Goal: Task Accomplishment & Management: Complete application form

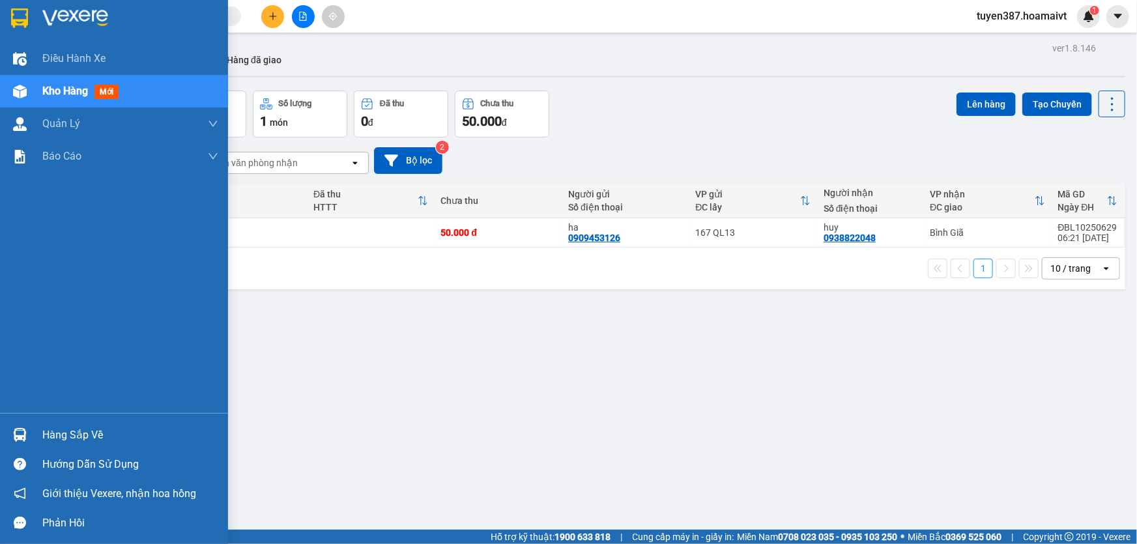
click at [115, 95] on span "mới" at bounding box center [106, 92] width 24 height 14
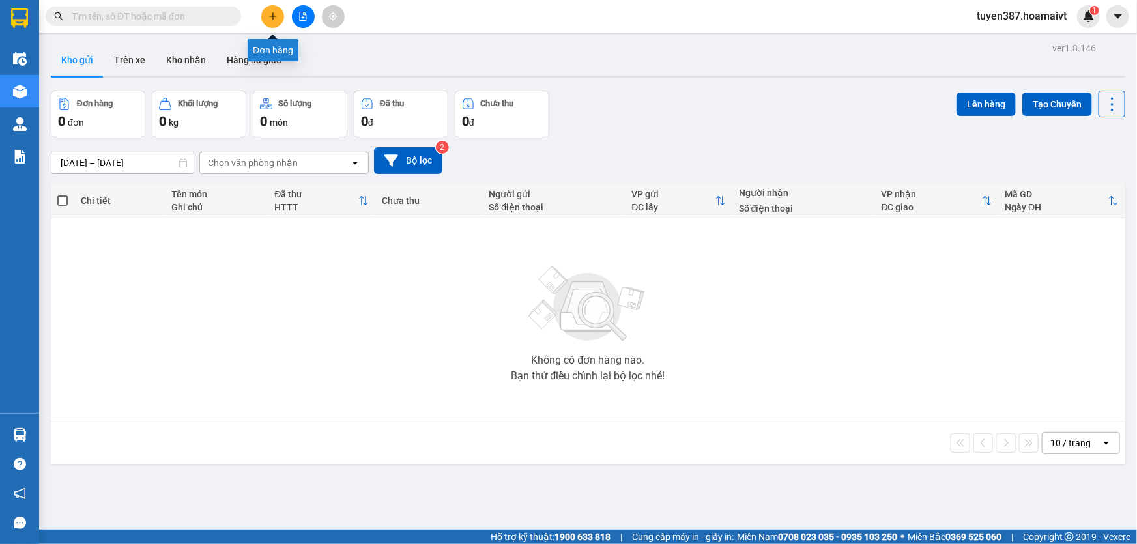
click at [270, 15] on icon "plus" at bounding box center [272, 16] width 9 height 9
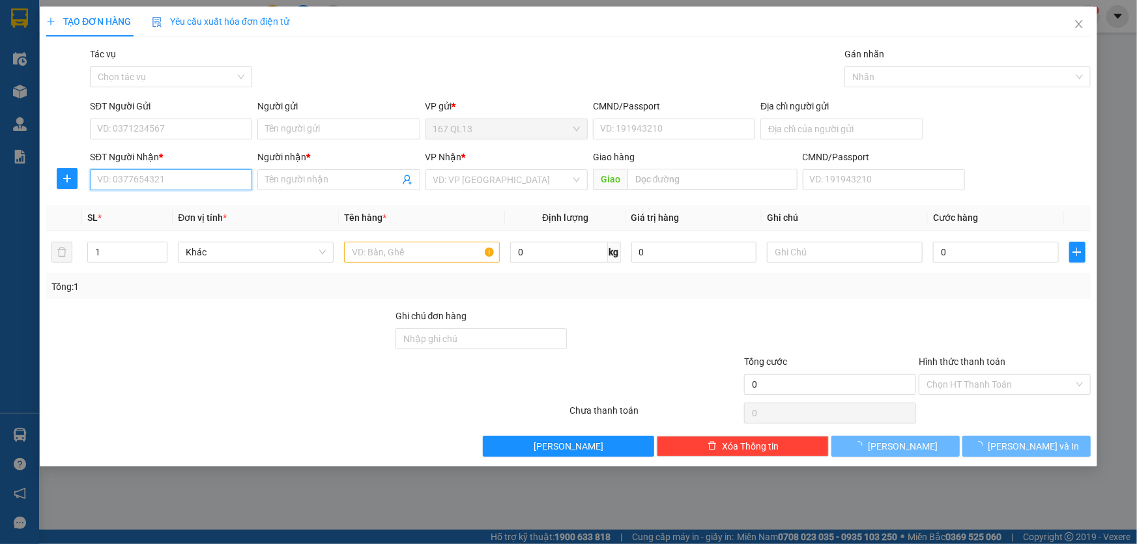
click at [169, 184] on input "SĐT Người Nhận *" at bounding box center [171, 179] width 162 height 21
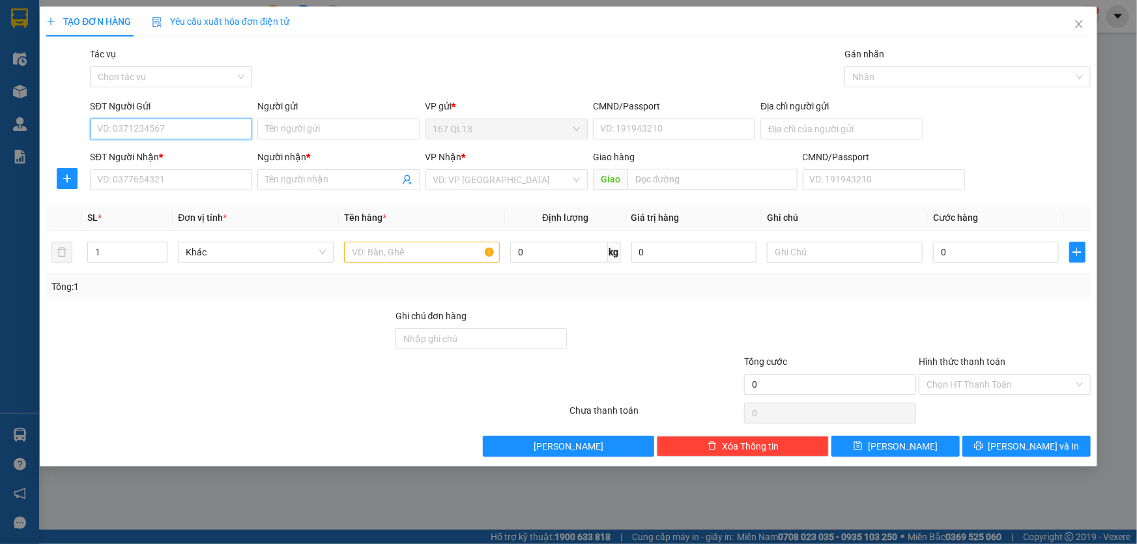
click at [157, 128] on input "SĐT Người Gửi" at bounding box center [171, 129] width 162 height 21
type input "0983016244"
click at [292, 133] on input "Người gửi" at bounding box center [338, 129] width 162 height 21
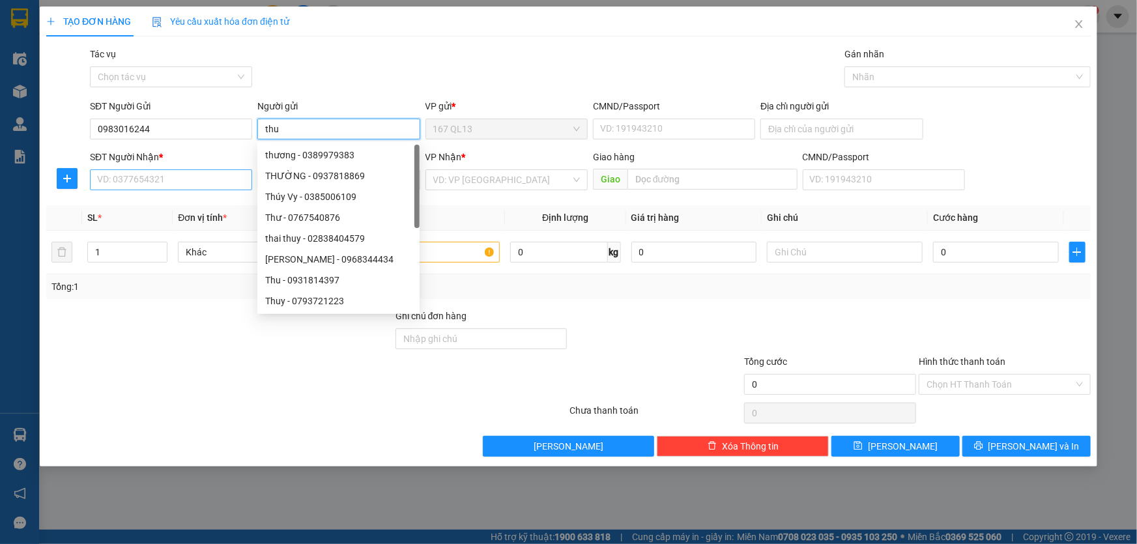
type input "thu"
click at [197, 179] on input "SĐT Người Nhận *" at bounding box center [171, 179] width 162 height 21
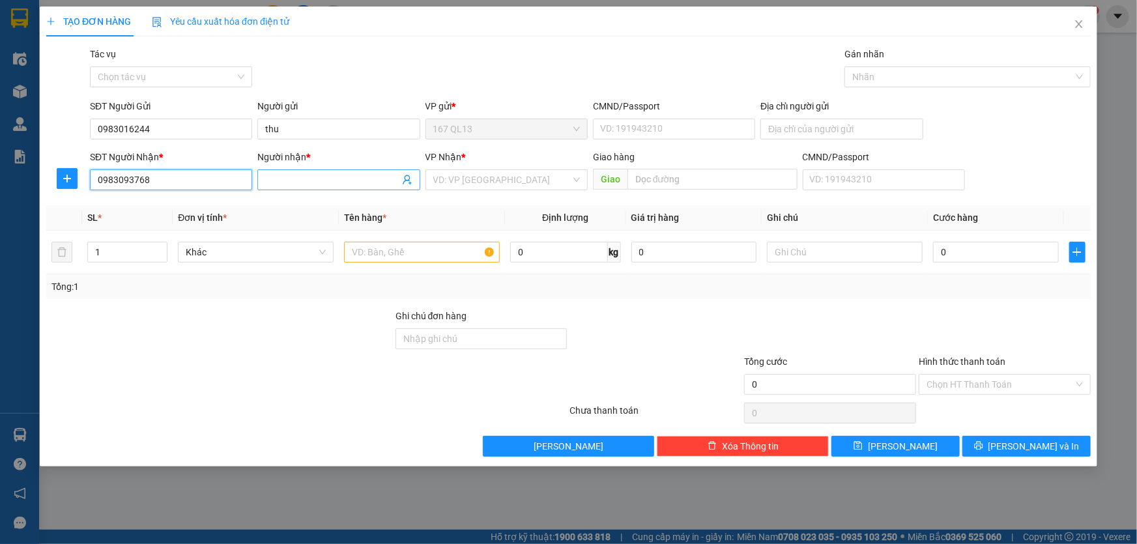
type input "0983093768"
click at [302, 173] on input "Người nhận *" at bounding box center [332, 180] width 134 height 14
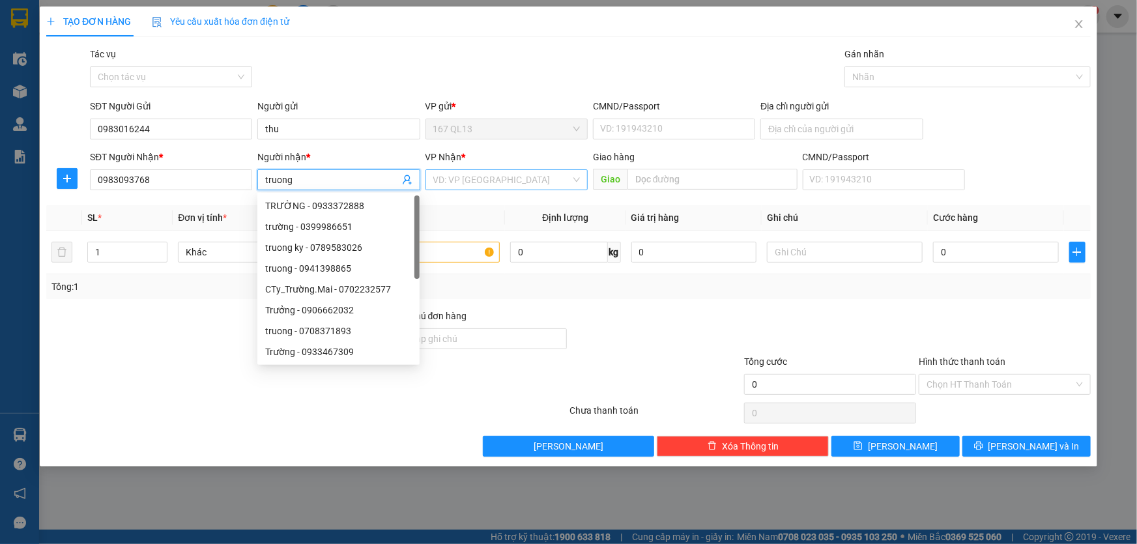
type input "truong"
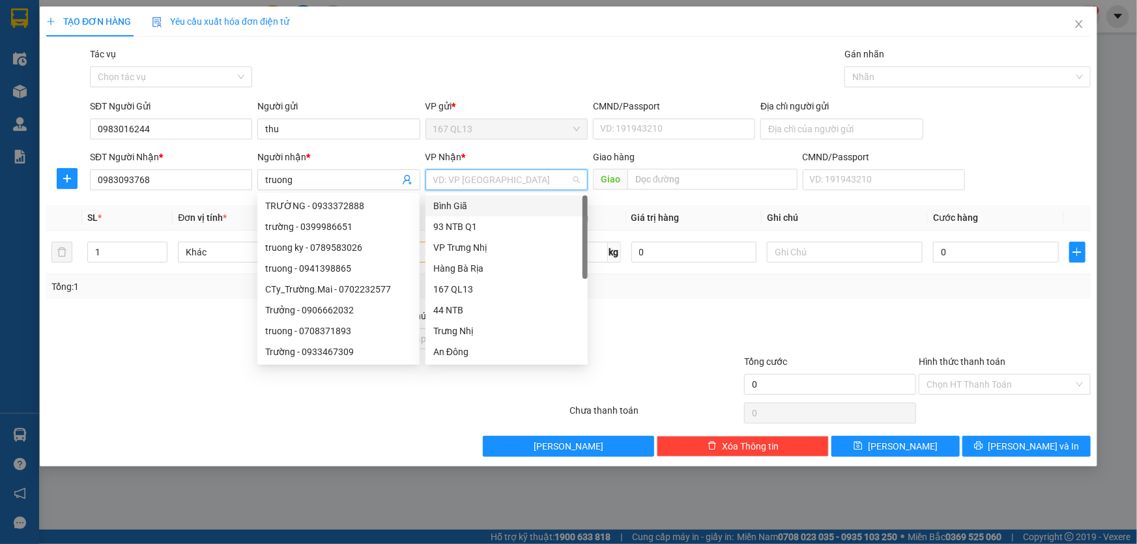
click at [464, 181] on input "search" at bounding box center [501, 180] width 137 height 20
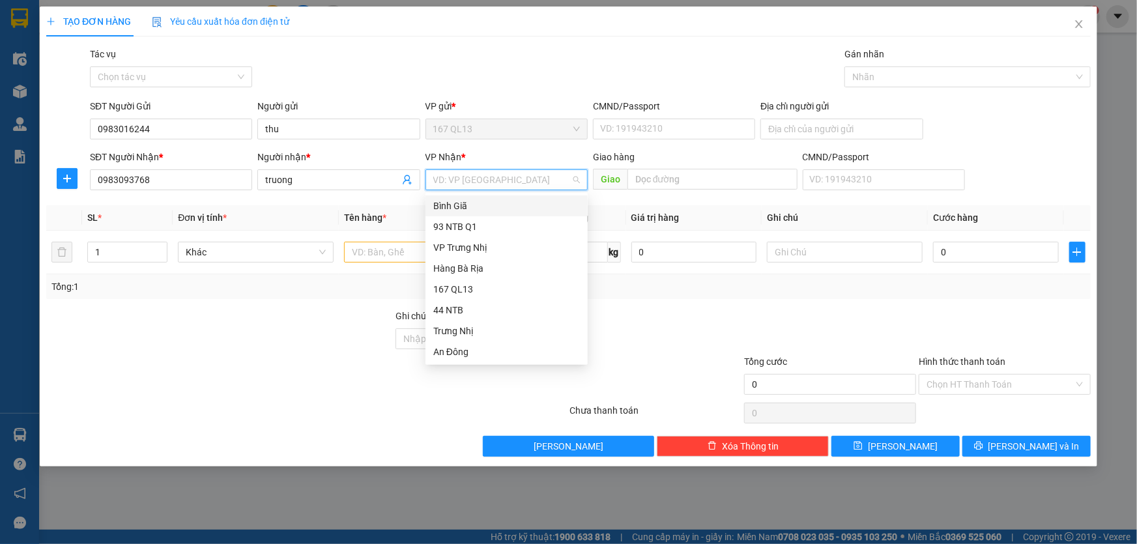
click at [463, 205] on div "Bình Giã" at bounding box center [506, 206] width 147 height 14
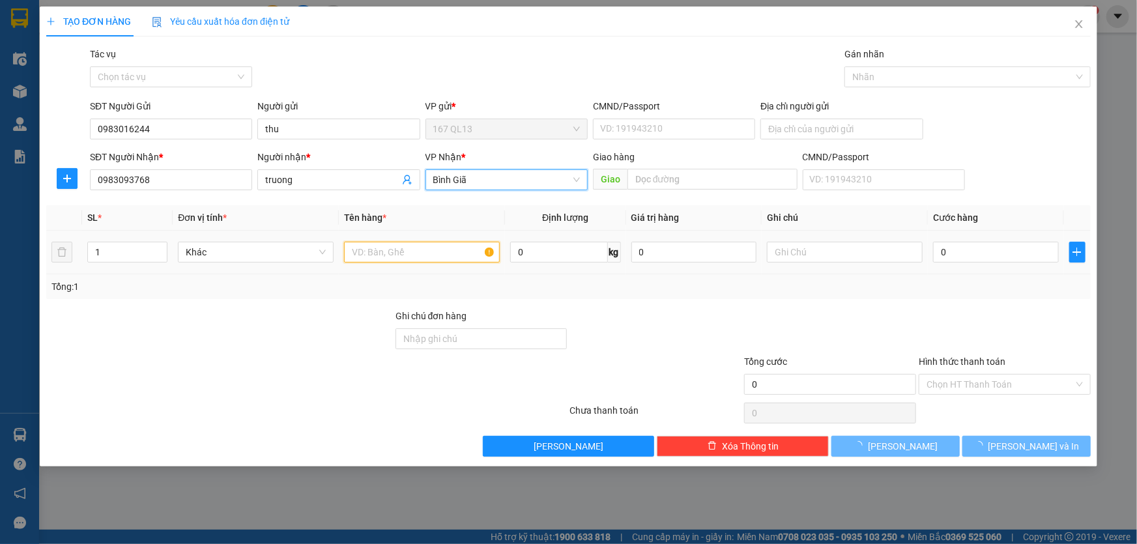
click at [411, 256] on input "text" at bounding box center [422, 252] width 156 height 21
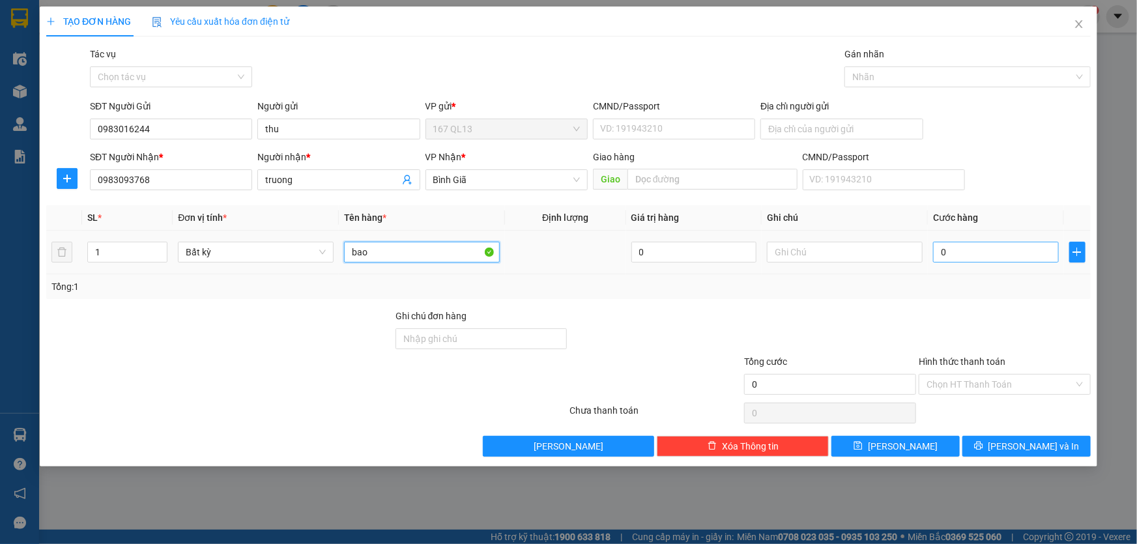
type input "bao"
click at [935, 252] on input "0" at bounding box center [996, 252] width 126 height 21
type input "5"
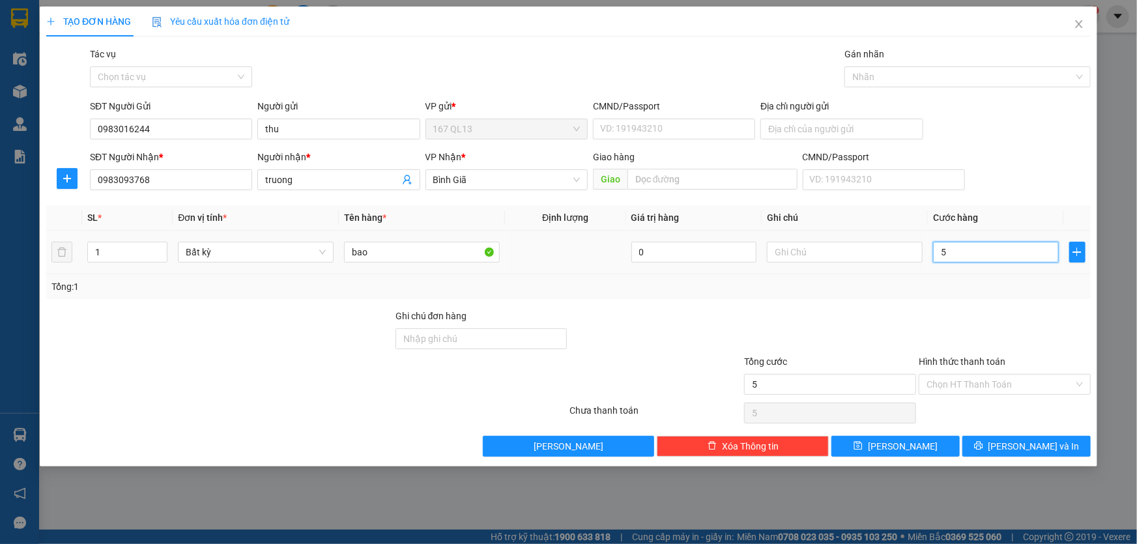
type input "50"
type input "50.000"
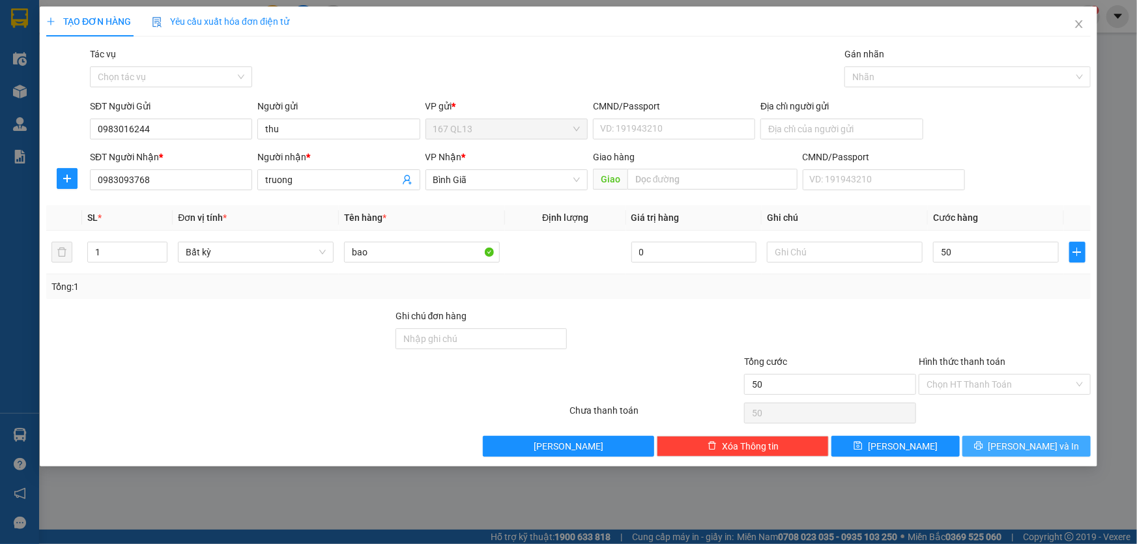
type input "50.000"
click at [1031, 443] on span "Lưu và In" at bounding box center [1033, 446] width 91 height 14
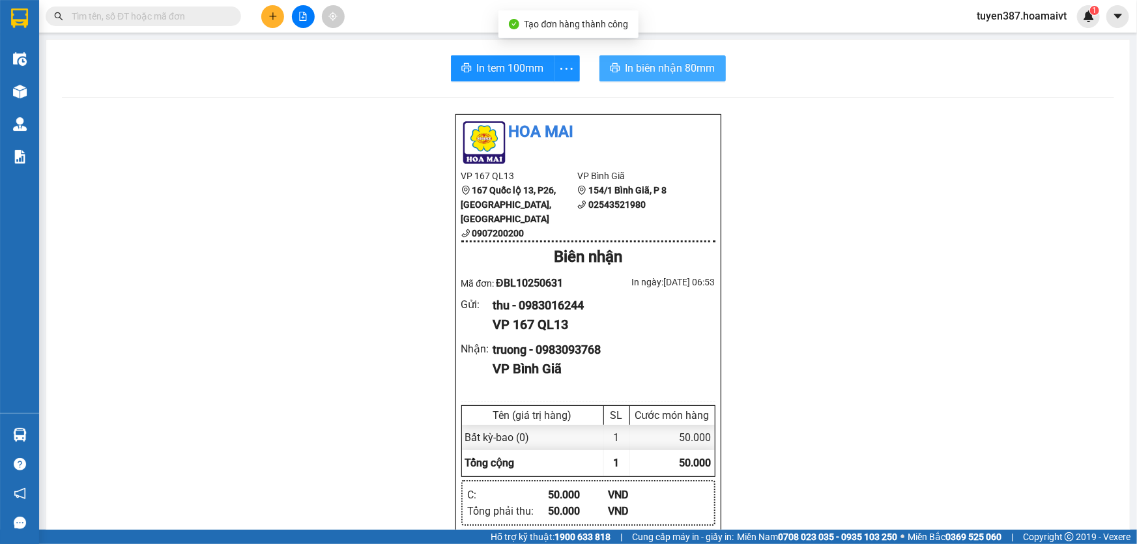
click at [652, 64] on span "In biên nhận 80mm" at bounding box center [670, 68] width 90 height 16
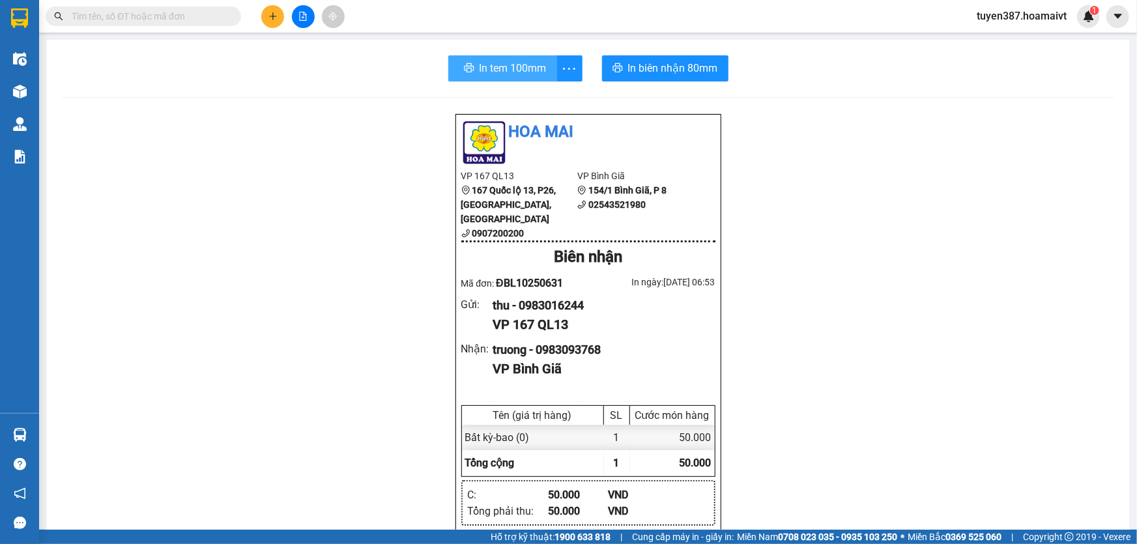
click at [497, 74] on span "In tem 100mm" at bounding box center [512, 68] width 67 height 16
click at [266, 18] on button at bounding box center [272, 16] width 23 height 23
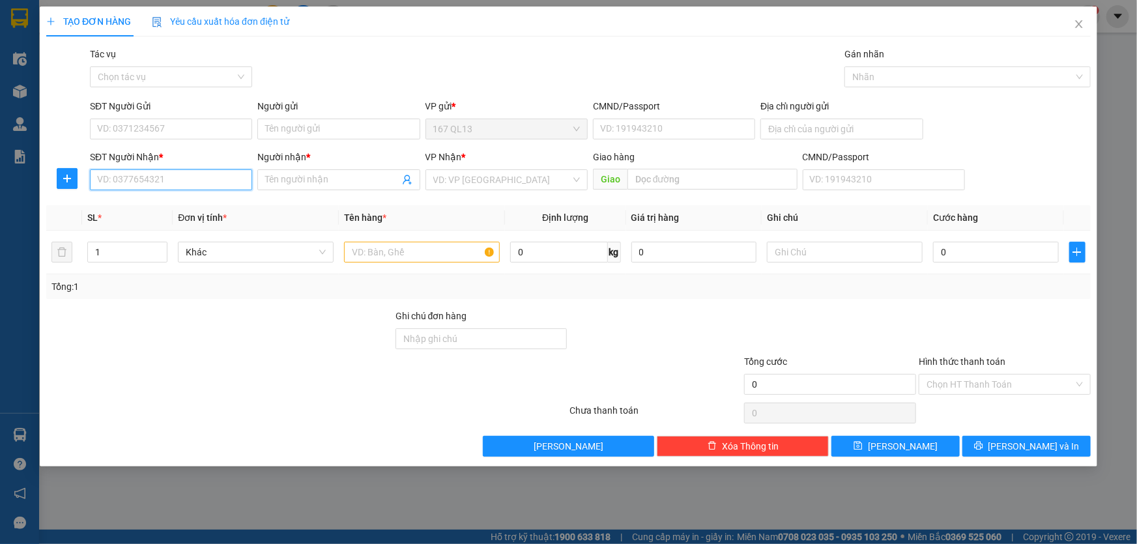
click at [186, 184] on input "SĐT Người Nhận *" at bounding box center [171, 179] width 162 height 21
click at [381, 253] on input "text" at bounding box center [422, 252] width 156 height 21
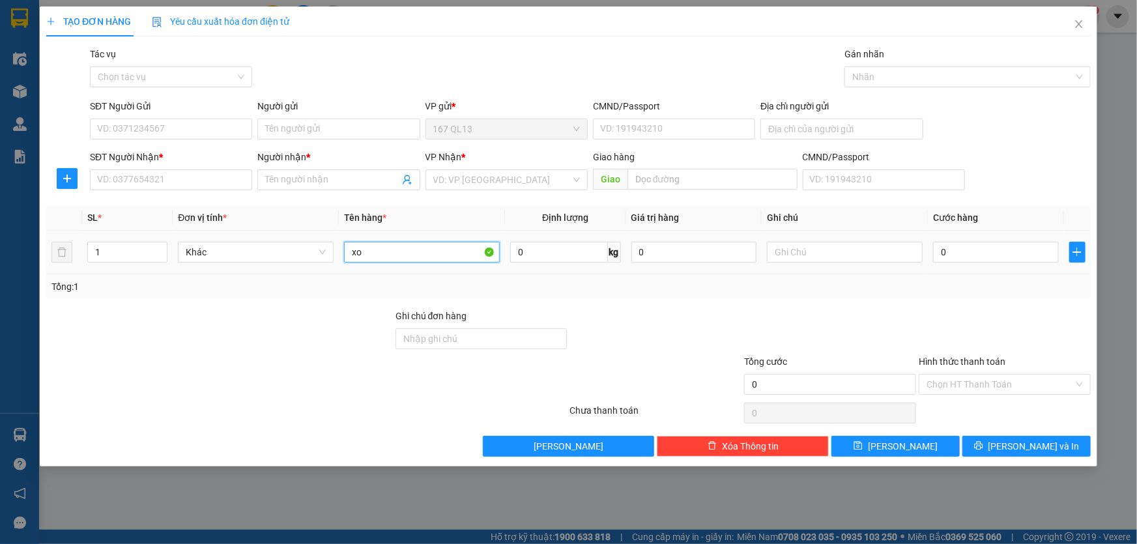
type input "xop"
click at [1072, 26] on span "Close" at bounding box center [1079, 25] width 36 height 36
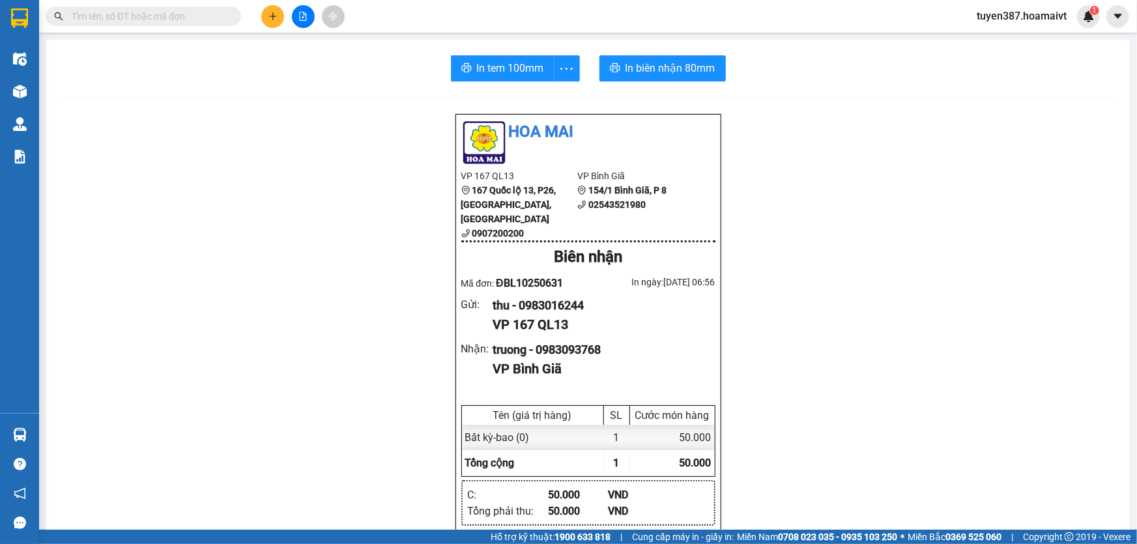
click at [73, 430] on div "Hoa Mai VP 167 QL13 167 Quốc lộ 13, P26, Bình Thạnh, HCM 0907200200 VP Bình Gi…" at bounding box center [588, 541] width 1052 height 856
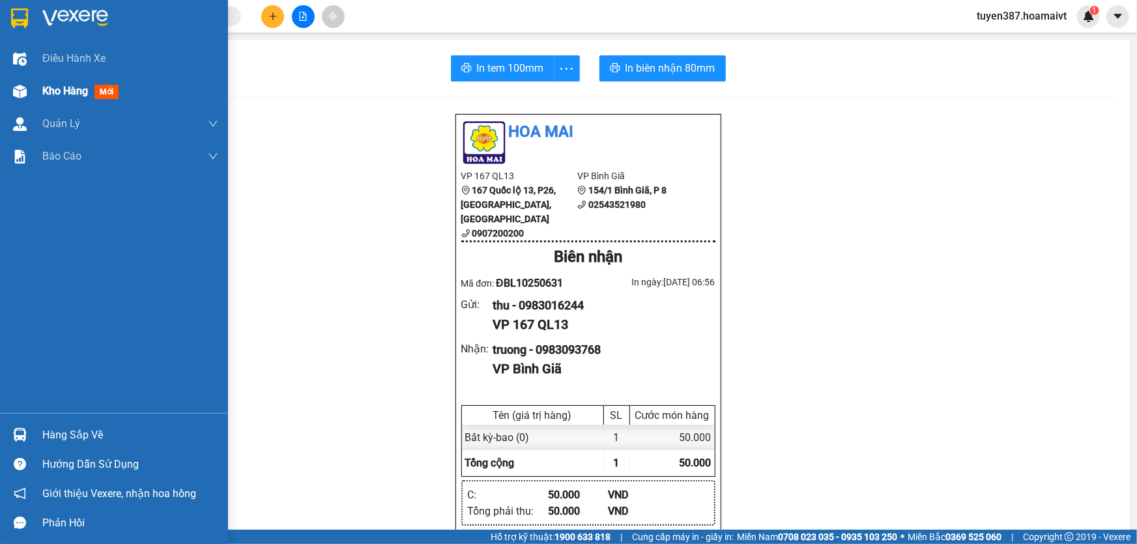
click at [111, 93] on span "mới" at bounding box center [106, 92] width 24 height 14
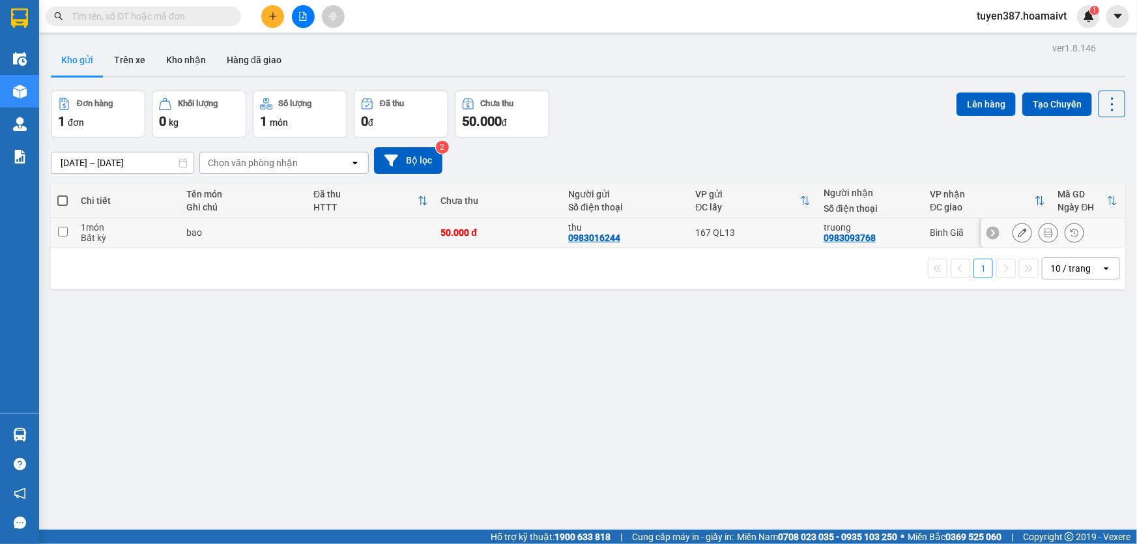
click at [518, 241] on td "50.000 đ" at bounding box center [499, 232] width 128 height 29
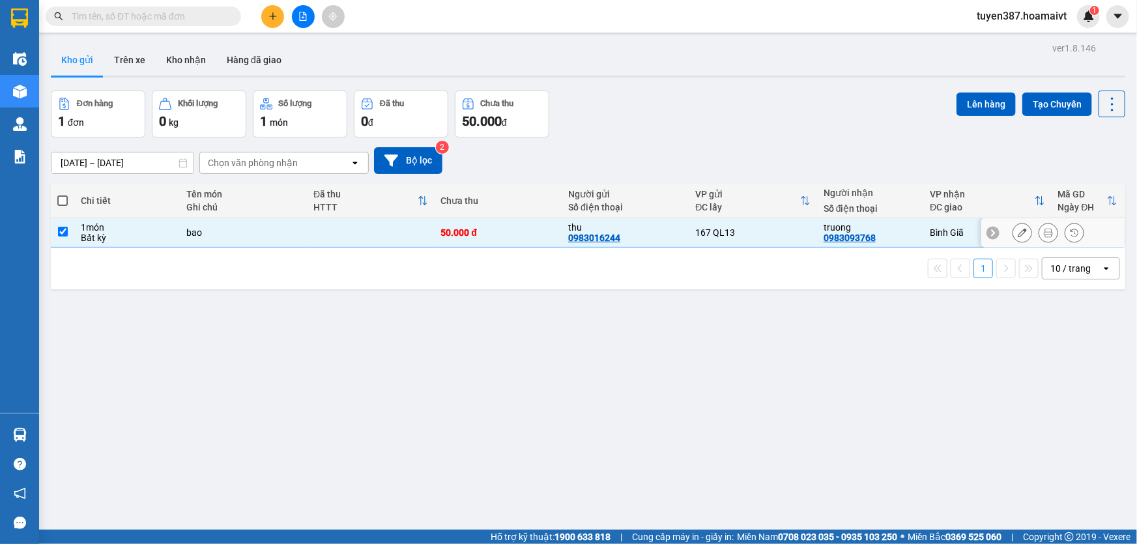
checkbox input "true"
click at [979, 106] on button "Lên hàng" at bounding box center [985, 104] width 59 height 23
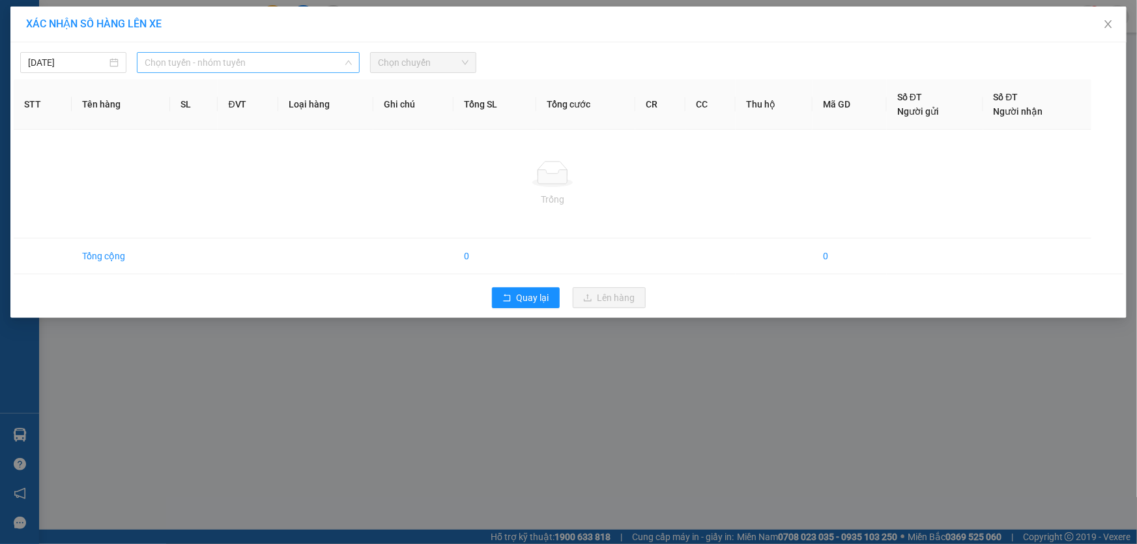
click at [280, 61] on span "Chọn tuyến - nhóm tuyến" at bounding box center [248, 63] width 207 height 20
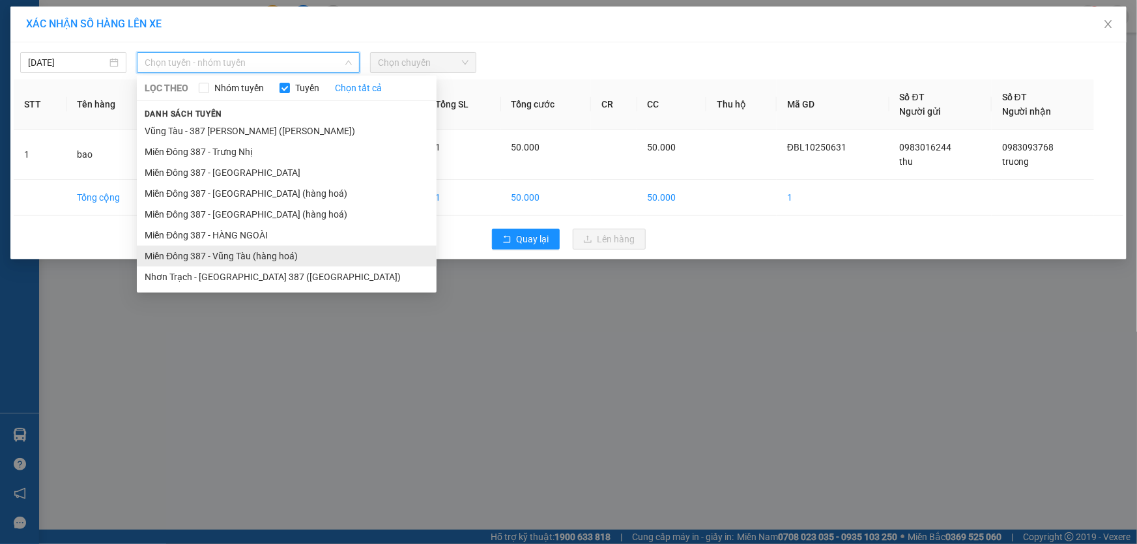
click at [248, 259] on li "Miền Đông 387 - Vũng Tàu (hàng hoá)" at bounding box center [287, 256] width 300 height 21
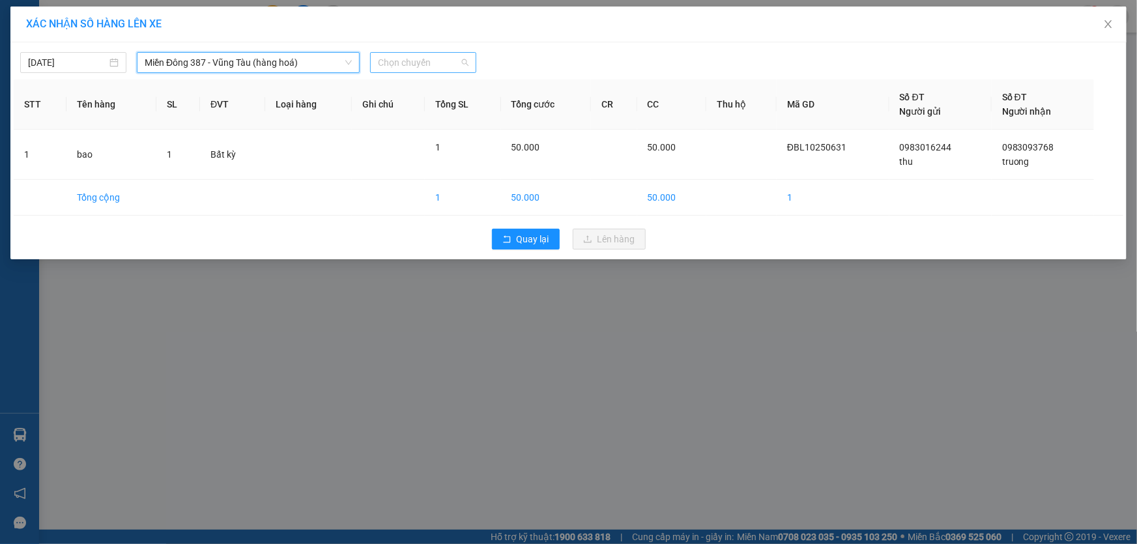
click at [425, 62] on span "Chọn chuyến" at bounding box center [423, 63] width 91 height 20
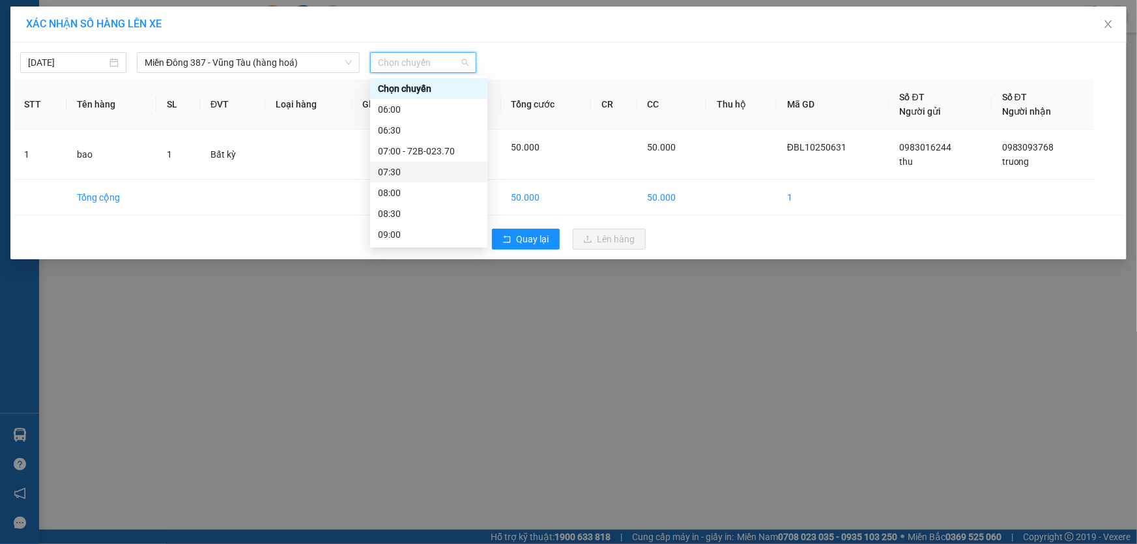
click at [408, 178] on div "07:30" at bounding box center [429, 172] width 102 height 14
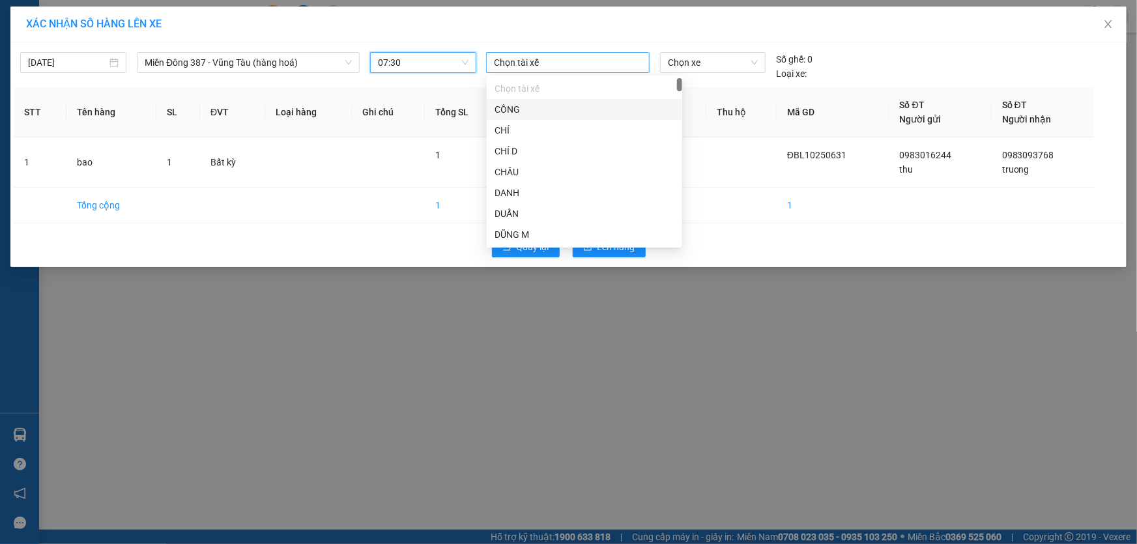
click at [539, 59] on div at bounding box center [567, 63] width 157 height 16
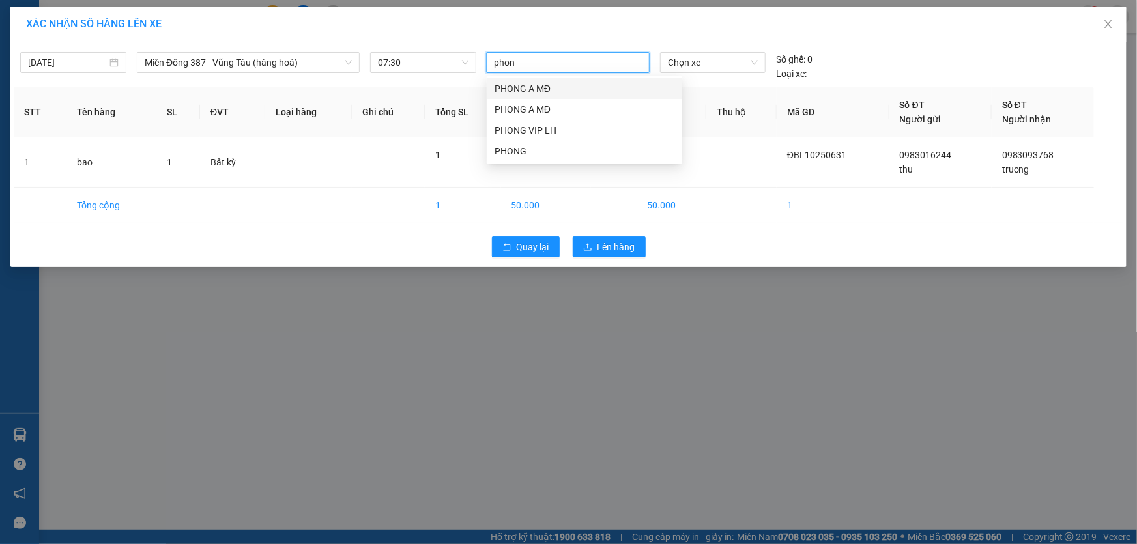
type input "phong"
click at [535, 89] on div "PHONG A MĐ" at bounding box center [584, 88] width 180 height 14
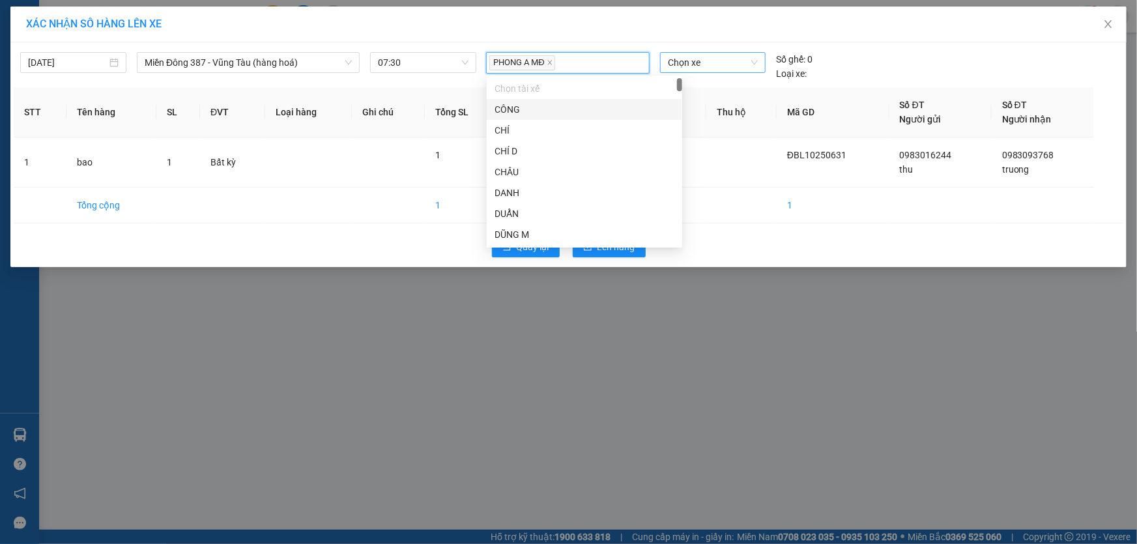
click at [738, 66] on span "Chọn xe" at bounding box center [713, 63] width 90 height 20
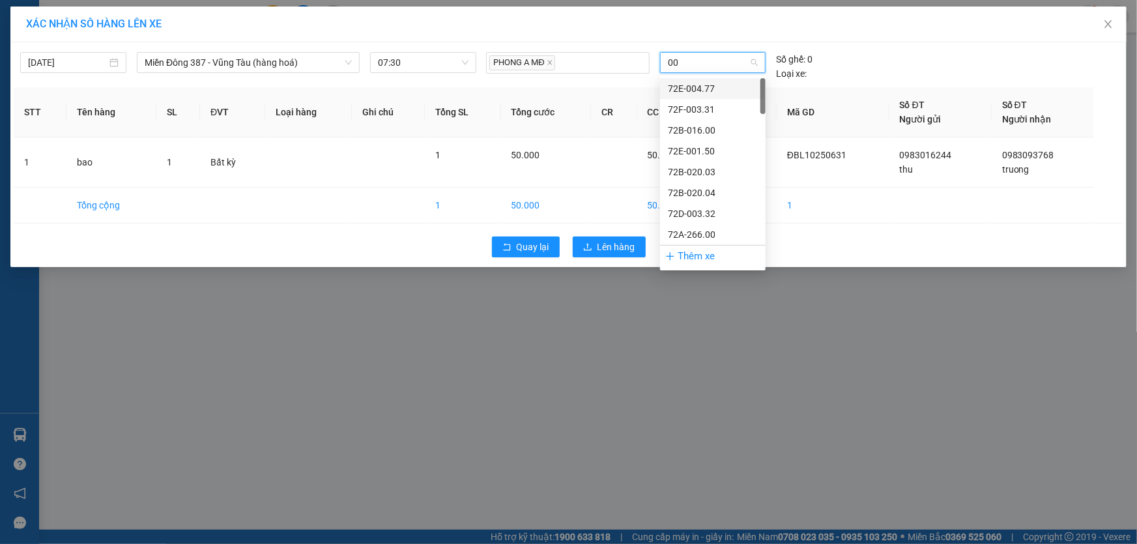
type input "005"
click at [703, 154] on div "72H-070.05" at bounding box center [713, 151] width 90 height 14
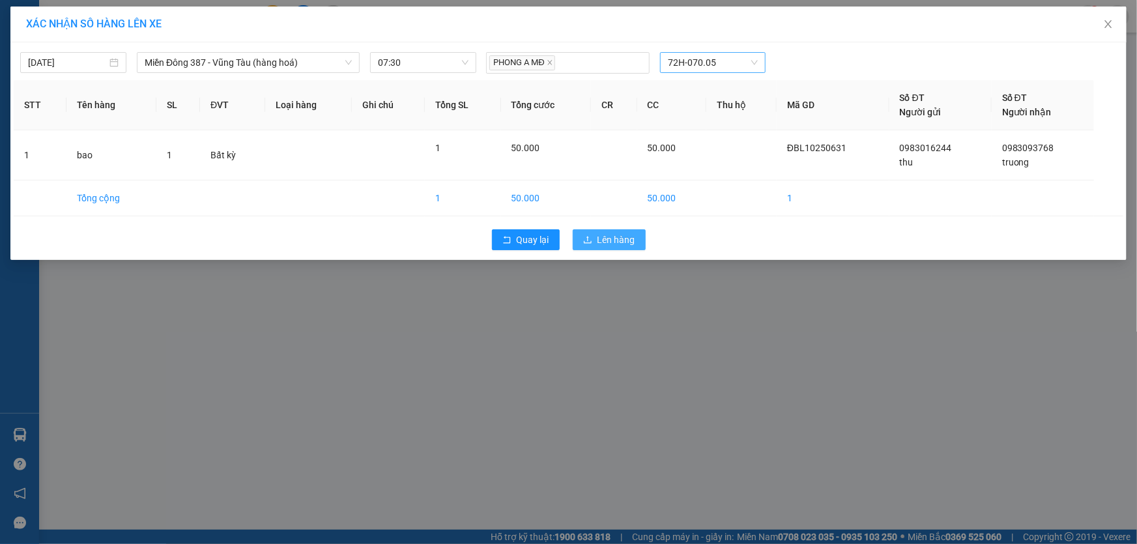
click at [617, 233] on span "Lên hàng" at bounding box center [616, 240] width 38 height 14
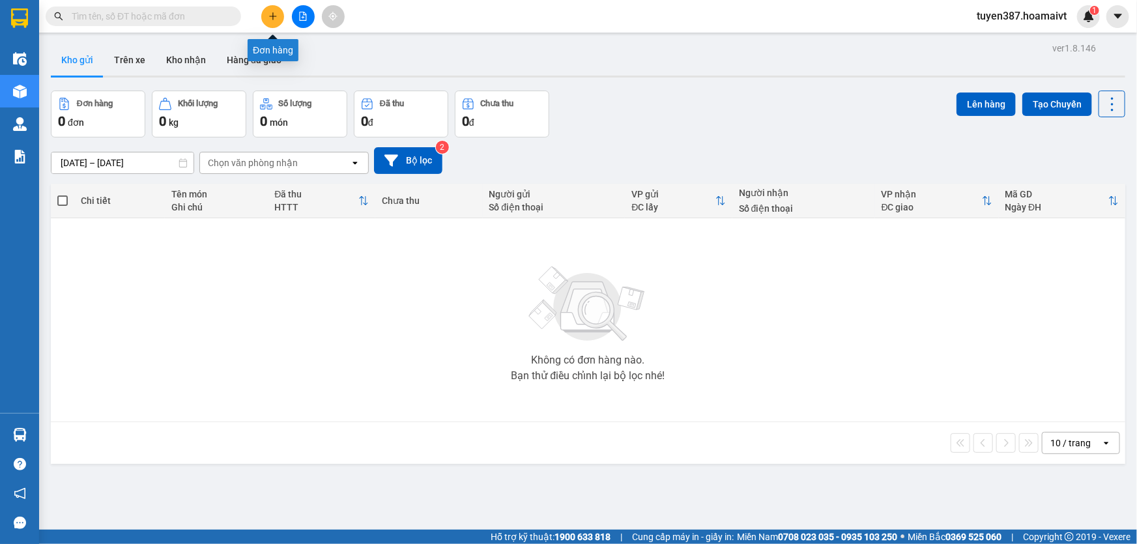
click at [277, 14] on icon "plus" at bounding box center [272, 16] width 9 height 9
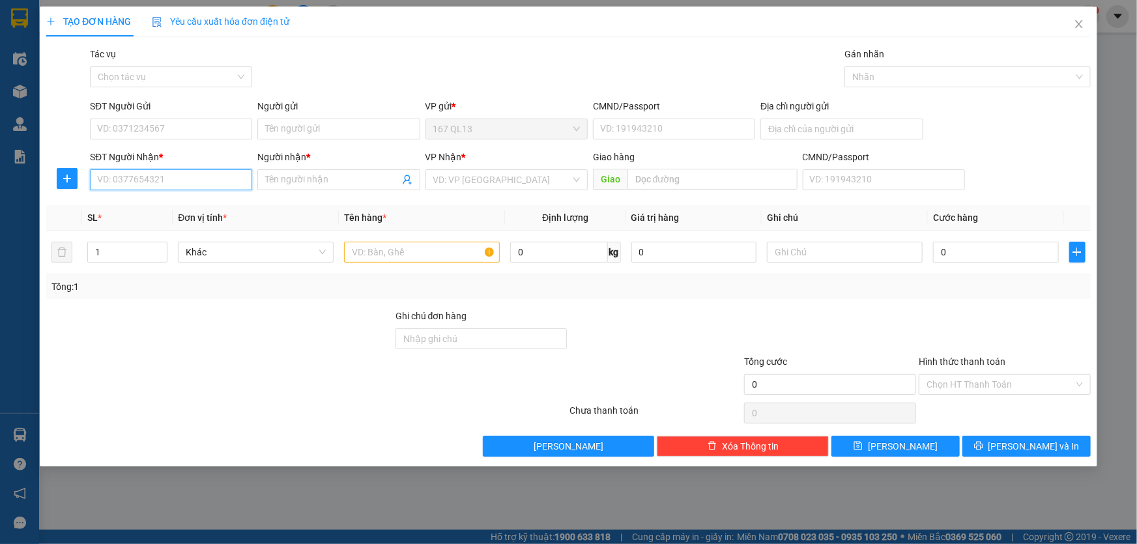
click at [180, 181] on input "SĐT Người Nhận *" at bounding box center [171, 179] width 162 height 21
click at [143, 205] on div "0936933422 - huy" at bounding box center [171, 206] width 147 height 14
type input "0936933422"
type input "huy"
type input "0936933422"
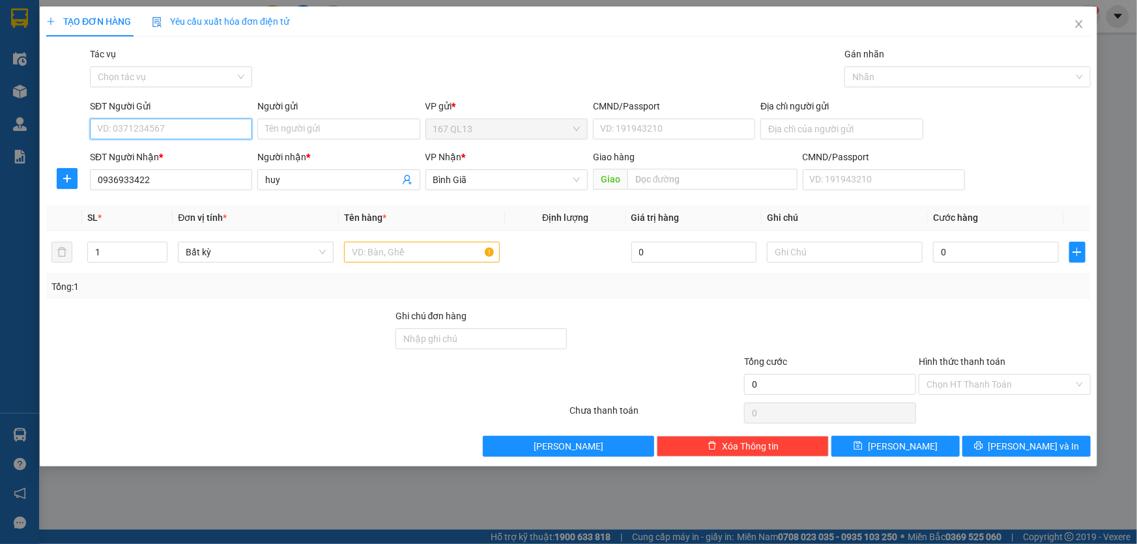
click at [186, 131] on input "SĐT Người Gửi" at bounding box center [171, 129] width 162 height 21
click at [130, 152] on div "0383437938 - tien 846 B7 BINH GIA" at bounding box center [171, 155] width 147 height 14
type input "0383437938"
type input "tien 846 B7 BINH GIA"
type input "051071014773"
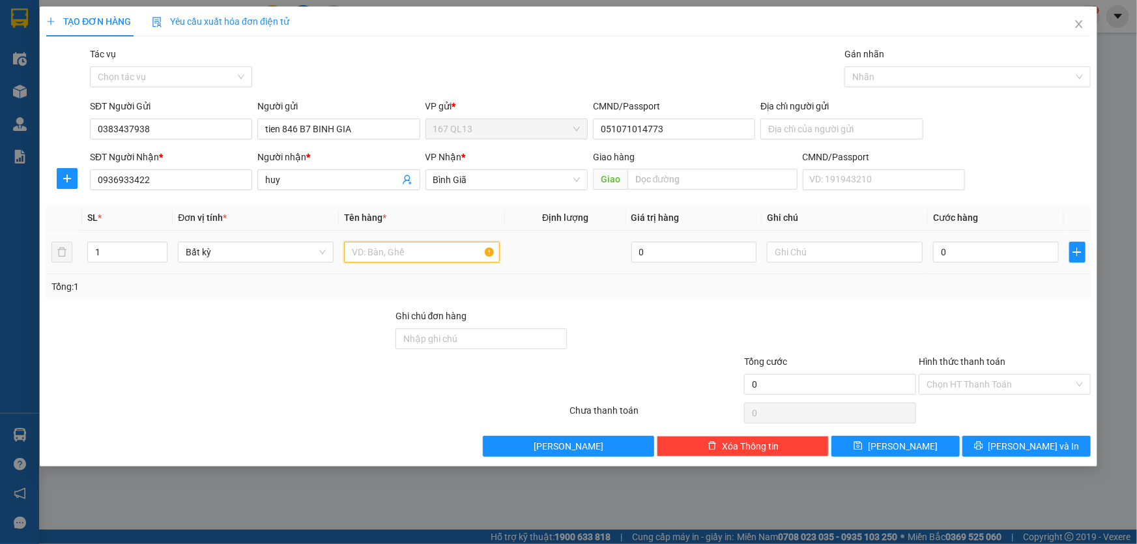
click at [432, 255] on input "text" at bounding box center [422, 252] width 156 height 21
type input "kien"
click at [932, 249] on td "0" at bounding box center [996, 253] width 136 height 44
type input "4"
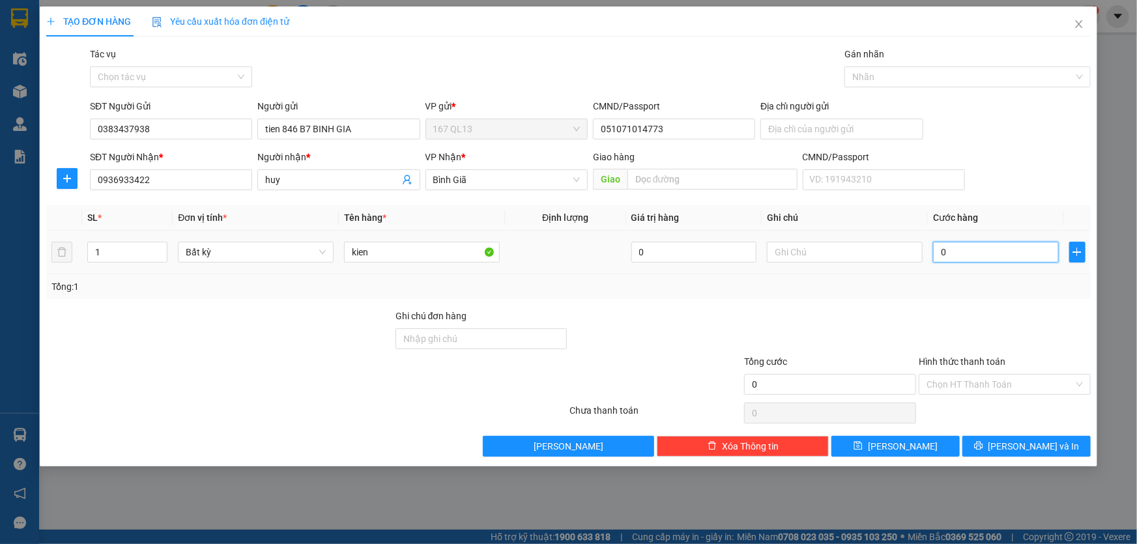
type input "4"
type input "40"
type input "4"
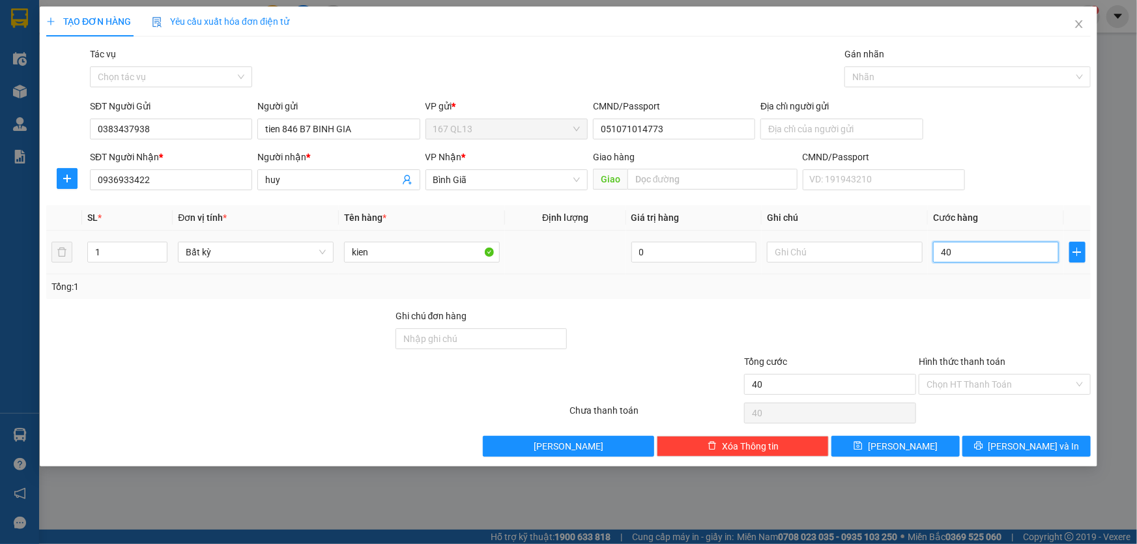
type input "4"
type input "0"
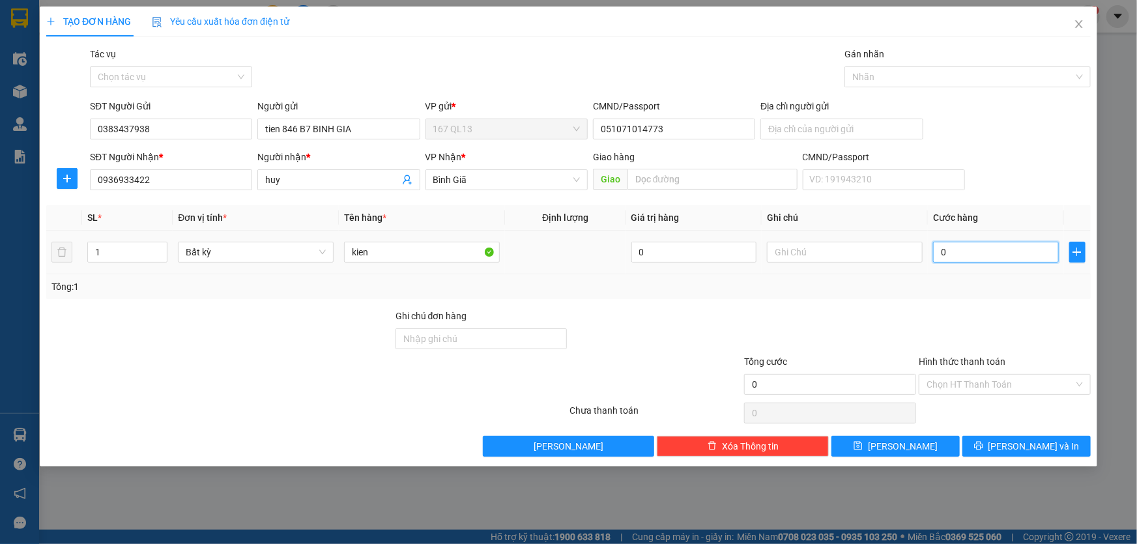
type input "06"
type input "6"
type input "060"
type input "60"
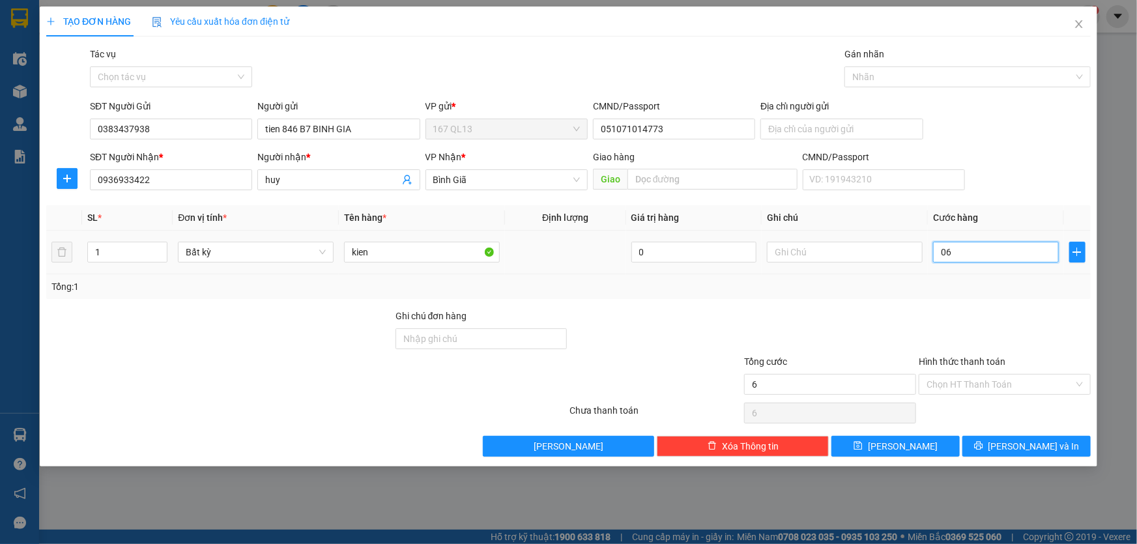
type input "60"
type input "06"
type input "6"
type input "0"
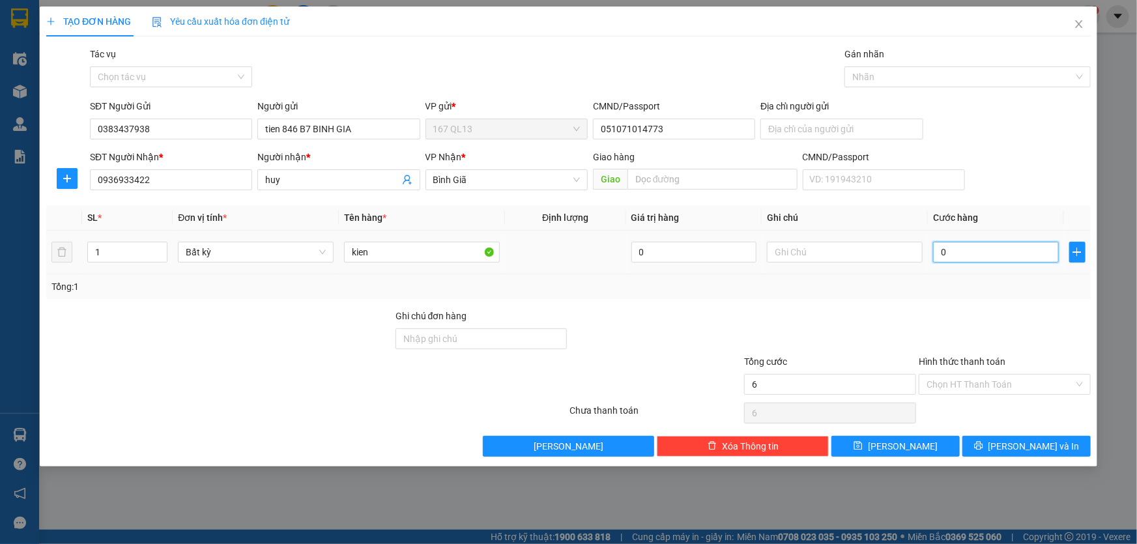
type input "0"
click at [935, 249] on input "0" at bounding box center [996, 252] width 126 height 21
type input "60"
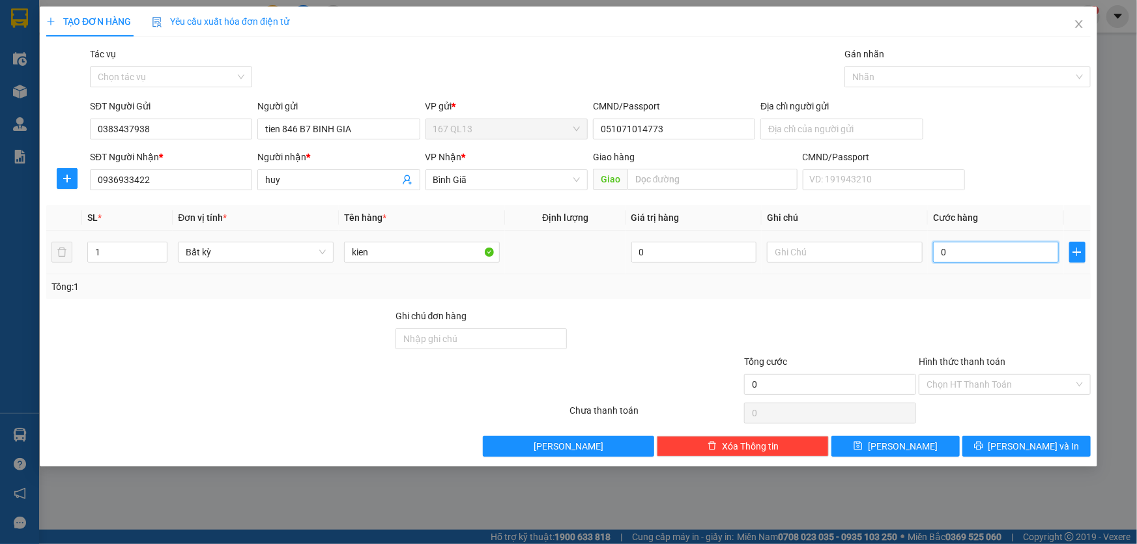
type input "60"
type input "60.000"
click at [1023, 442] on span "Lưu và In" at bounding box center [1033, 446] width 91 height 14
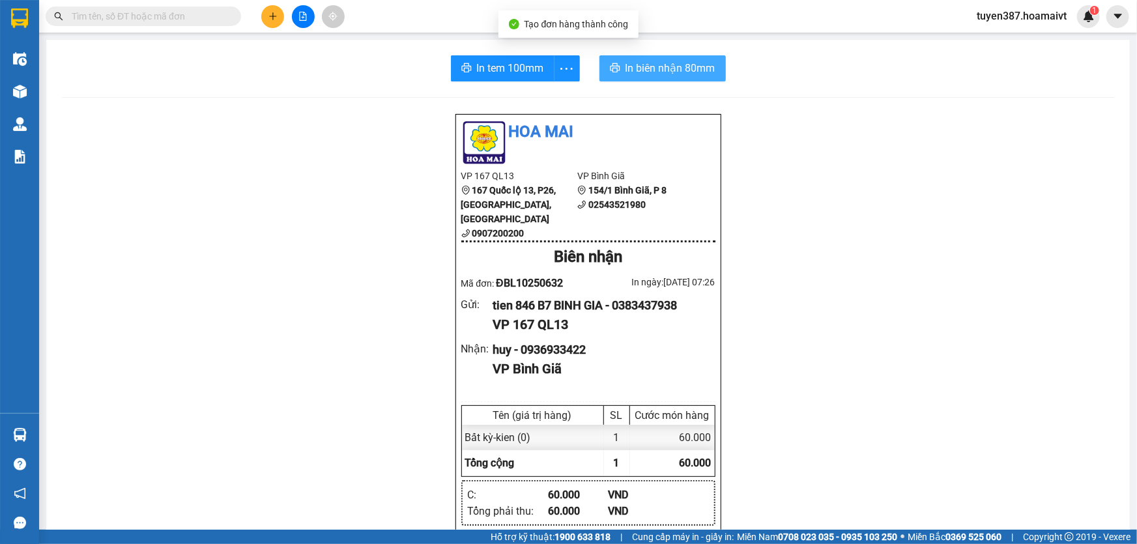
click at [638, 65] on span "In biên nhận 80mm" at bounding box center [670, 68] width 90 height 16
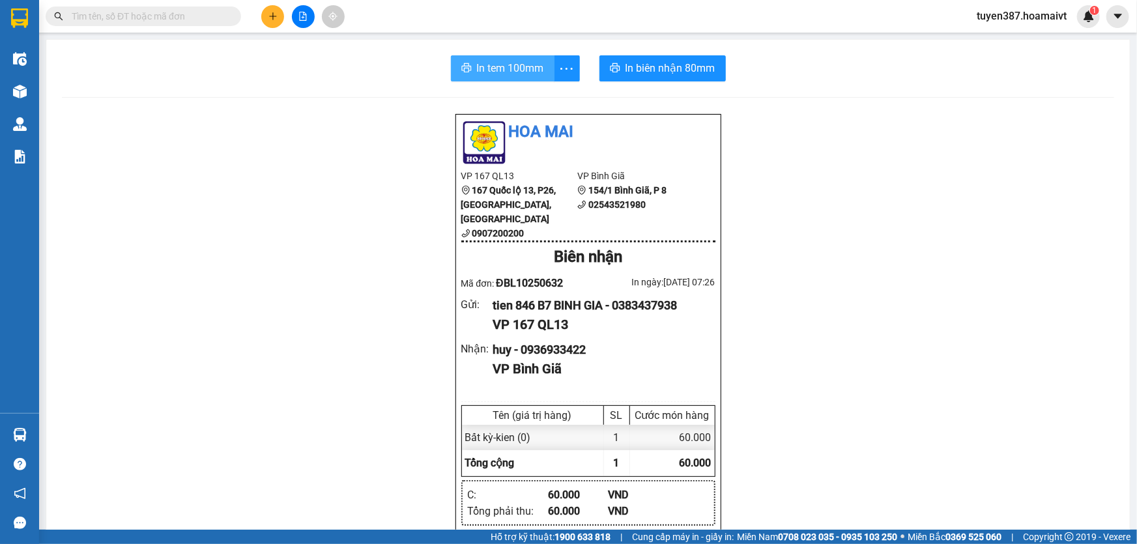
click at [487, 59] on button "In tem 100mm" at bounding box center [503, 68] width 104 height 26
click at [643, 65] on span "In biên nhận 80mm" at bounding box center [670, 68] width 90 height 16
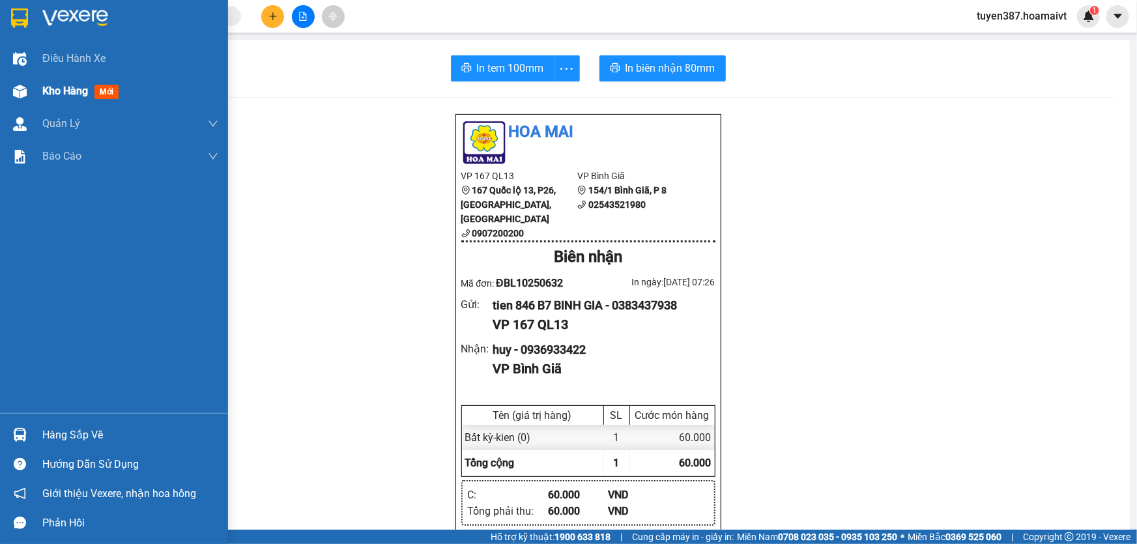
click at [107, 92] on span "mới" at bounding box center [106, 92] width 24 height 14
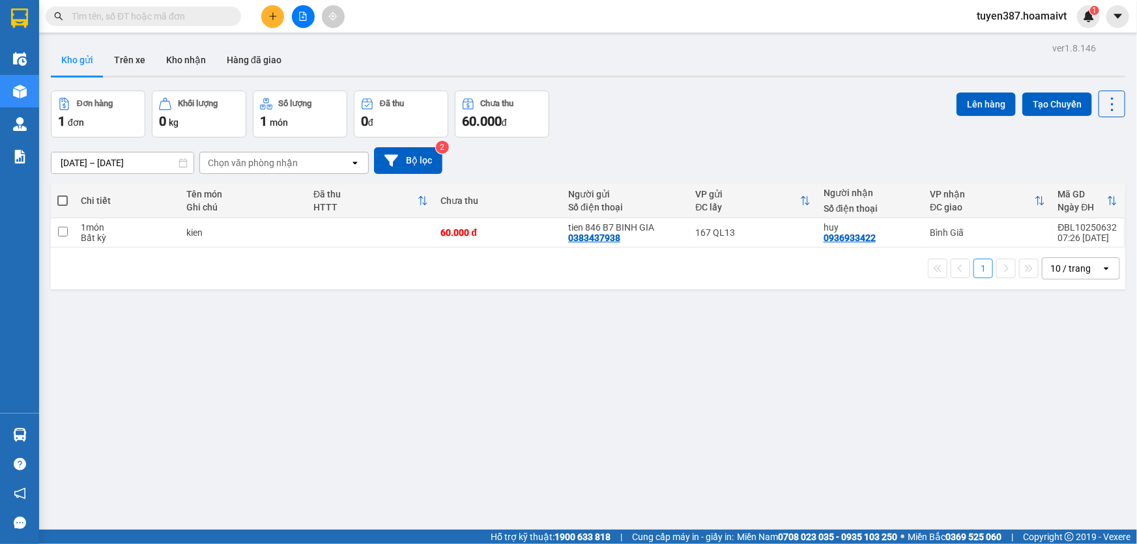
click at [1071, 269] on div "10 / trang" at bounding box center [1070, 268] width 40 height 13
click at [1056, 408] on span "100 / trang" at bounding box center [1066, 412] width 47 height 13
click at [187, 56] on button "Kho nhận" at bounding box center [186, 59] width 61 height 31
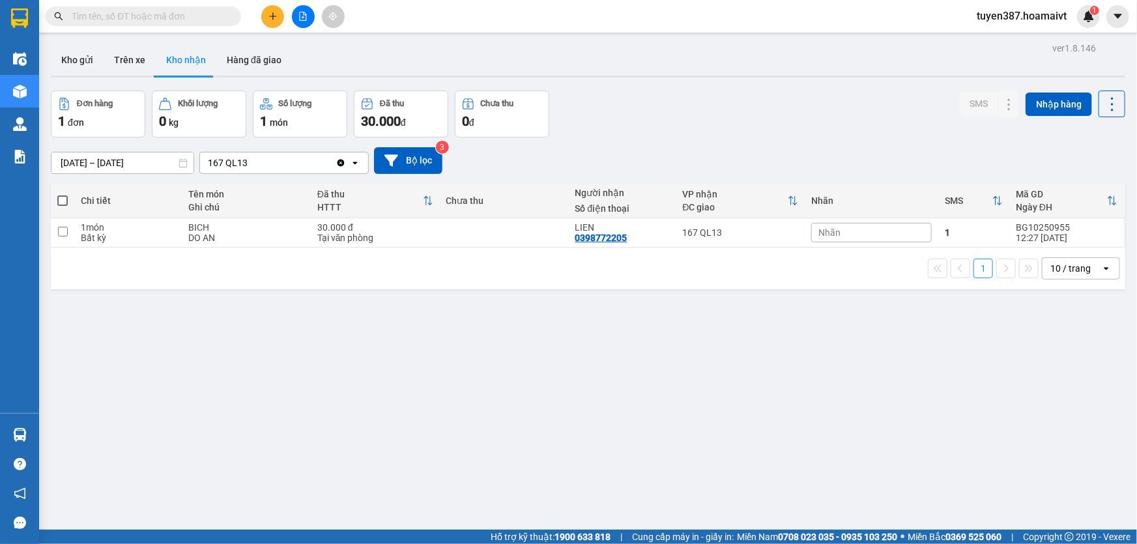
click at [1055, 268] on div "10 / trang" at bounding box center [1070, 268] width 40 height 13
click at [1053, 416] on span "100 / trang" at bounding box center [1066, 412] width 47 height 13
click at [126, 59] on button "Trên xe" at bounding box center [130, 59] width 52 height 31
type input "12/10/2025 – 12/10/2025"
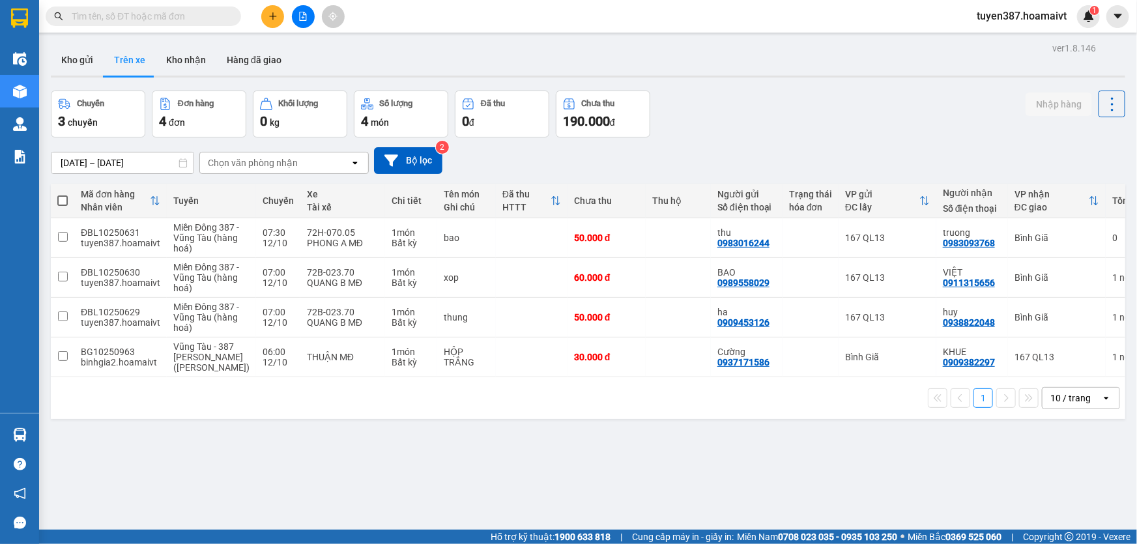
click at [1062, 405] on div "10 / trang" at bounding box center [1070, 398] width 40 height 13
click at [1050, 413] on span "100 / trang" at bounding box center [1066, 415] width 47 height 13
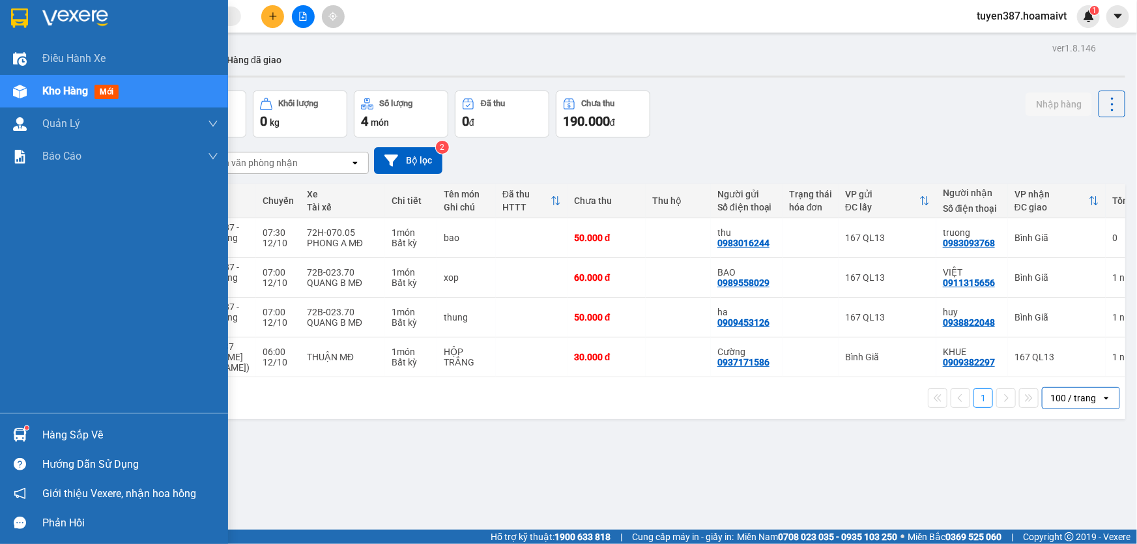
click at [107, 98] on span "mới" at bounding box center [106, 92] width 24 height 14
click at [110, 94] on span "mới" at bounding box center [106, 92] width 24 height 14
click at [94, 435] on div "Hàng sắp về" at bounding box center [130, 435] width 176 height 20
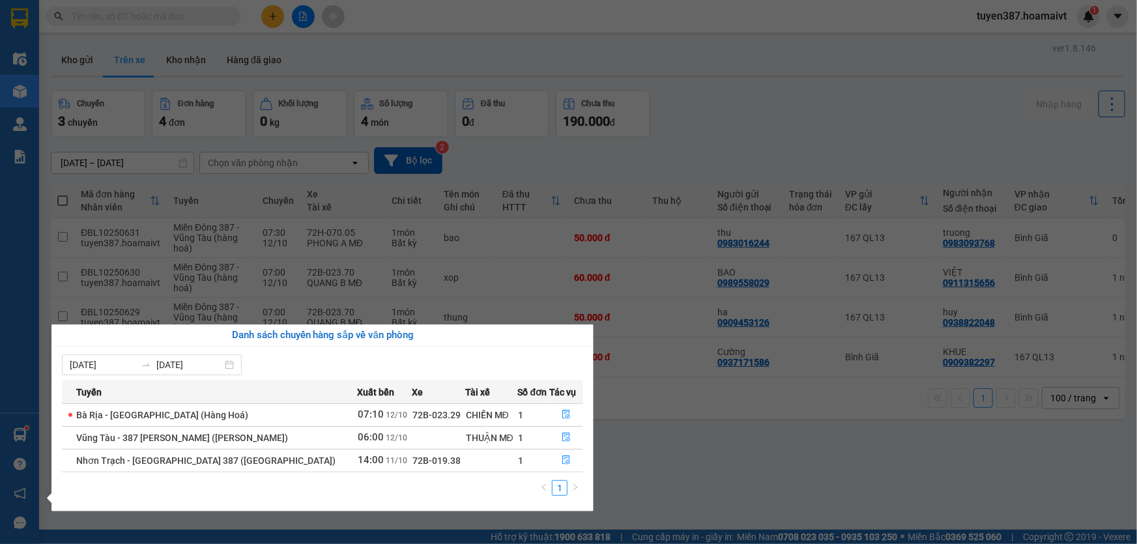
click at [645, 235] on section "Kết quả tìm kiếm ( 0 ) Bộ lọc No Data tuyen387.hoamaivt 1 Điều hành xe Kho hàng…" at bounding box center [568, 272] width 1137 height 544
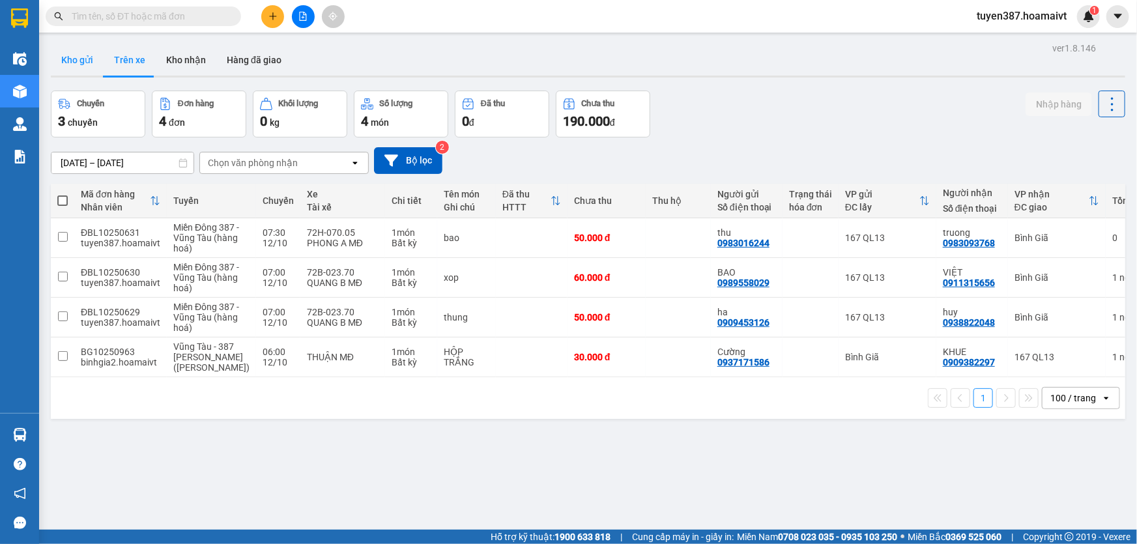
click at [70, 64] on button "Kho gửi" at bounding box center [77, 59] width 53 height 31
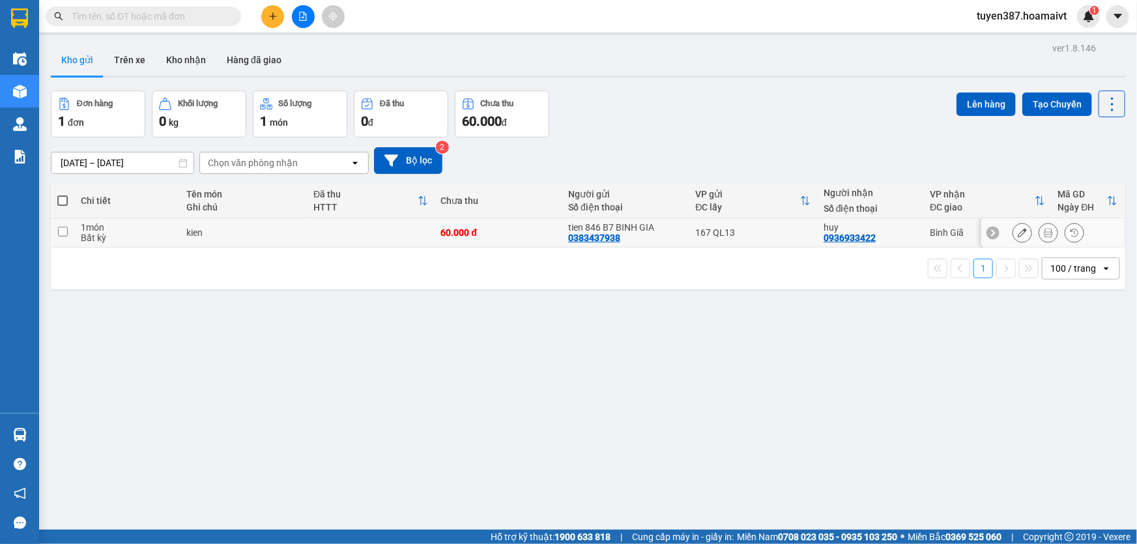
click at [524, 241] on td "60.000 đ" at bounding box center [499, 232] width 128 height 29
checkbox input "true"
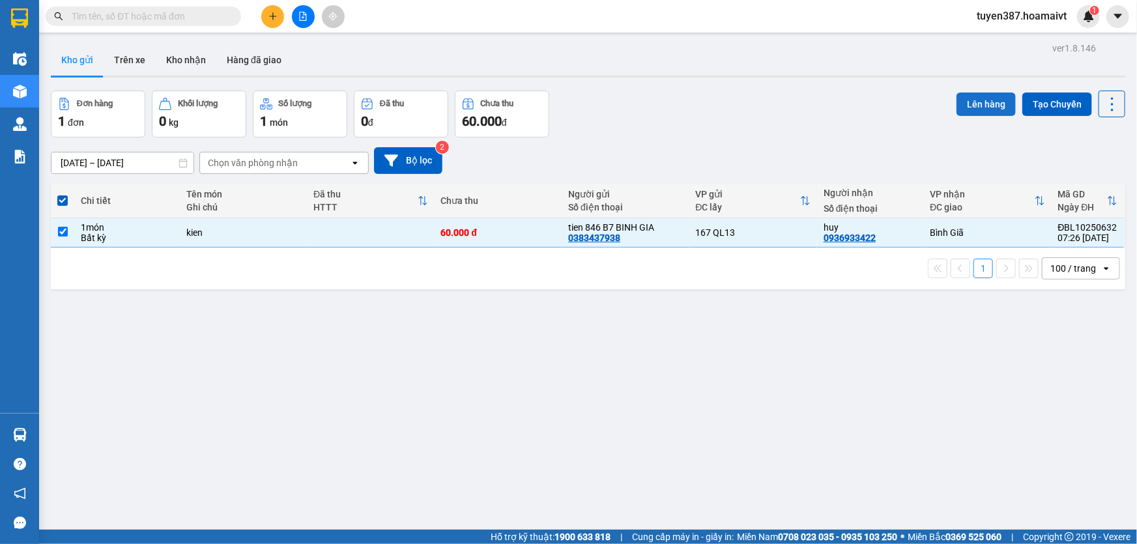
click at [965, 99] on button "Lên hàng" at bounding box center [985, 104] width 59 height 23
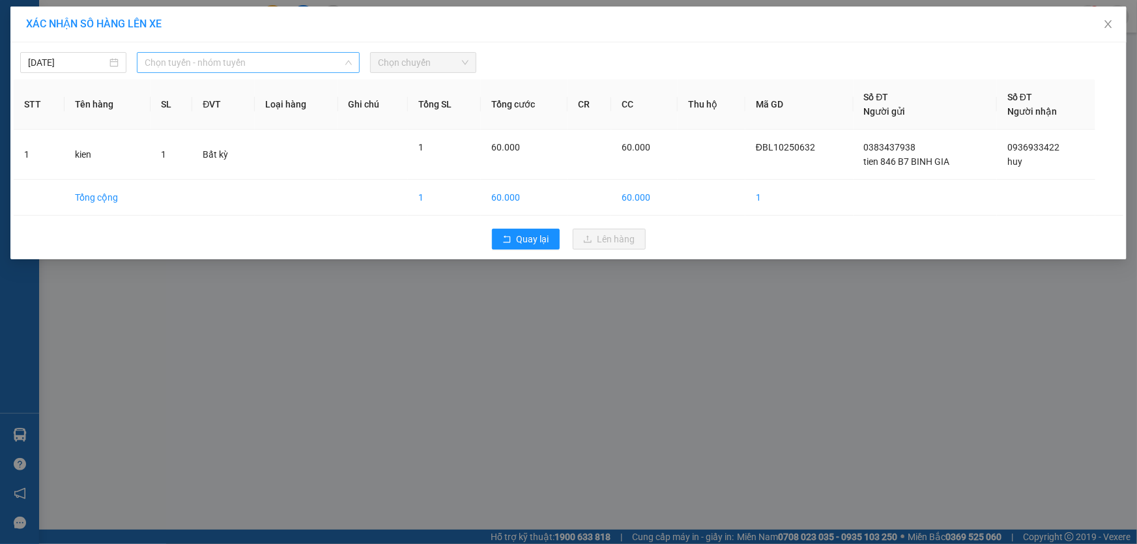
click at [218, 59] on span "Chọn tuyến - nhóm tuyến" at bounding box center [248, 63] width 207 height 20
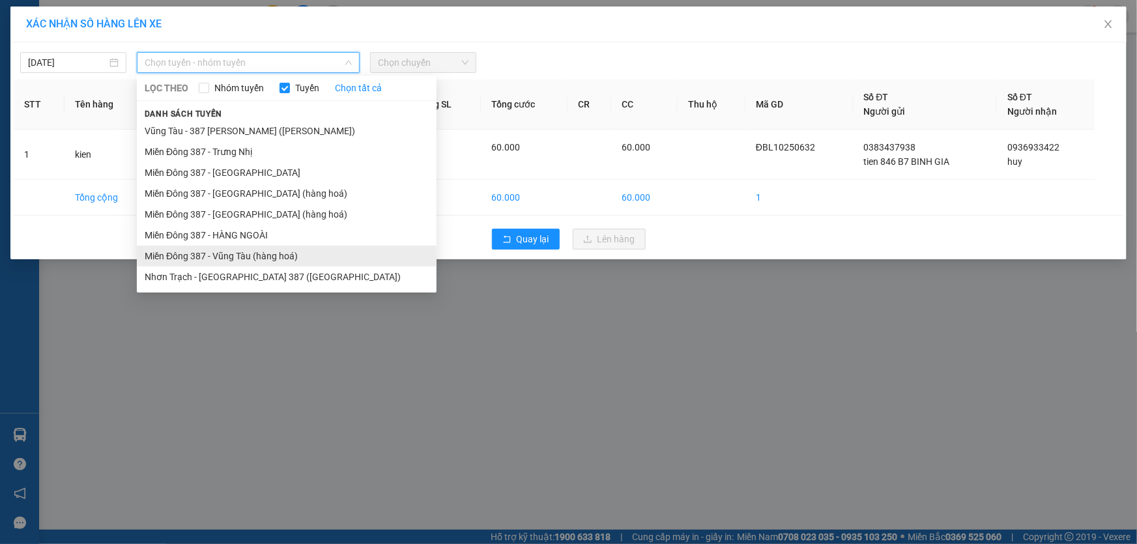
click at [263, 258] on li "Miền Đông 387 - Vũng Tàu (hàng hoá)" at bounding box center [287, 256] width 300 height 21
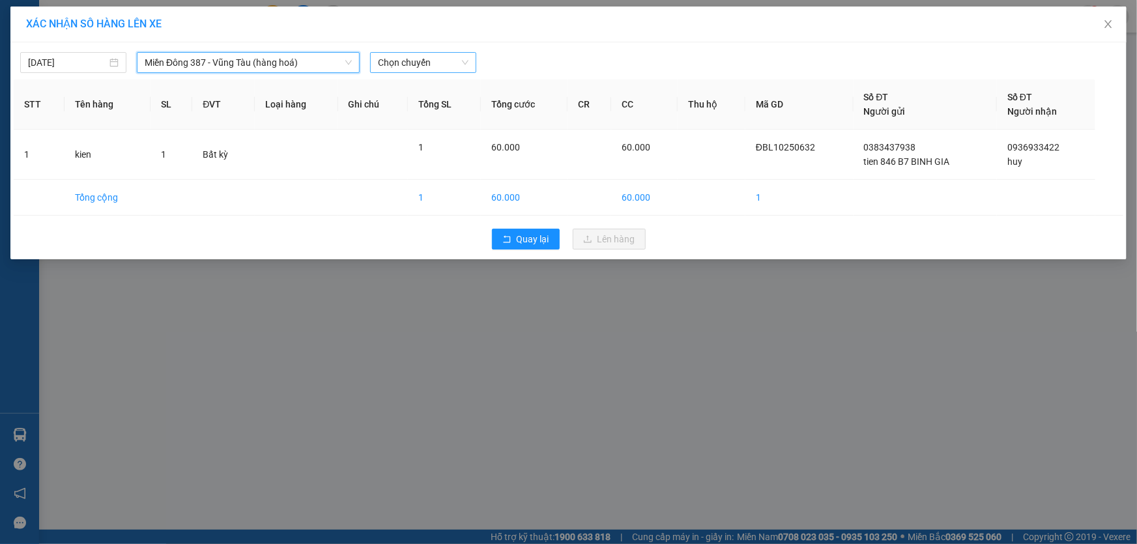
click at [424, 63] on span "Chọn chuyến" at bounding box center [423, 63] width 91 height 20
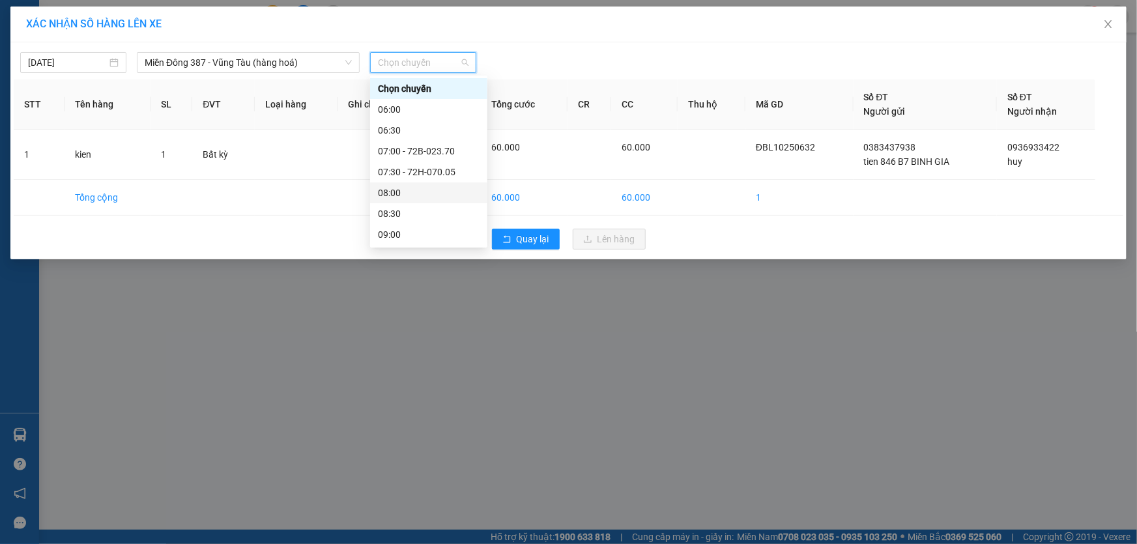
click at [406, 193] on div "08:00" at bounding box center [429, 193] width 102 height 14
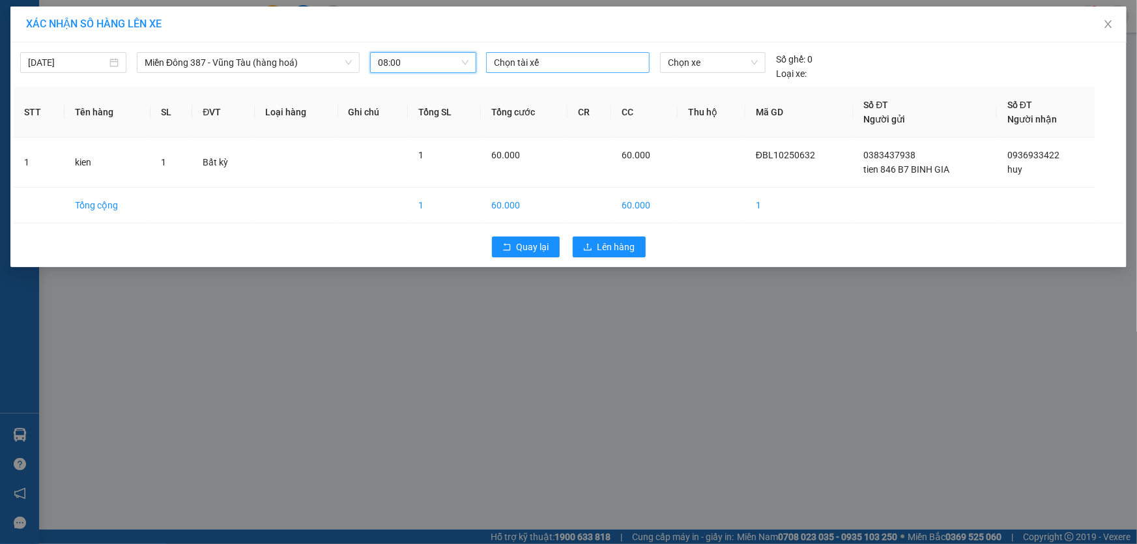
click at [526, 61] on div at bounding box center [567, 63] width 157 height 16
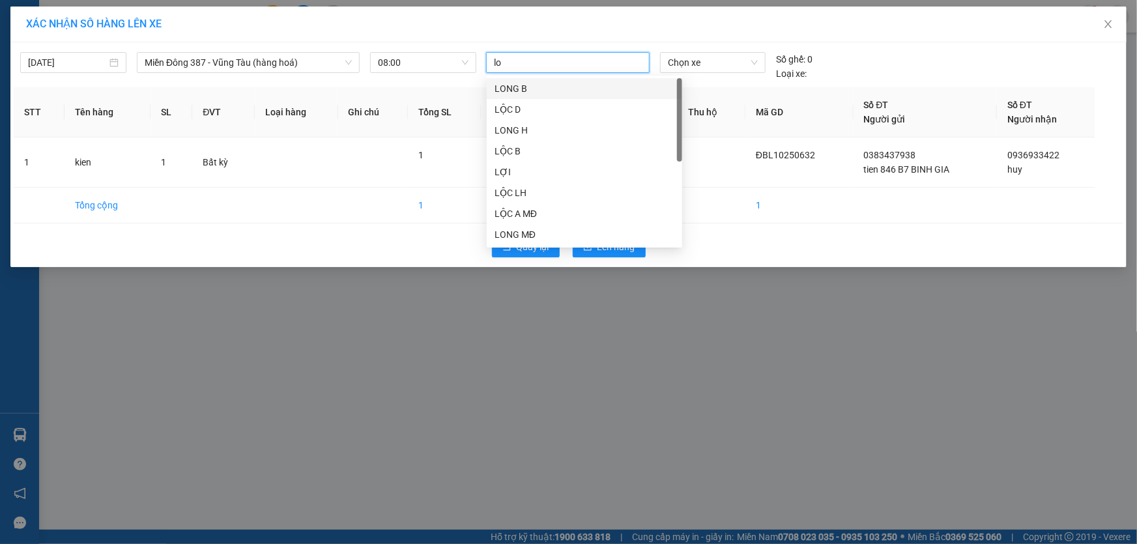
type input "loc"
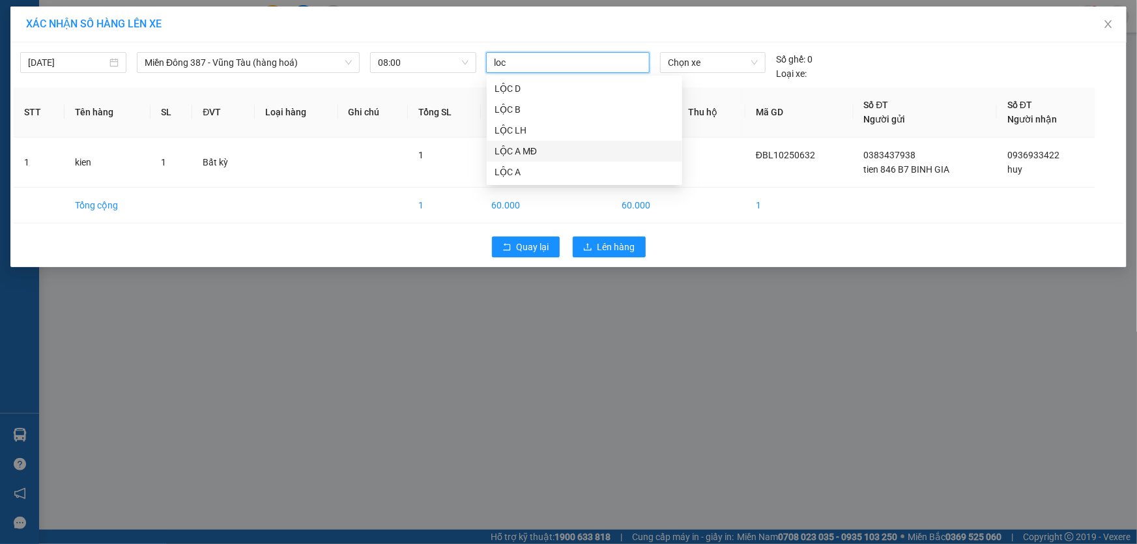
click at [530, 149] on div "LỘC A MĐ" at bounding box center [584, 151] width 180 height 14
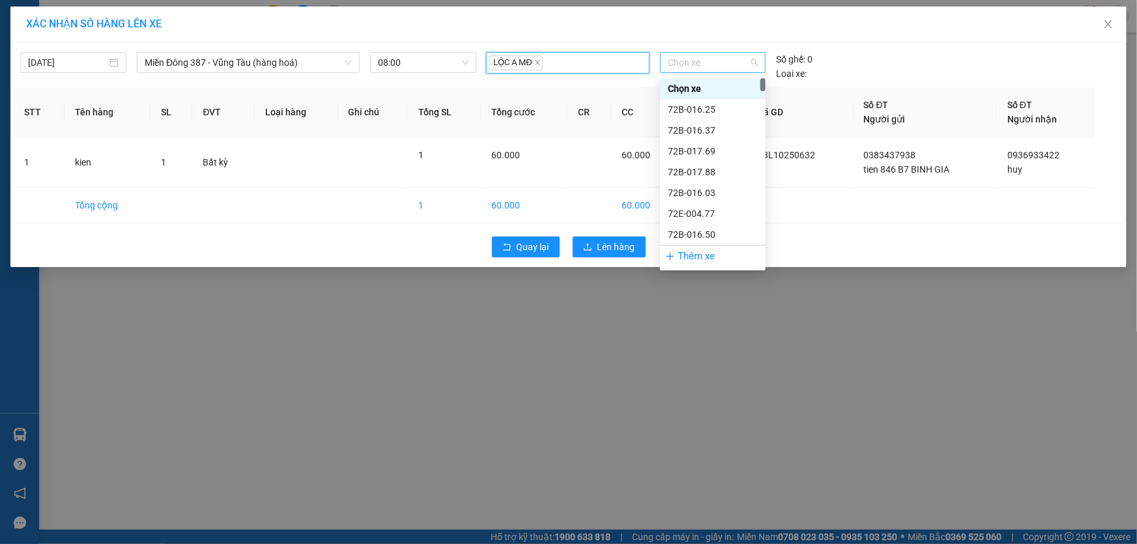
click at [689, 60] on span "Chọn xe" at bounding box center [713, 63] width 90 height 20
type input "165"
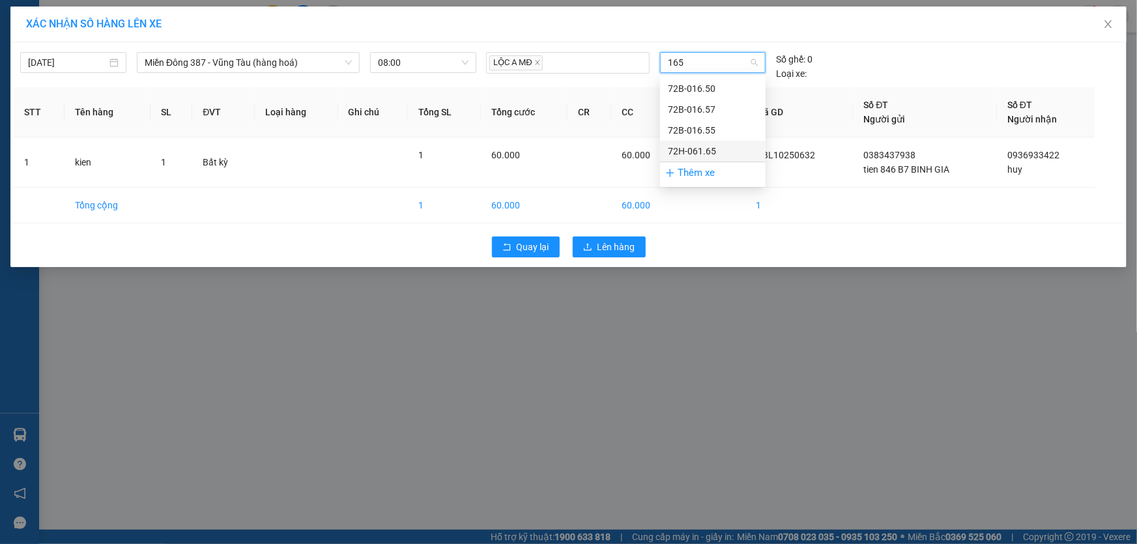
click at [710, 153] on div "72H-061.65" at bounding box center [713, 151] width 90 height 14
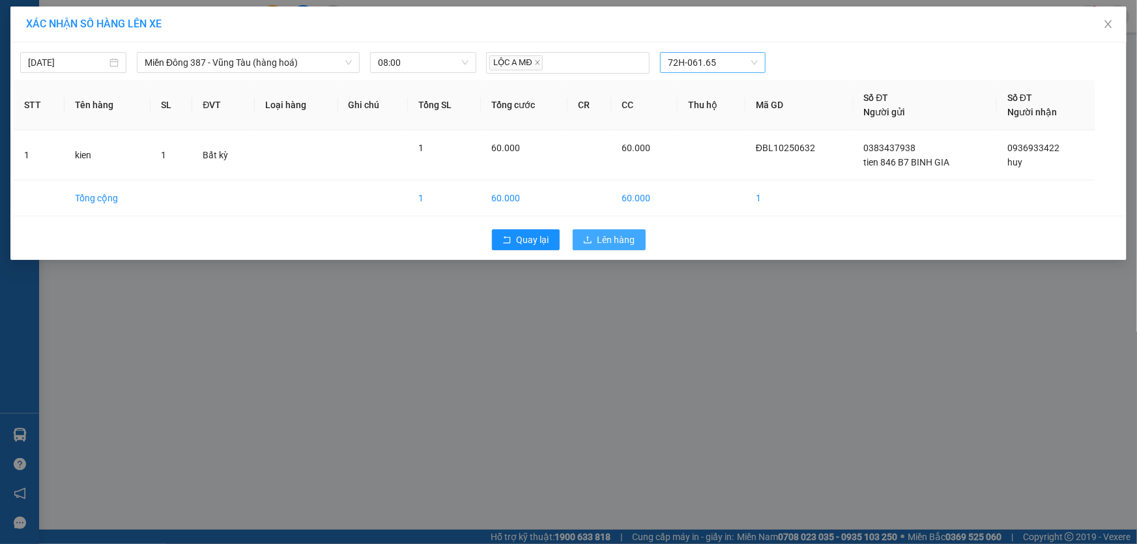
click at [610, 247] on button "Lên hàng" at bounding box center [609, 239] width 73 height 21
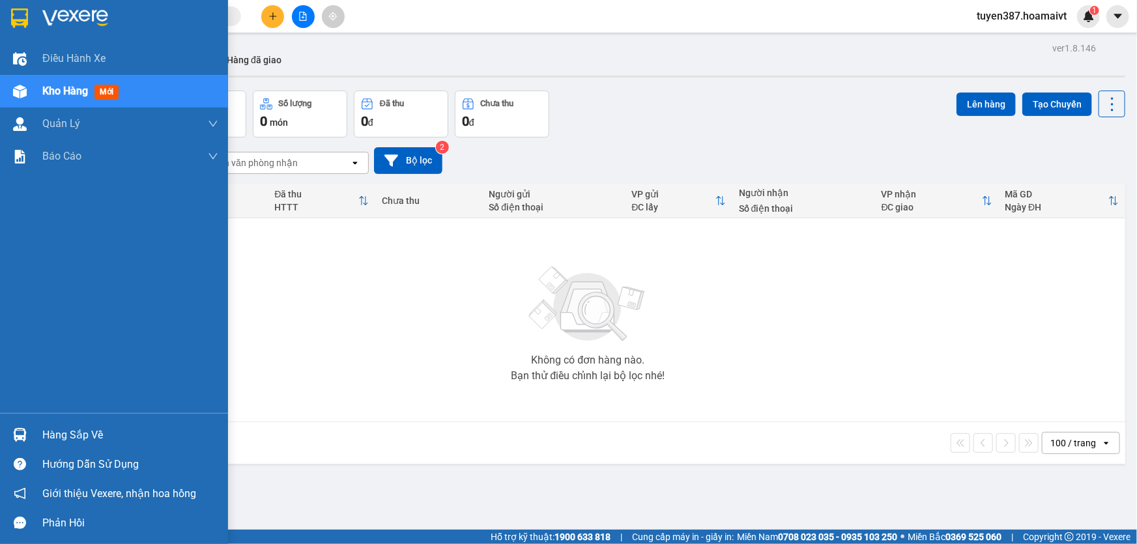
click at [110, 89] on span "mới" at bounding box center [106, 92] width 24 height 14
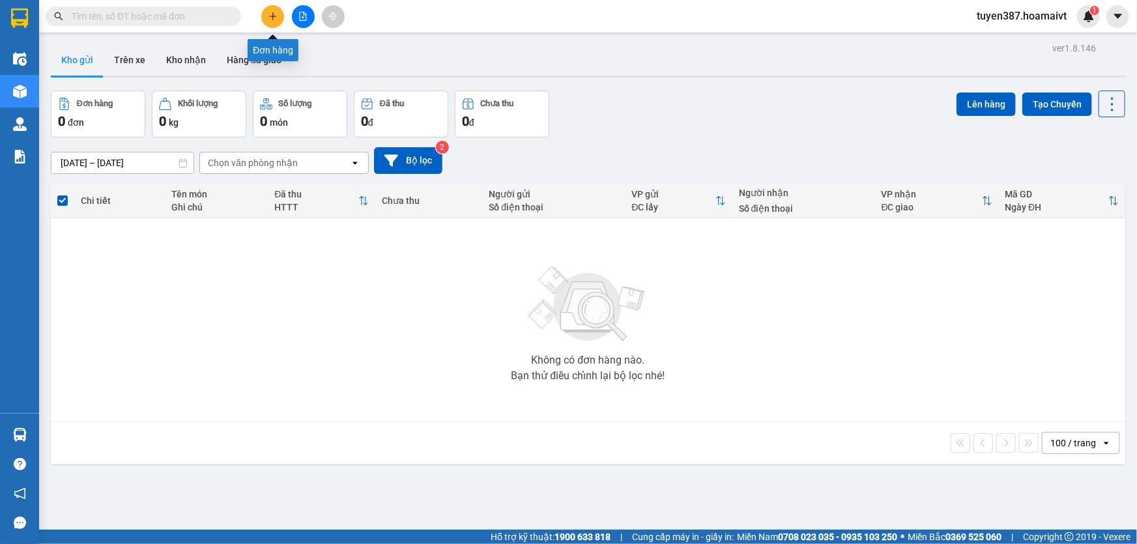
click at [274, 18] on icon "plus" at bounding box center [272, 16] width 9 height 9
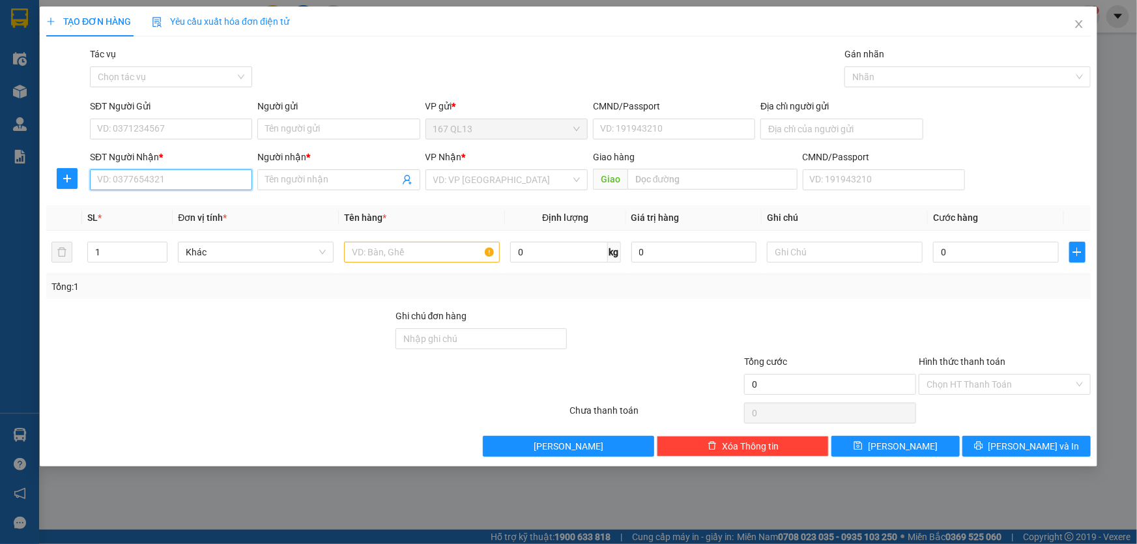
click at [182, 182] on input "SĐT Người Nhận *" at bounding box center [171, 179] width 162 height 21
click at [402, 256] on input "text" at bounding box center [422, 252] width 156 height 21
type input "hop"
click at [185, 171] on input "SĐT Người Nhận *" at bounding box center [171, 179] width 162 height 21
type input "0394151790"
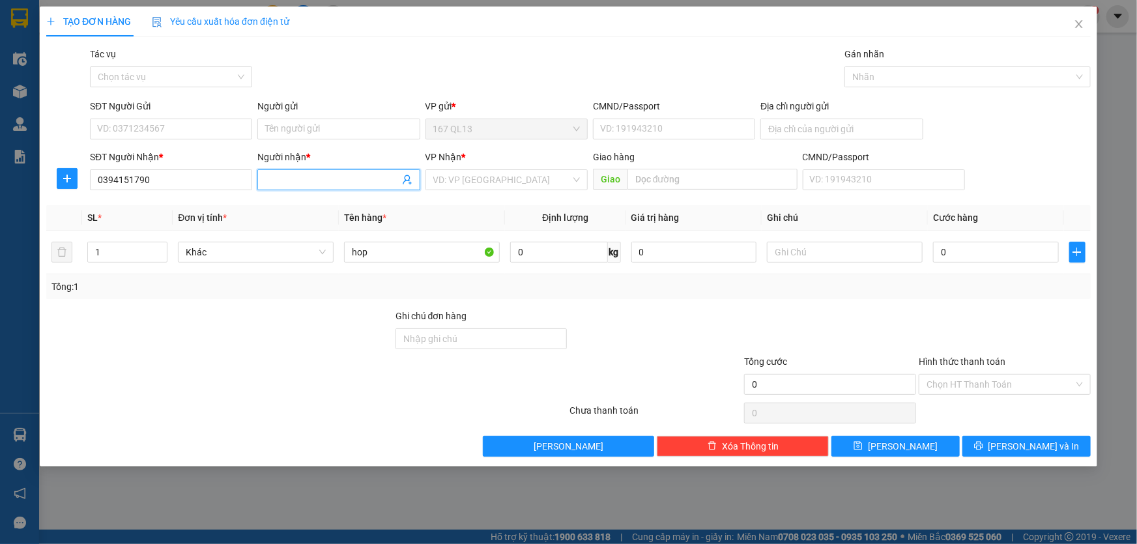
click at [322, 179] on input "Người nhận *" at bounding box center [332, 180] width 134 height 14
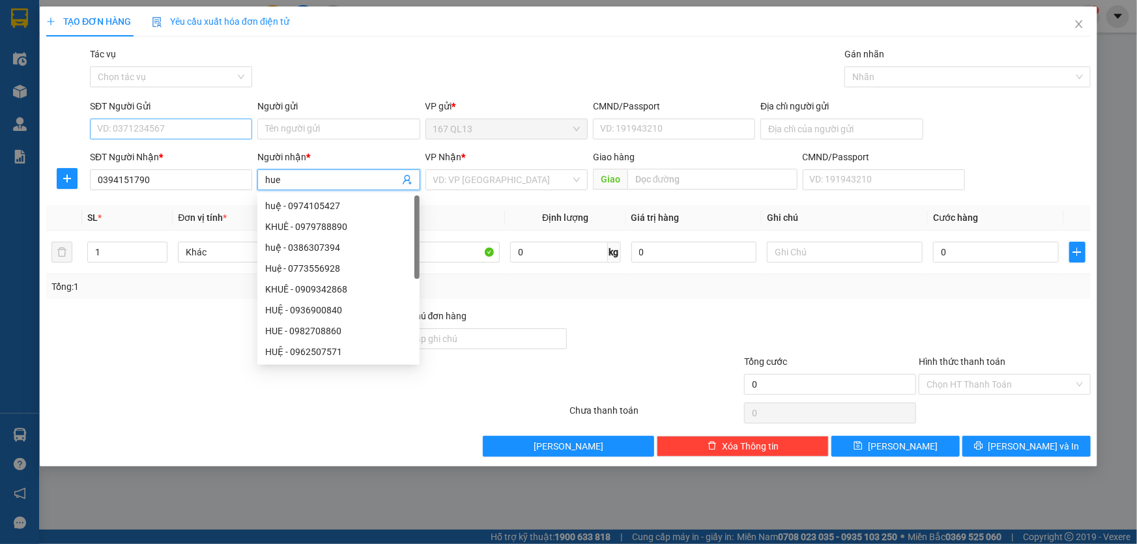
type input "hue"
click at [143, 123] on input "SĐT Người Gửi" at bounding box center [171, 129] width 162 height 21
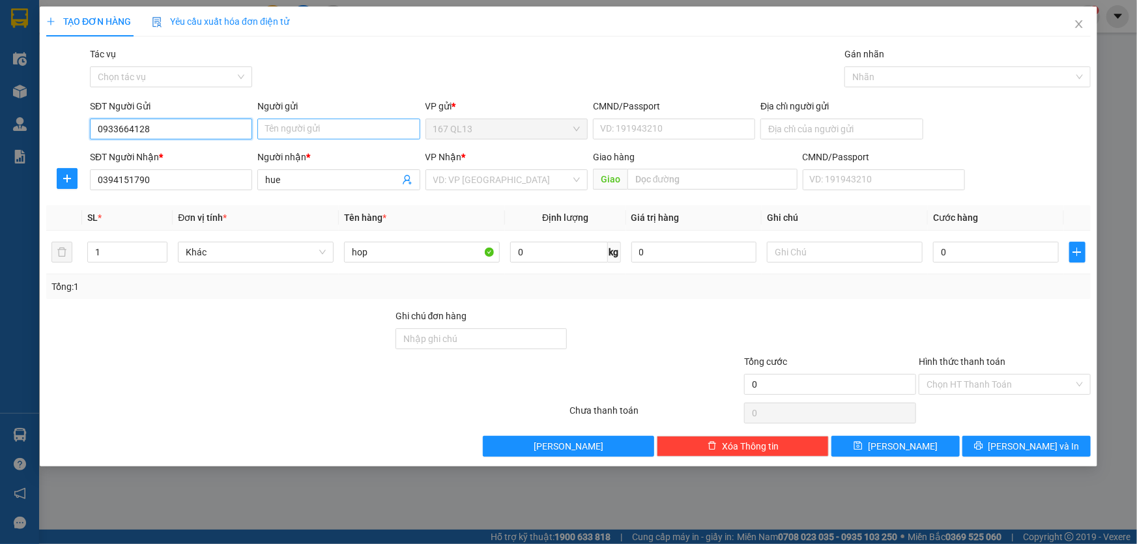
type input "0933664128"
click at [285, 126] on input "Người gửi" at bounding box center [338, 129] width 162 height 21
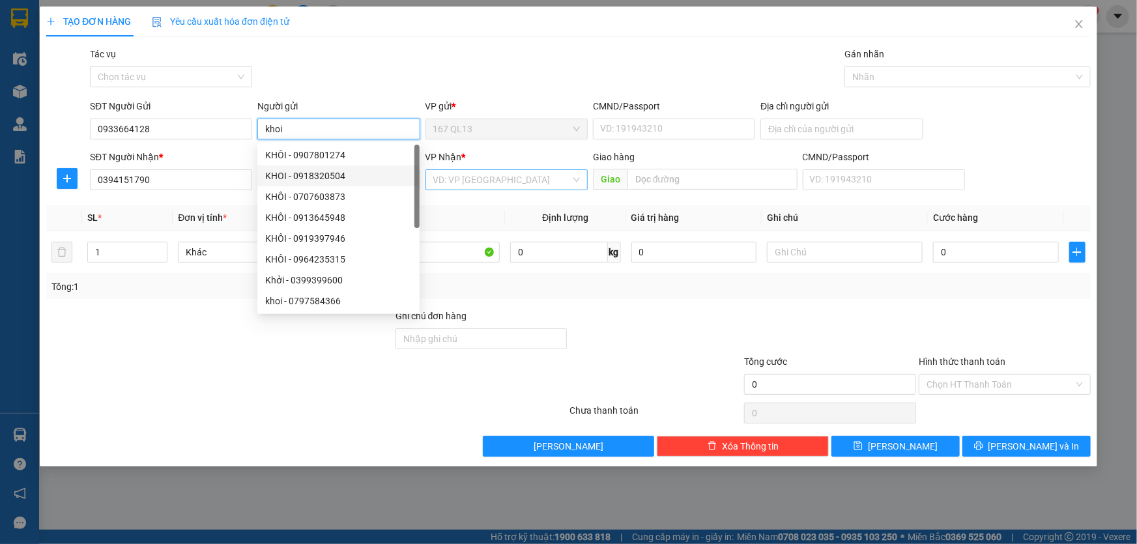
type input "khoi"
click at [488, 179] on input "search" at bounding box center [501, 180] width 137 height 20
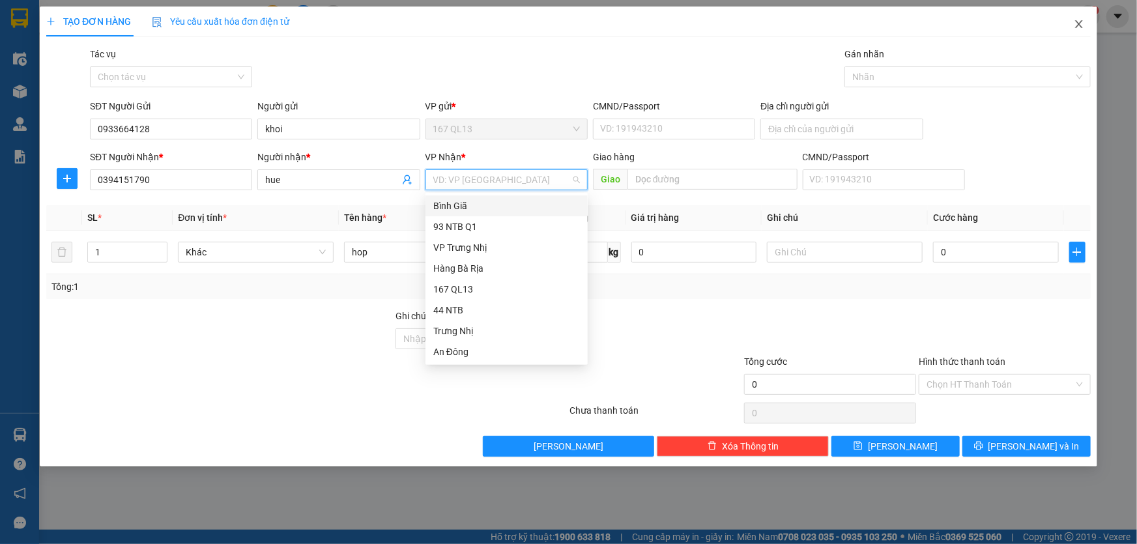
click at [1075, 23] on span "Close" at bounding box center [1079, 25] width 36 height 36
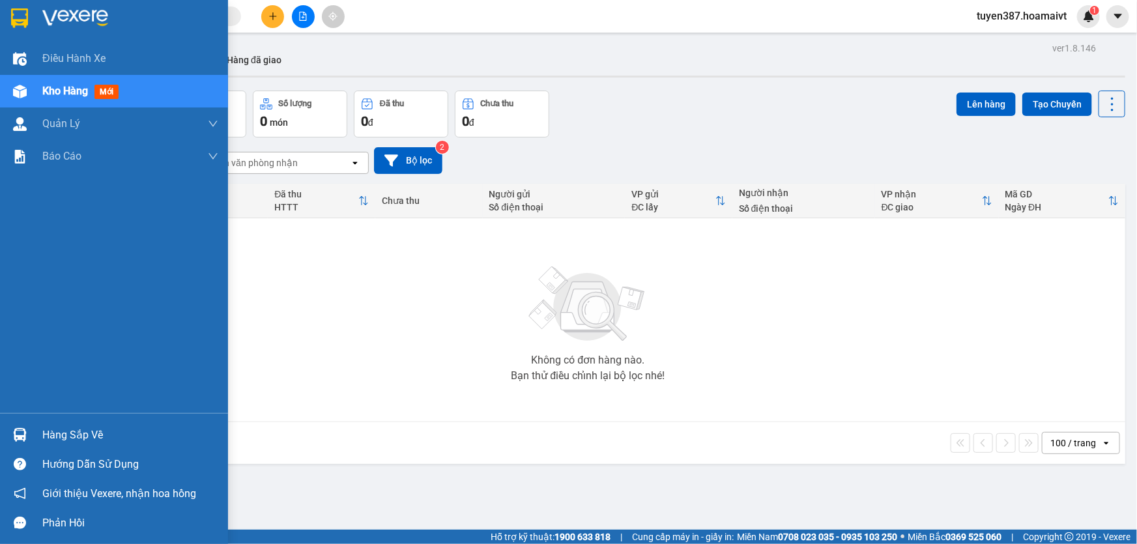
click at [65, 433] on div "Hàng sắp về" at bounding box center [130, 435] width 176 height 20
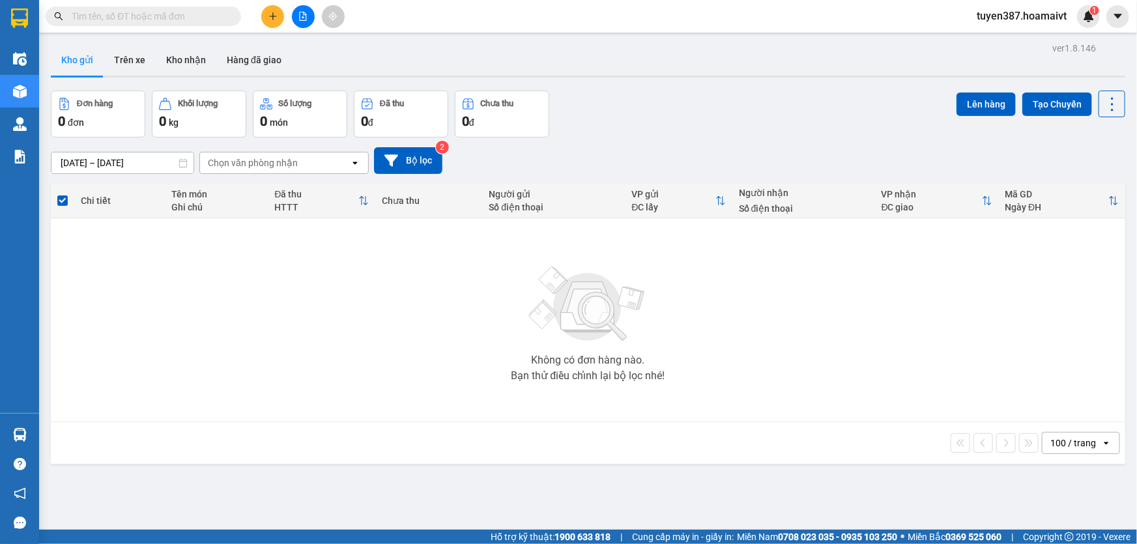
click at [782, 334] on section "Kết quả tìm kiếm ( 0 ) Bộ lọc No Data tuyen387.hoamaivt 1 Điều hành xe Kho hàng…" at bounding box center [568, 272] width 1137 height 544
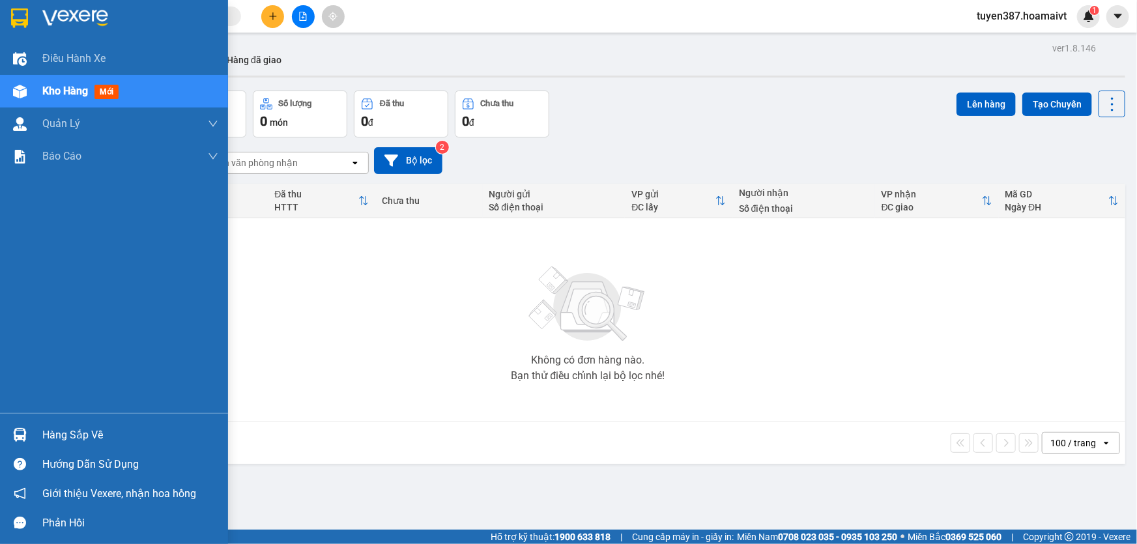
click at [98, 90] on span "mới" at bounding box center [106, 92] width 24 height 14
click at [105, 87] on span "mới" at bounding box center [106, 92] width 24 height 14
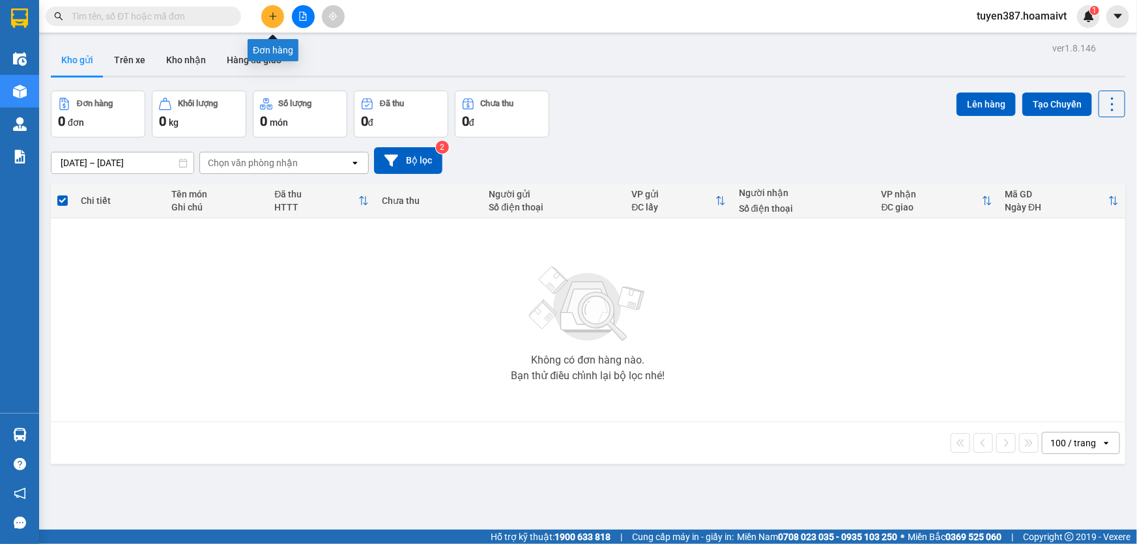
click at [273, 17] on icon "plus" at bounding box center [272, 15] width 1 height 7
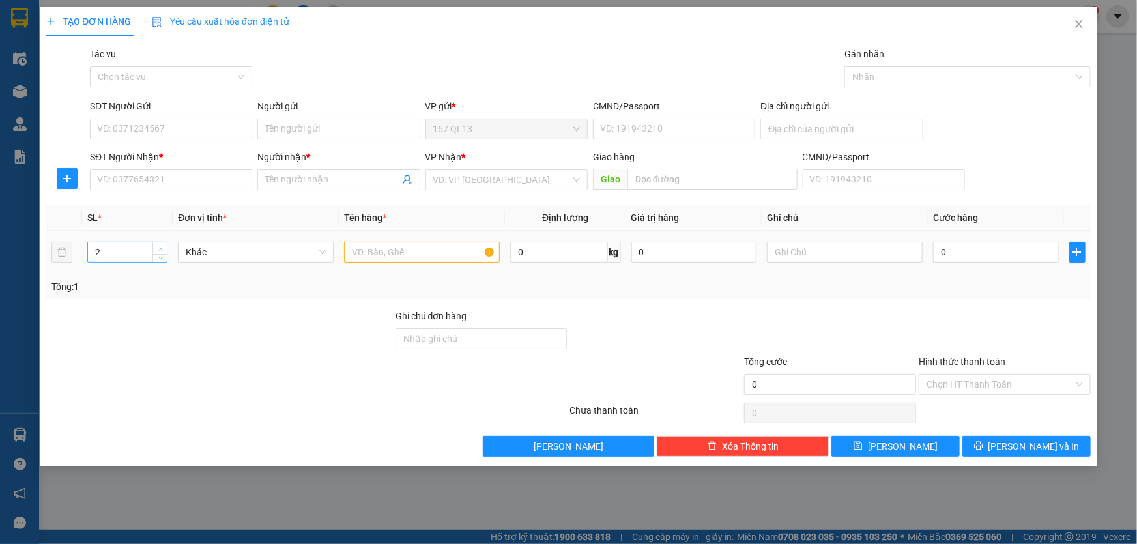
click at [161, 251] on span "up" at bounding box center [160, 249] width 8 height 8
type input "4"
click at [161, 251] on span "up" at bounding box center [160, 249] width 8 height 8
click at [383, 253] on input "text" at bounding box center [422, 252] width 156 height 21
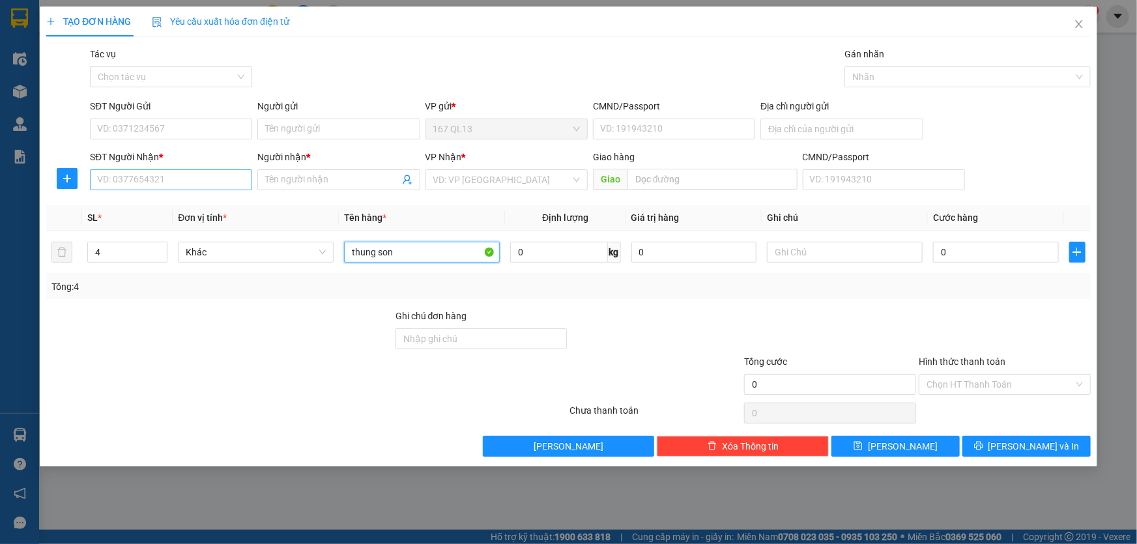
type input "thung son"
click at [195, 186] on input "SĐT Người Nhận *" at bounding box center [171, 179] width 162 height 21
click at [158, 207] on div "0393038136 - hue" at bounding box center [171, 206] width 147 height 14
type input "0393038136"
type input "hue"
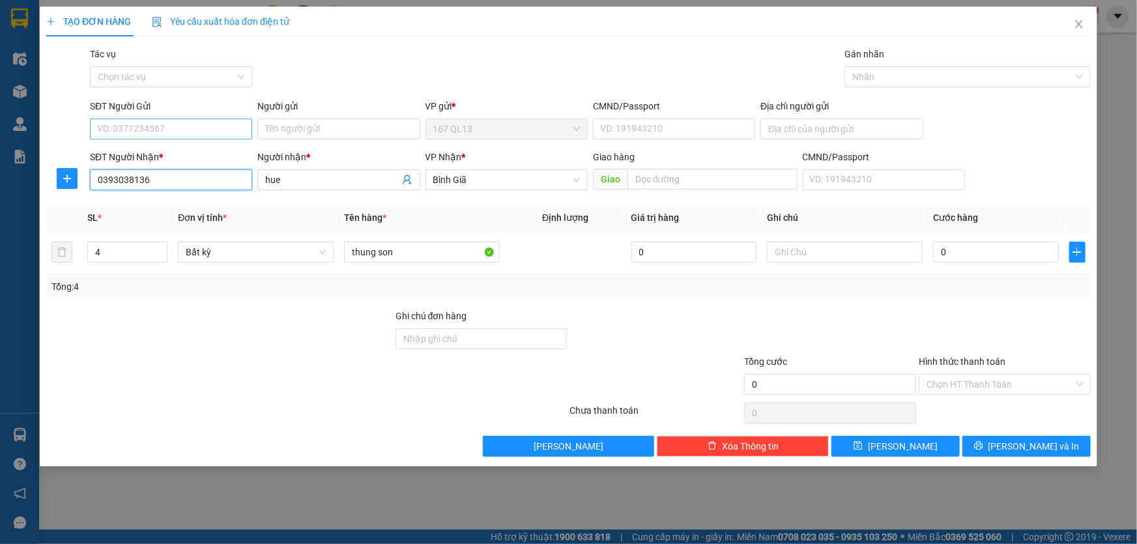
type input "0393038136"
click at [169, 131] on input "SĐT Người Gửi" at bounding box center [171, 129] width 162 height 21
click at [158, 154] on div "0983360683 - phat" at bounding box center [171, 155] width 147 height 14
type input "0983360683"
type input "phat"
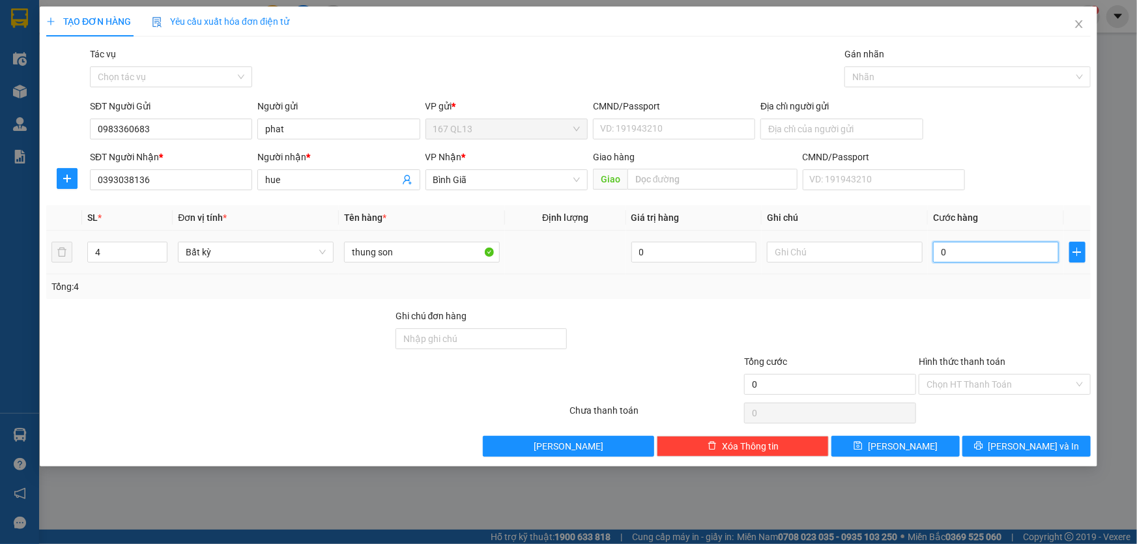
click at [935, 255] on input "0" at bounding box center [996, 252] width 126 height 21
type input "1"
type input "15"
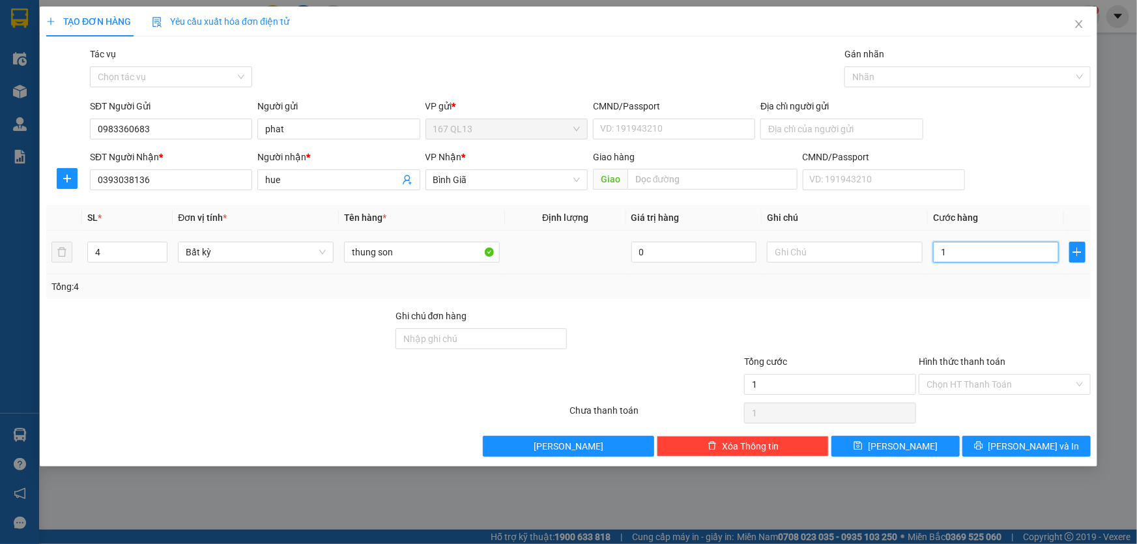
type input "15"
type input "150"
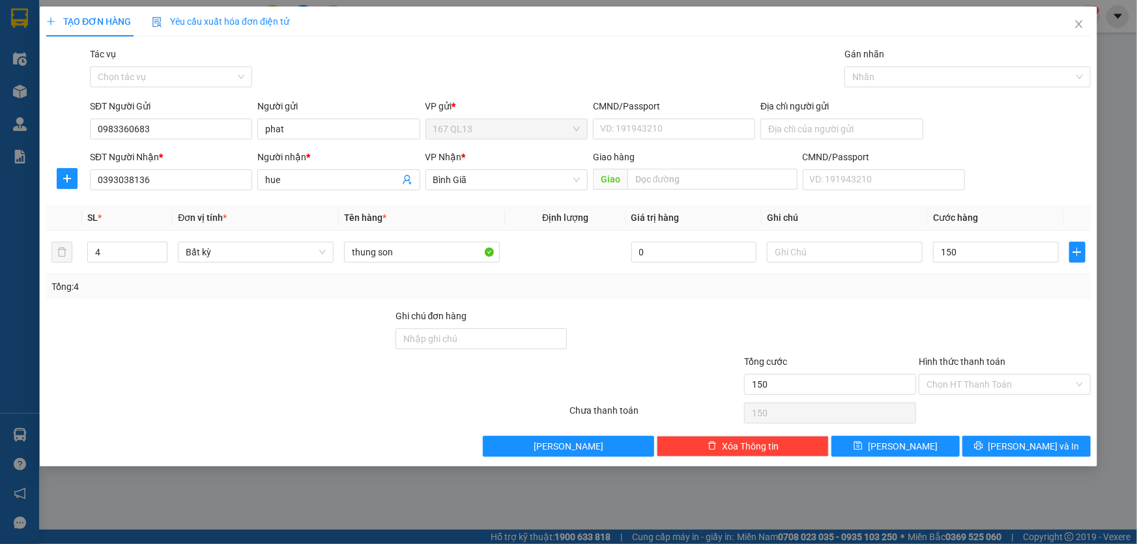
type input "150.000"
click at [990, 362] on label "Hình thức thanh toán" at bounding box center [962, 361] width 87 height 10
click at [990, 375] on input "Hình thức thanh toán" at bounding box center [999, 385] width 147 height 20
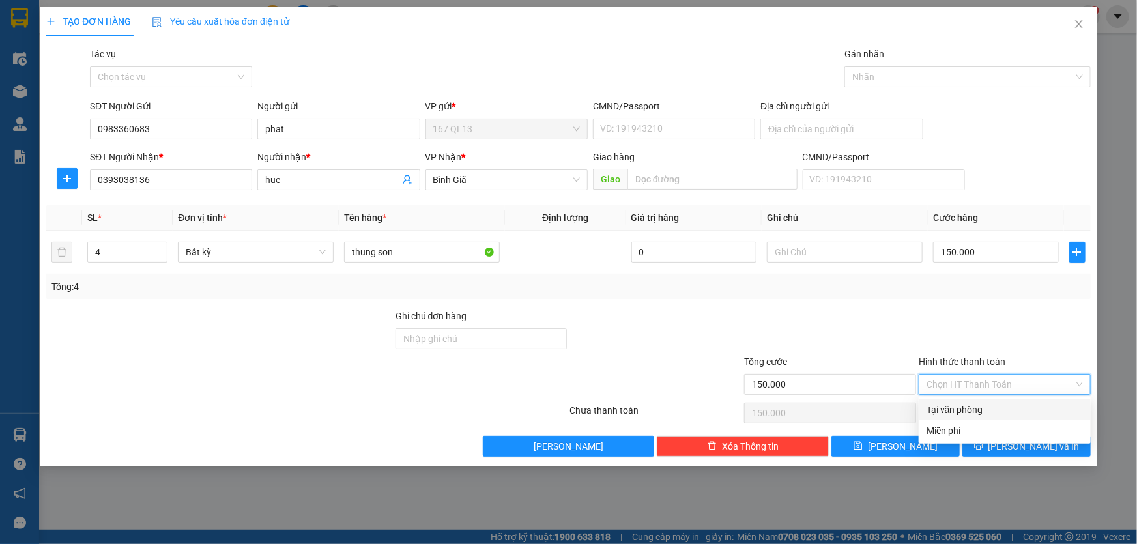
click at [977, 406] on div "Tại văn phòng" at bounding box center [1004, 410] width 156 height 14
type input "0"
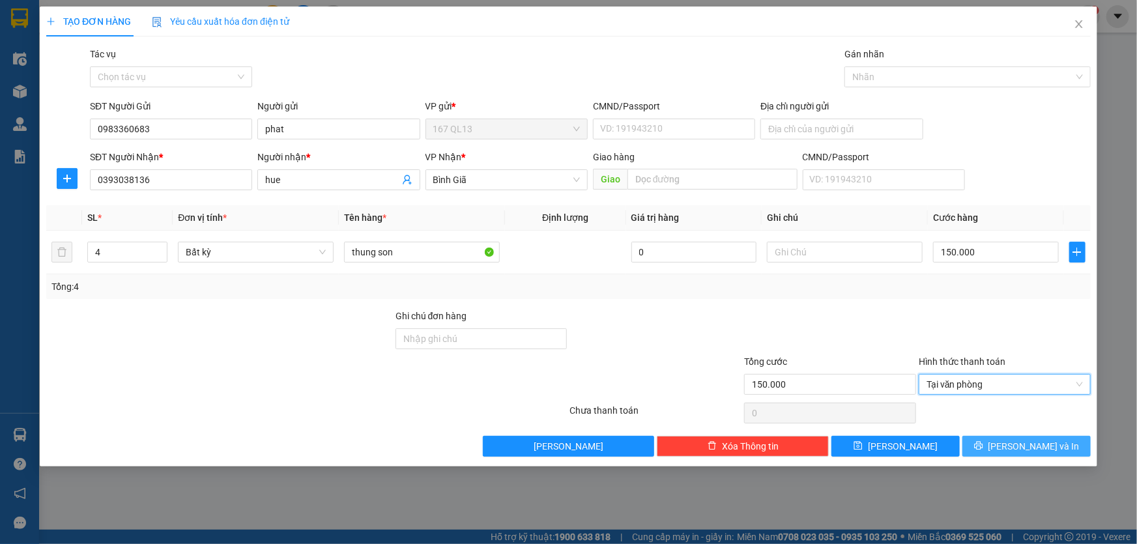
click at [1029, 447] on span "Lưu và In" at bounding box center [1033, 446] width 91 height 14
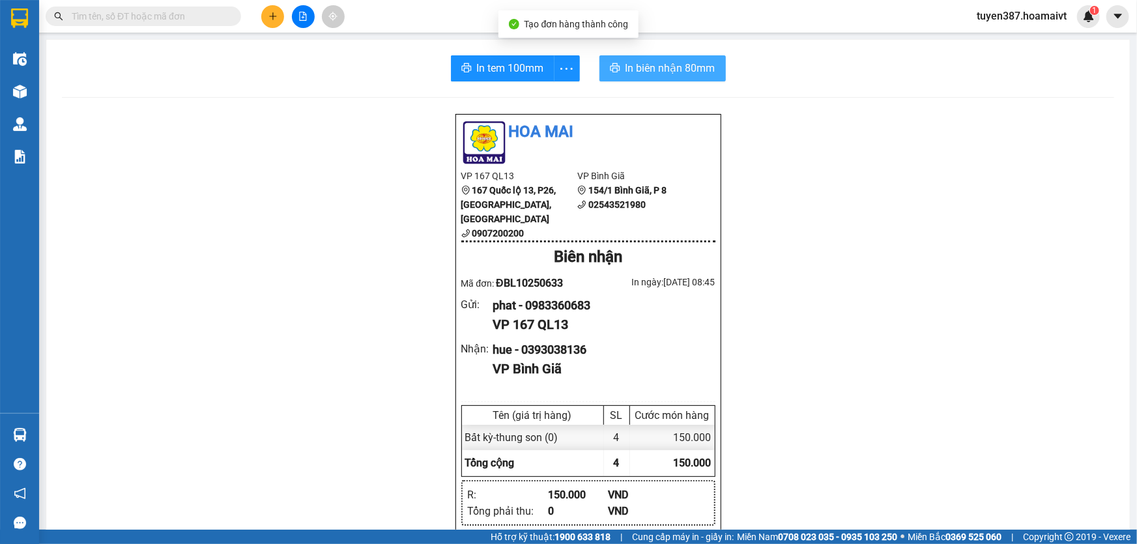
click at [674, 72] on span "In biên nhận 80mm" at bounding box center [670, 68] width 90 height 16
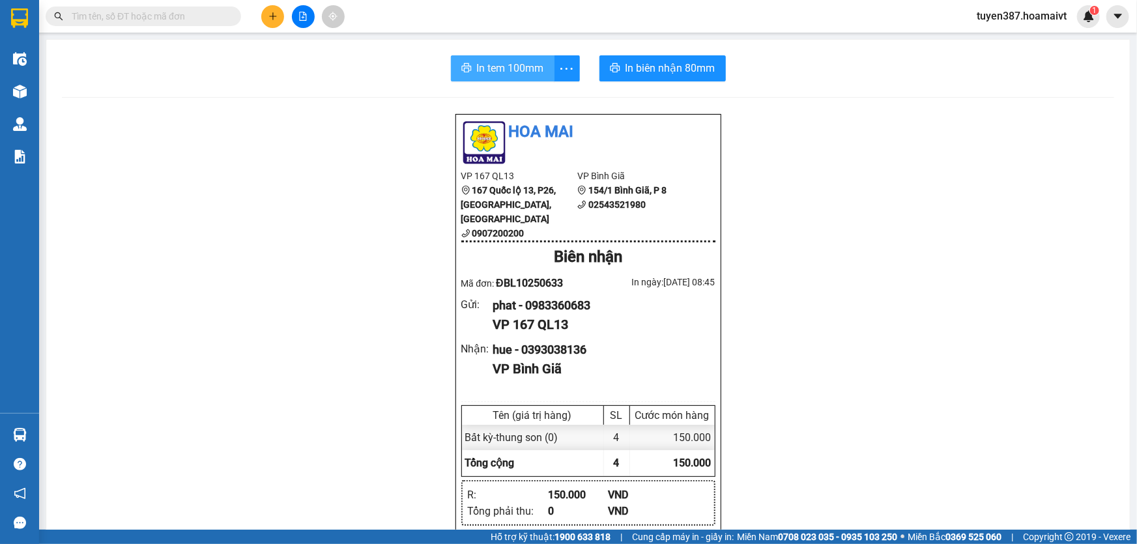
click at [509, 71] on span "In tem 100mm" at bounding box center [510, 68] width 67 height 16
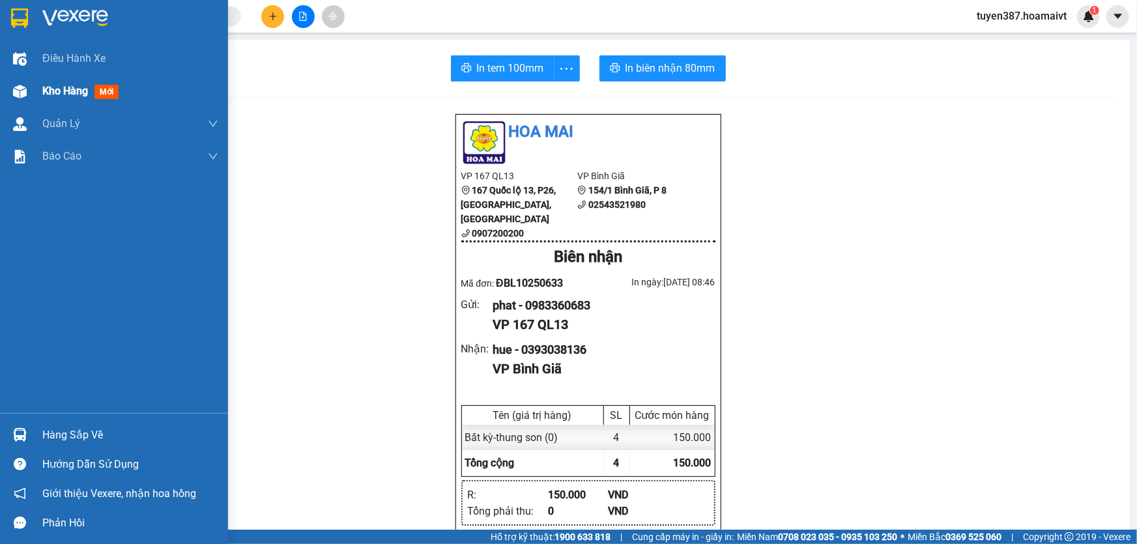
click at [95, 93] on span "mới" at bounding box center [106, 92] width 24 height 14
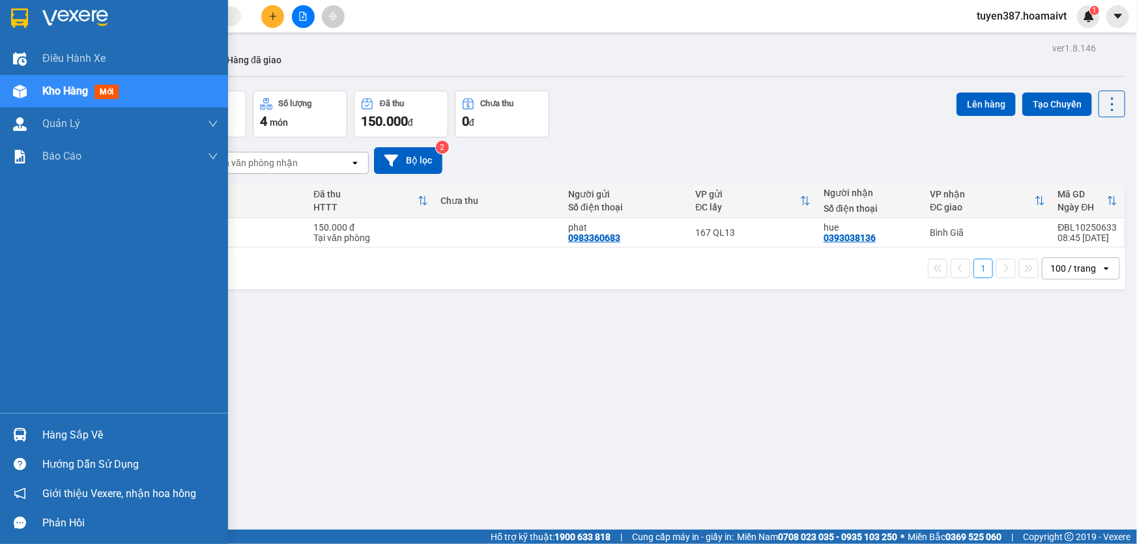
click at [104, 90] on span "mới" at bounding box center [106, 92] width 24 height 14
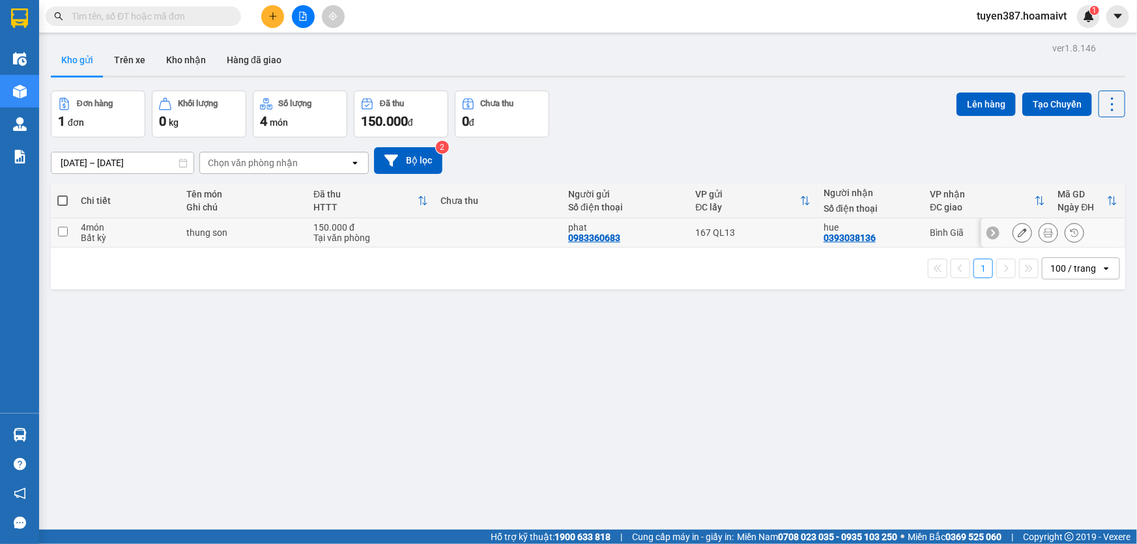
click at [59, 230] on input "checkbox" at bounding box center [63, 232] width 10 height 10
checkbox input "true"
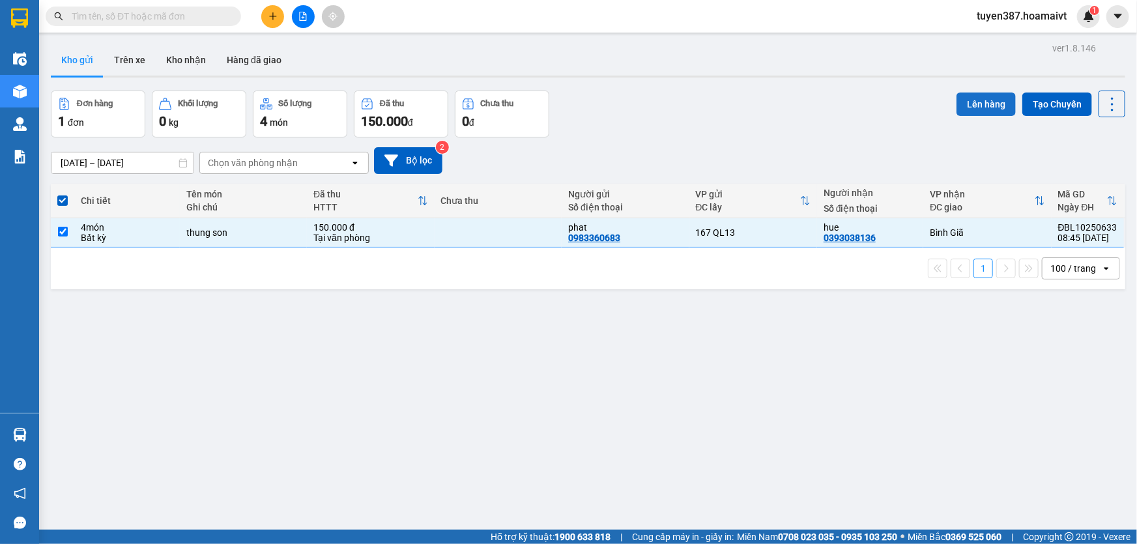
click at [973, 106] on button "Lên hàng" at bounding box center [985, 104] width 59 height 23
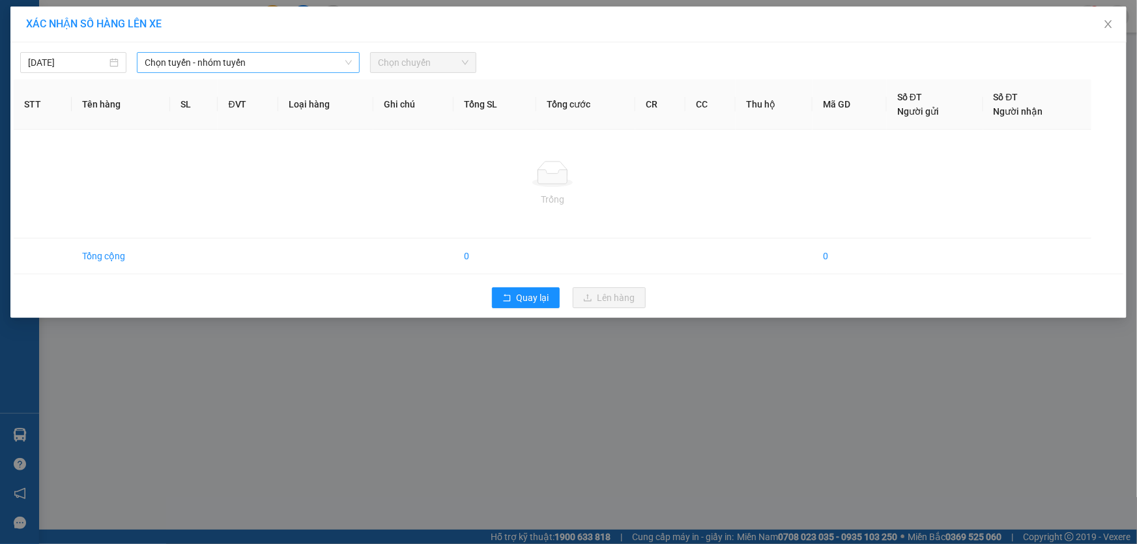
click at [191, 55] on span "Chọn tuyến - nhóm tuyến" at bounding box center [248, 63] width 207 height 20
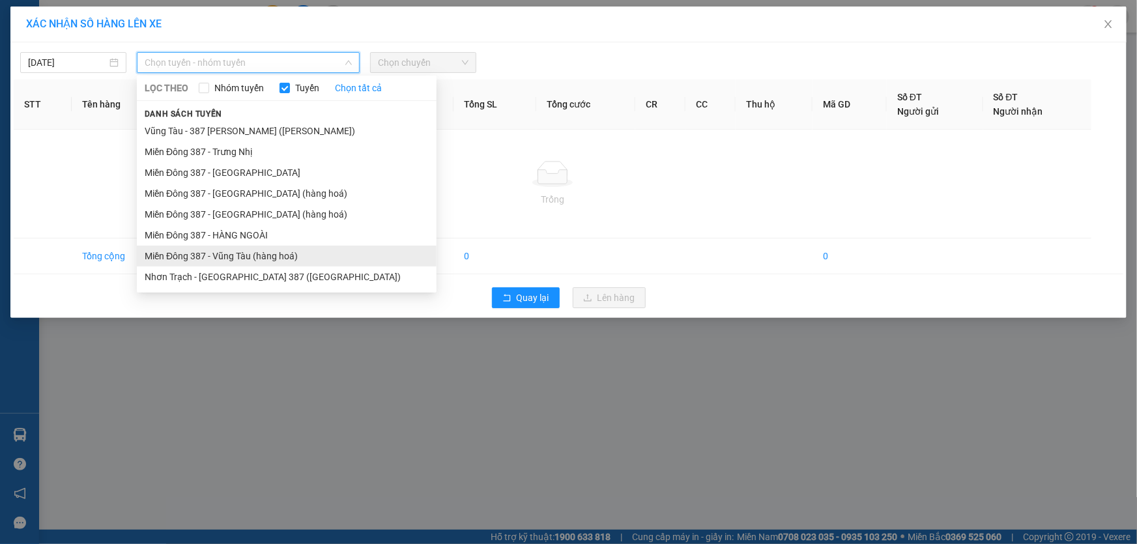
click at [218, 258] on li "Miền Đông 387 - Vũng Tàu (hàng hoá)" at bounding box center [287, 256] width 300 height 21
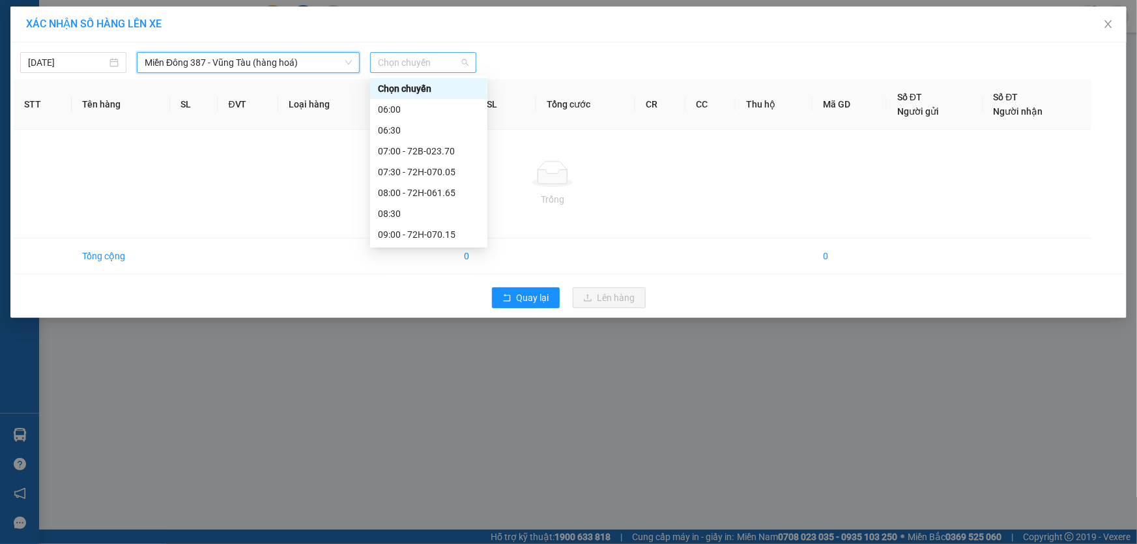
click at [449, 53] on span "Chọn chuyến" at bounding box center [423, 63] width 91 height 20
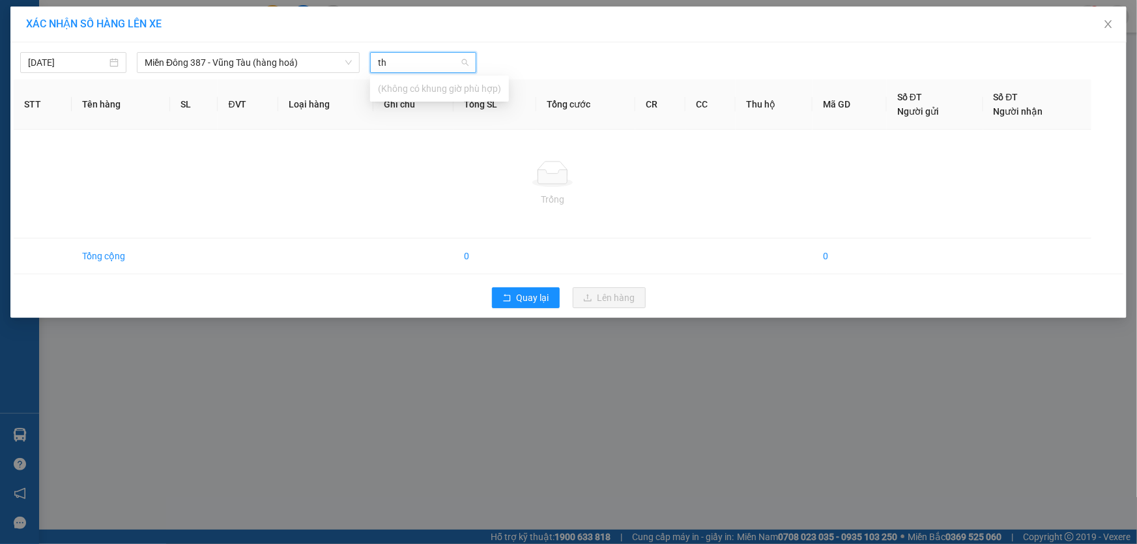
type input "t"
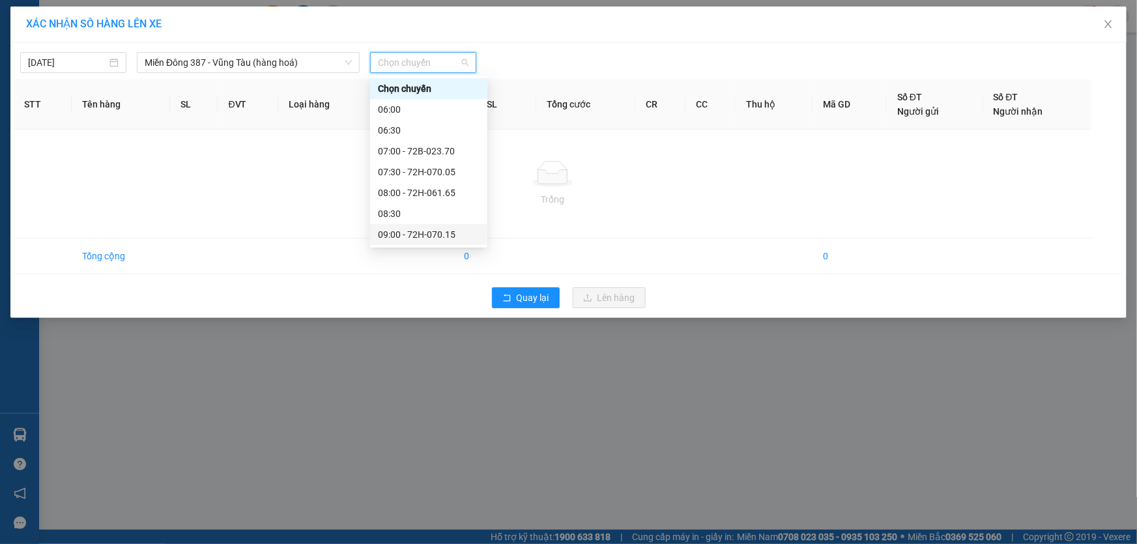
click at [420, 235] on div "09:00 - 72H-070.15" at bounding box center [429, 234] width 102 height 14
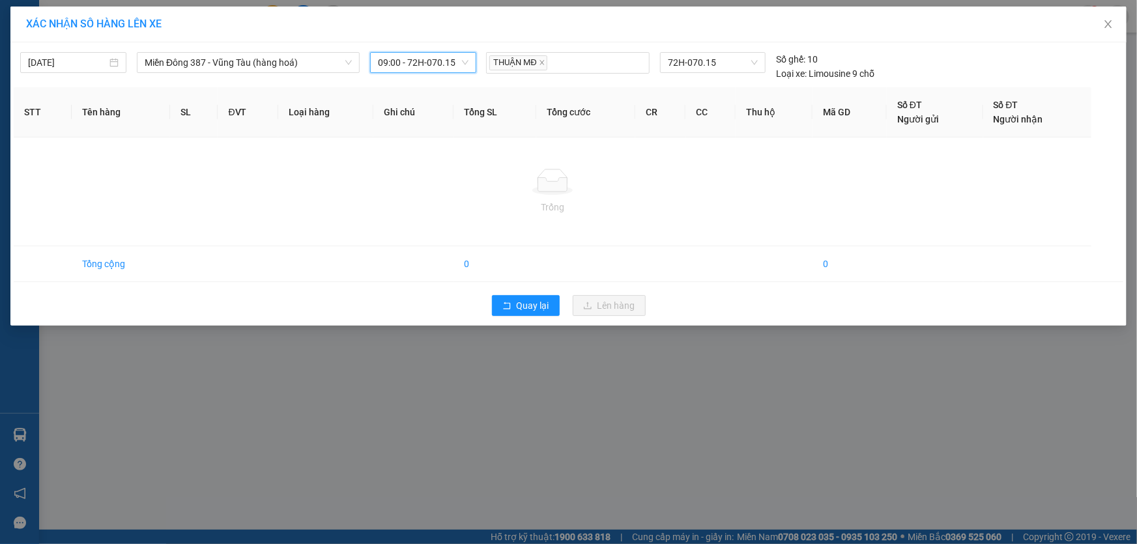
click at [456, 459] on div "XÁC NHẬN SỐ HÀNG LÊN XE 12/10/2025 Miền Đông 387 - Vũng Tàu (hàng hoá) LỌC THEO…" at bounding box center [568, 272] width 1137 height 544
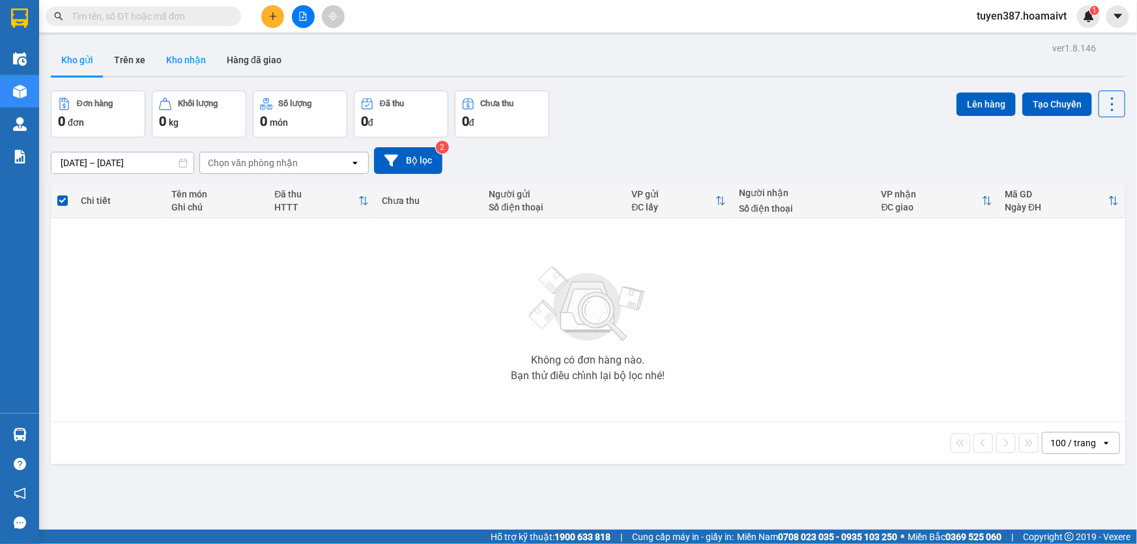
click at [174, 56] on button "Kho nhận" at bounding box center [186, 59] width 61 height 31
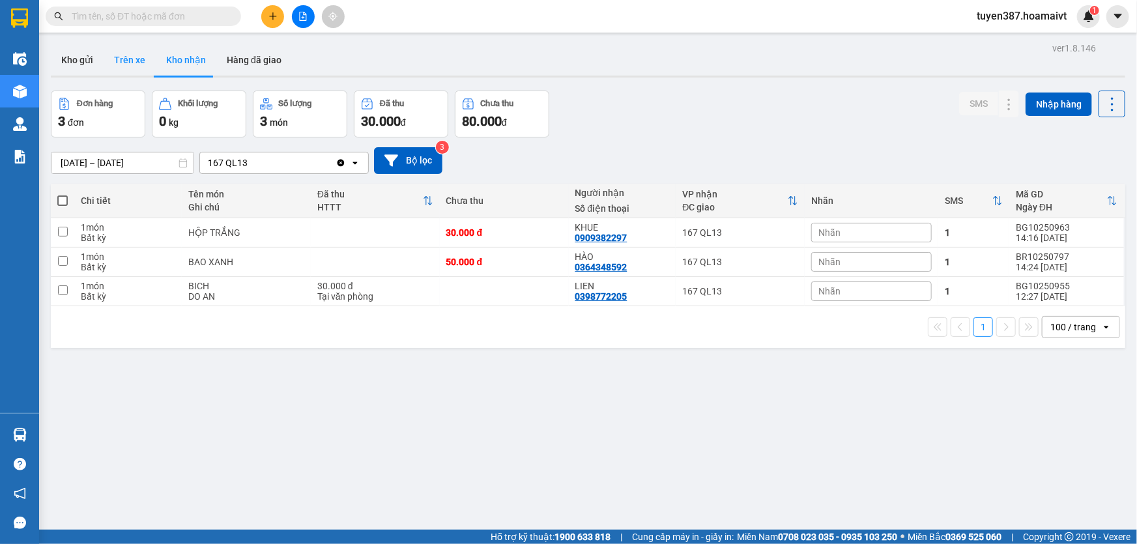
click at [133, 63] on button "Trên xe" at bounding box center [130, 59] width 52 height 31
type input "12/10/2025 – 12/10/2025"
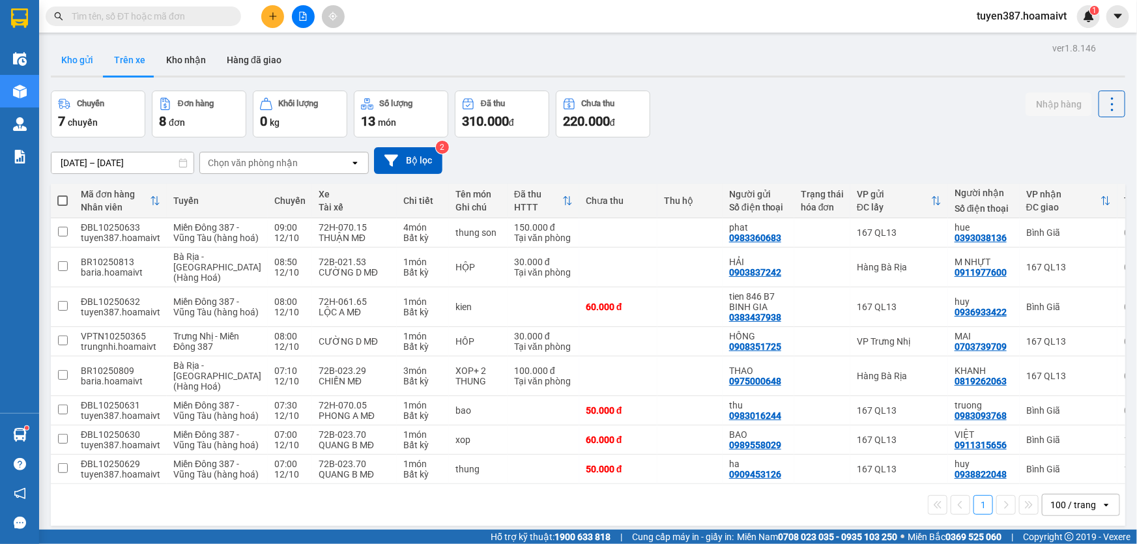
click at [76, 61] on button "Kho gửi" at bounding box center [77, 59] width 53 height 31
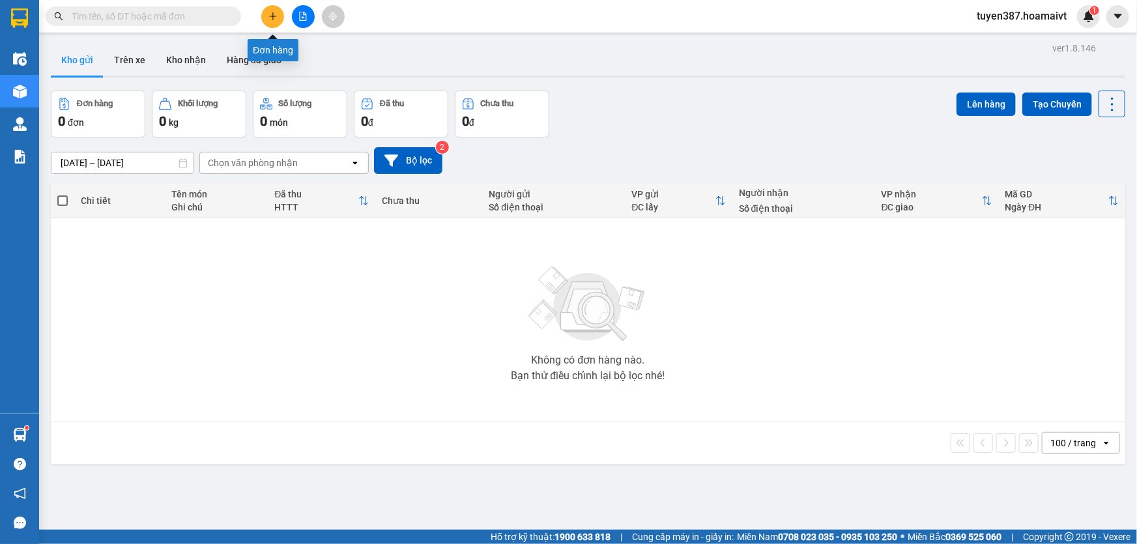
click at [268, 12] on icon "plus" at bounding box center [272, 16] width 9 height 9
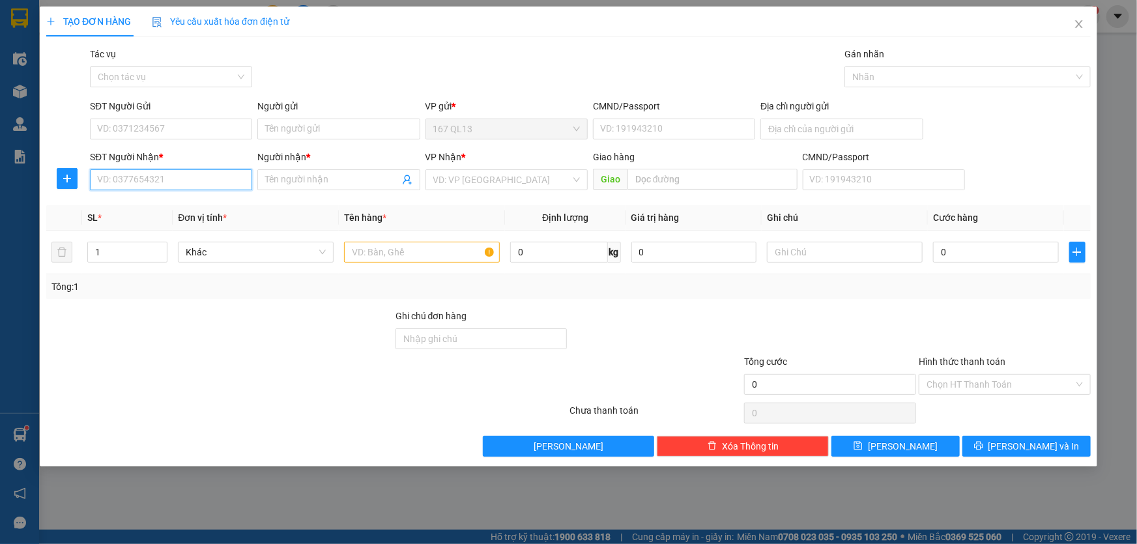
click at [155, 182] on input "SĐT Người Nhận *" at bounding box center [171, 179] width 162 height 21
click at [183, 184] on input "SĐT Người Nhận *" at bounding box center [171, 179] width 162 height 21
type input "0902989991"
click at [155, 122] on input "SĐT Người Gửi" at bounding box center [171, 129] width 162 height 21
type input "0902989991"
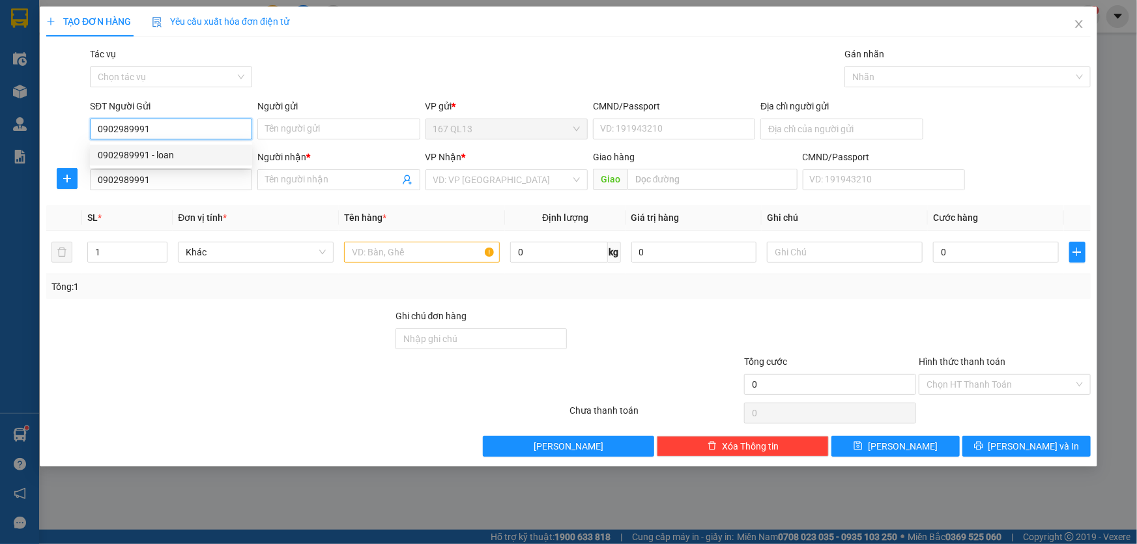
click at [145, 158] on div "0902989991 - loan" at bounding box center [171, 155] width 147 height 14
type input "loan"
type input "0902989991"
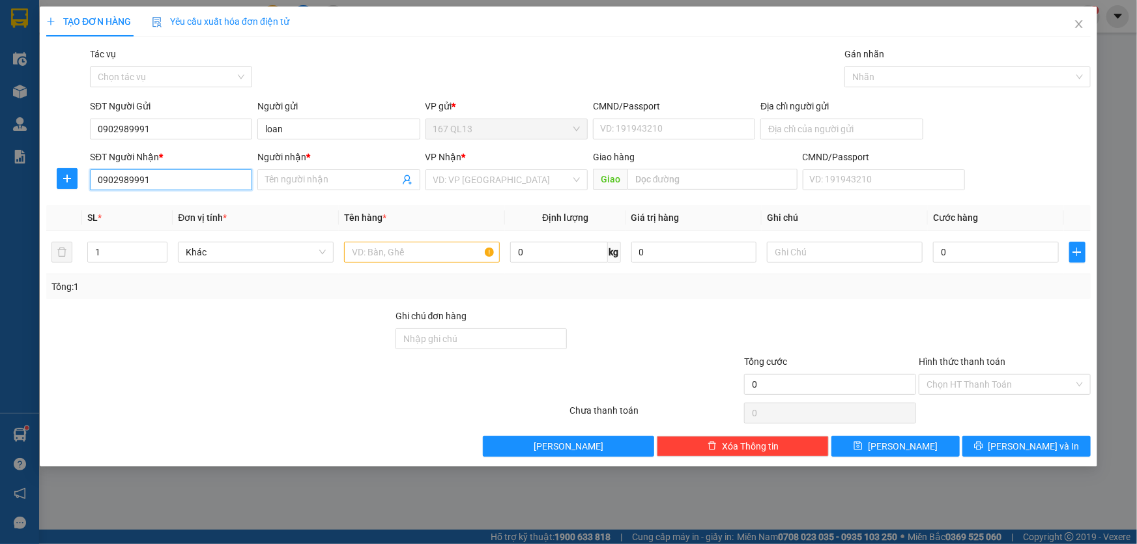
click at [171, 177] on input "0902989991" at bounding box center [171, 179] width 162 height 21
type input "0"
click at [124, 206] on div "0908416139 - nt`" at bounding box center [171, 206] width 147 height 14
type input "0908416139"
type input "nt`"
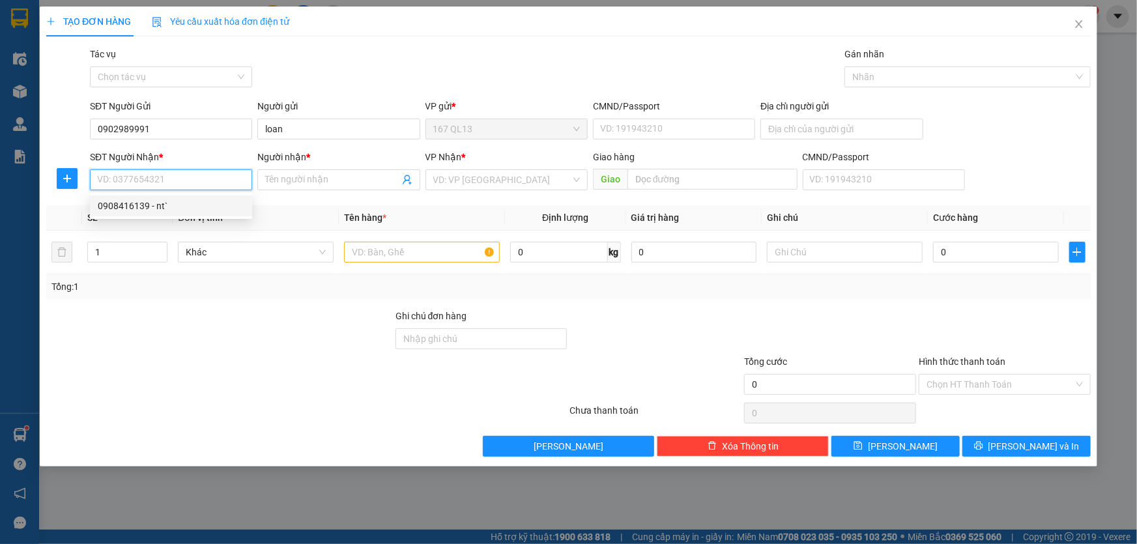
type input "long phuoc v"
type input "0908416139"
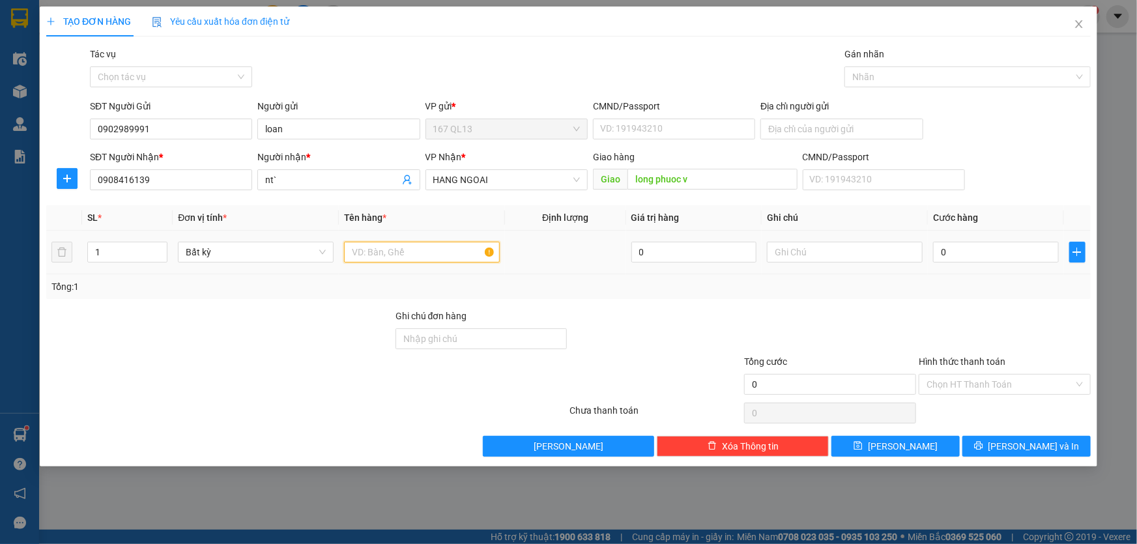
click at [438, 258] on input "text" at bounding box center [422, 252] width 156 height 21
type input "thung kien"
click at [937, 251] on input "0" at bounding box center [996, 252] width 126 height 21
type input "4"
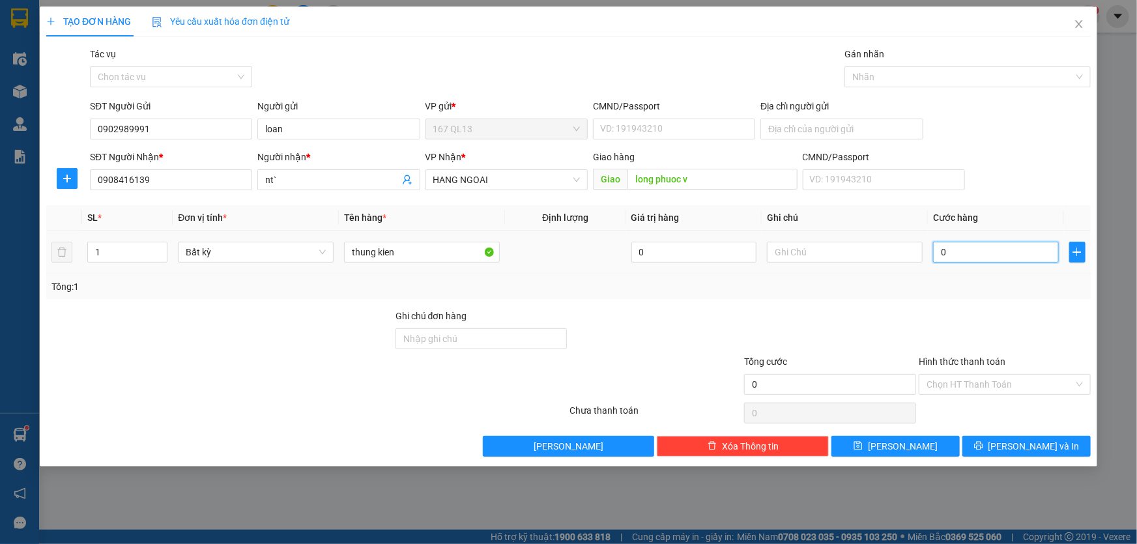
type input "4"
type input "40"
click at [977, 253] on input "40" at bounding box center [996, 252] width 126 height 21
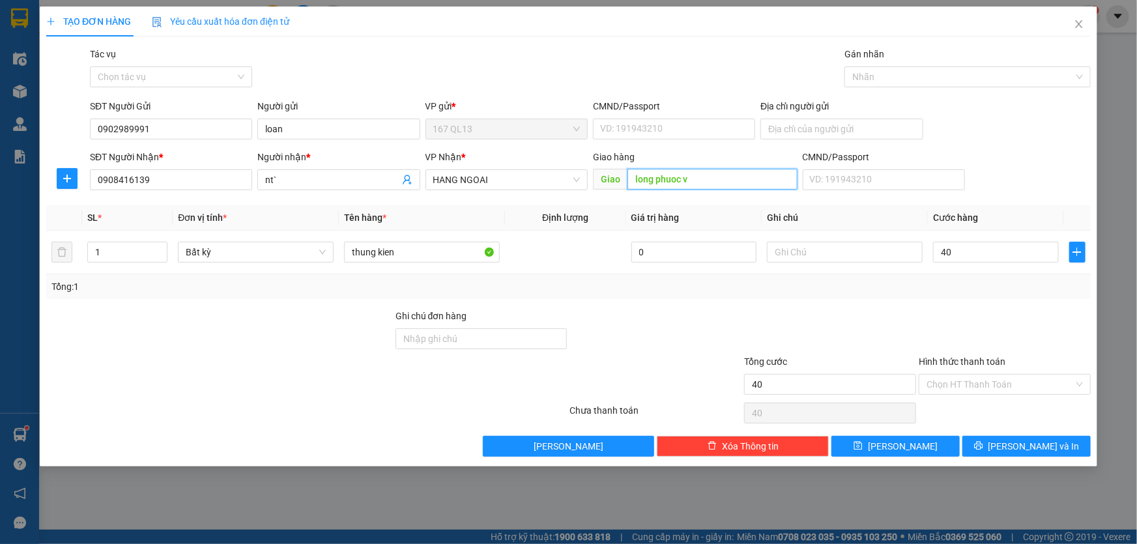
type input "40.000"
click at [727, 177] on input "long phuoc v" at bounding box center [712, 179] width 170 height 21
click at [541, 181] on span "HANG NGOAI" at bounding box center [506, 180] width 147 height 20
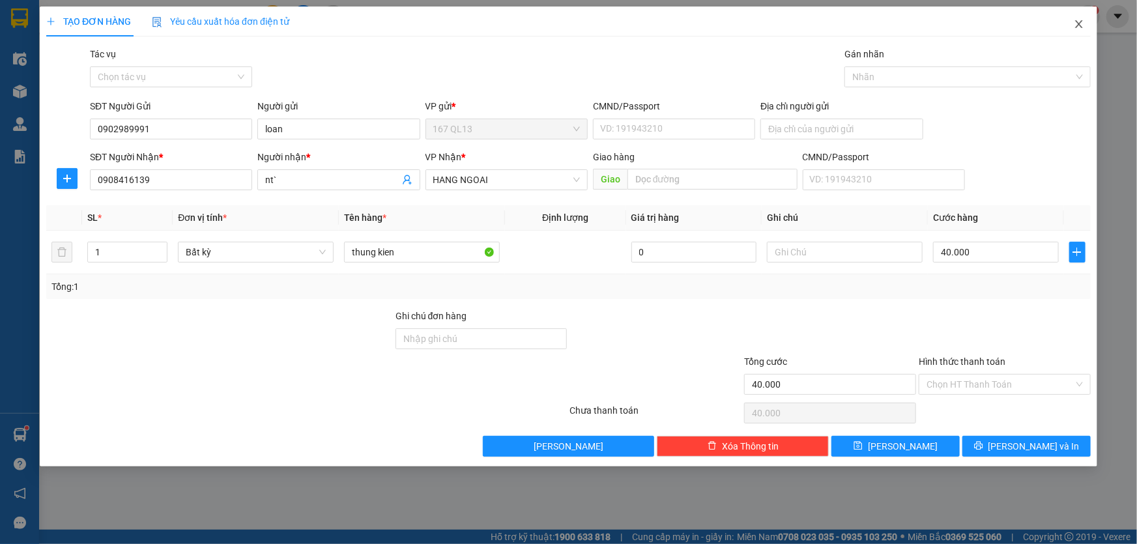
click at [1078, 23] on icon "close" at bounding box center [1079, 24] width 10 height 10
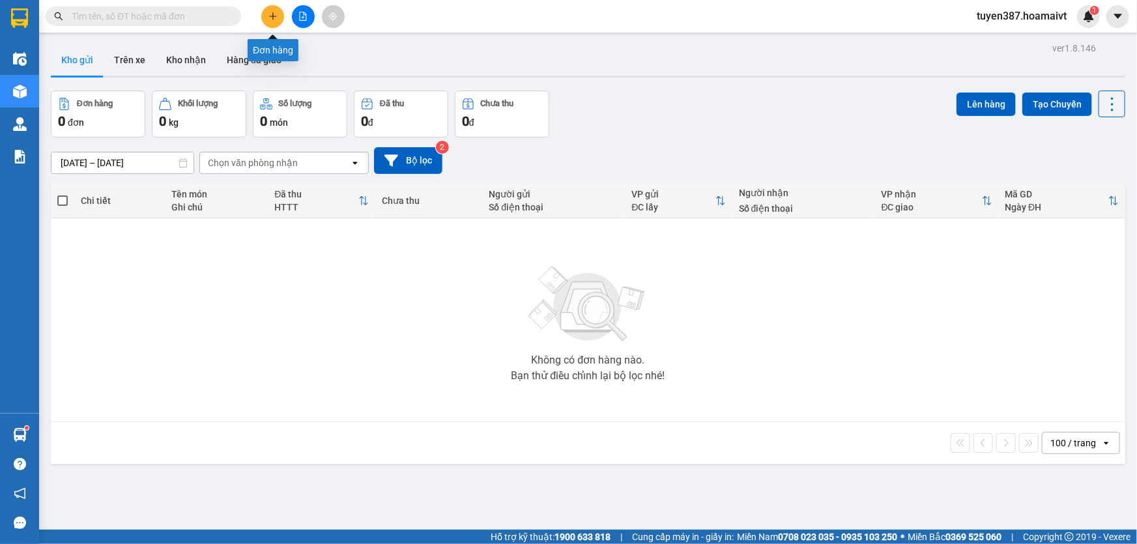
click at [267, 13] on button at bounding box center [272, 16] width 23 height 23
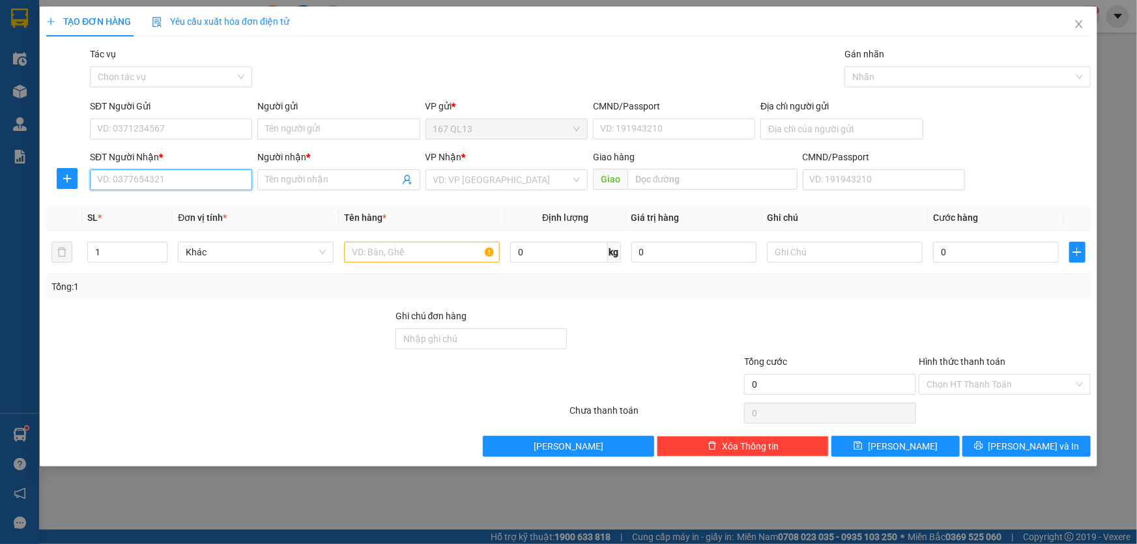
click at [147, 175] on input "SĐT Người Nhận *" at bounding box center [171, 179] width 162 height 21
type input "0976611840"
click at [340, 177] on input "Người nhận *" at bounding box center [332, 180] width 134 height 14
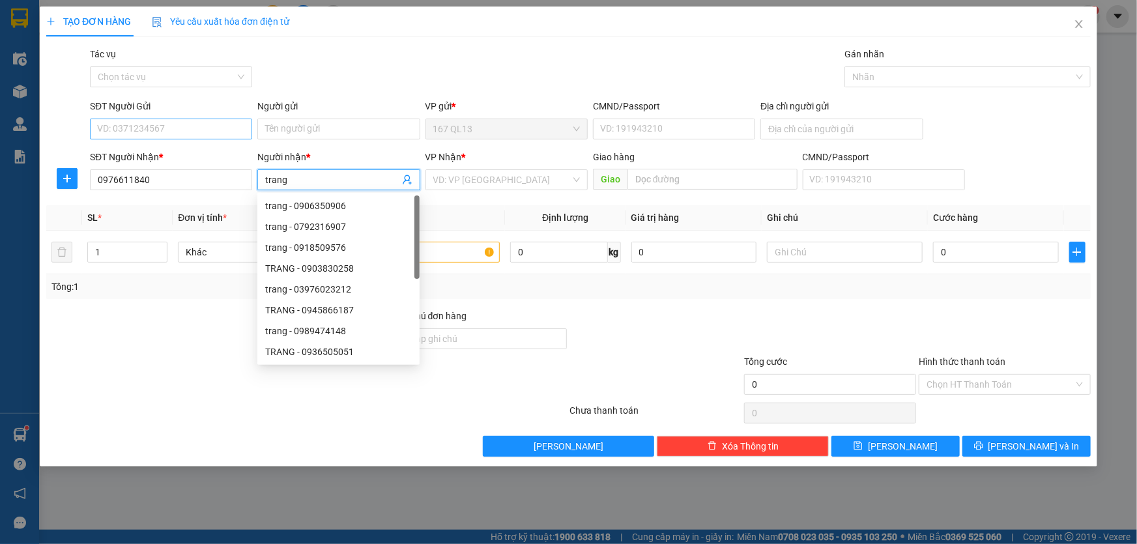
type input "trang"
click at [165, 123] on input "SĐT Người Gửi" at bounding box center [171, 129] width 162 height 21
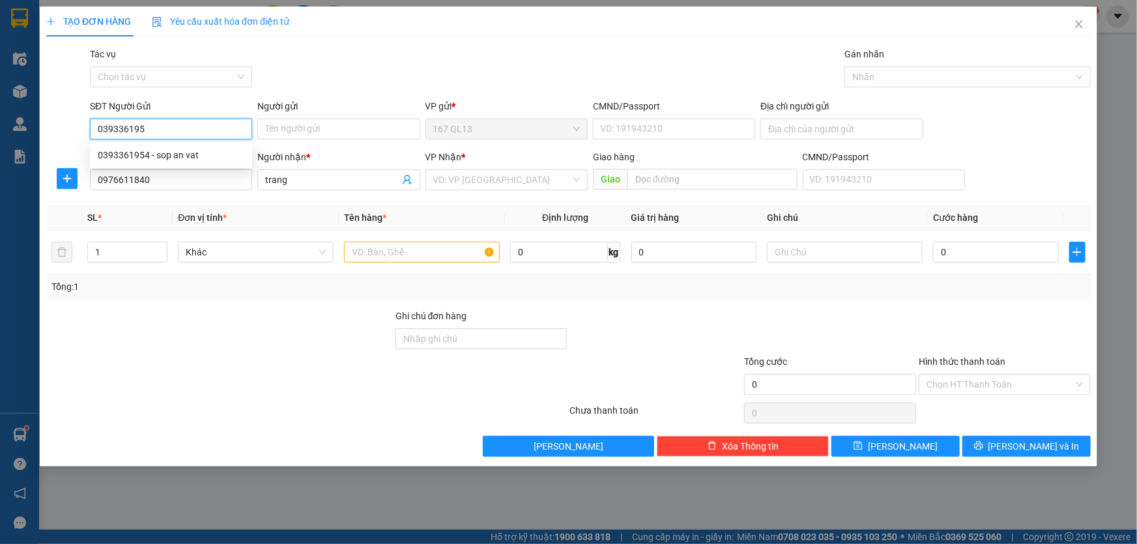
type input "0393361954"
click at [143, 156] on div "0393361954 - sop an vat" at bounding box center [171, 155] width 147 height 14
type input "sop an vat"
type input "0393361954"
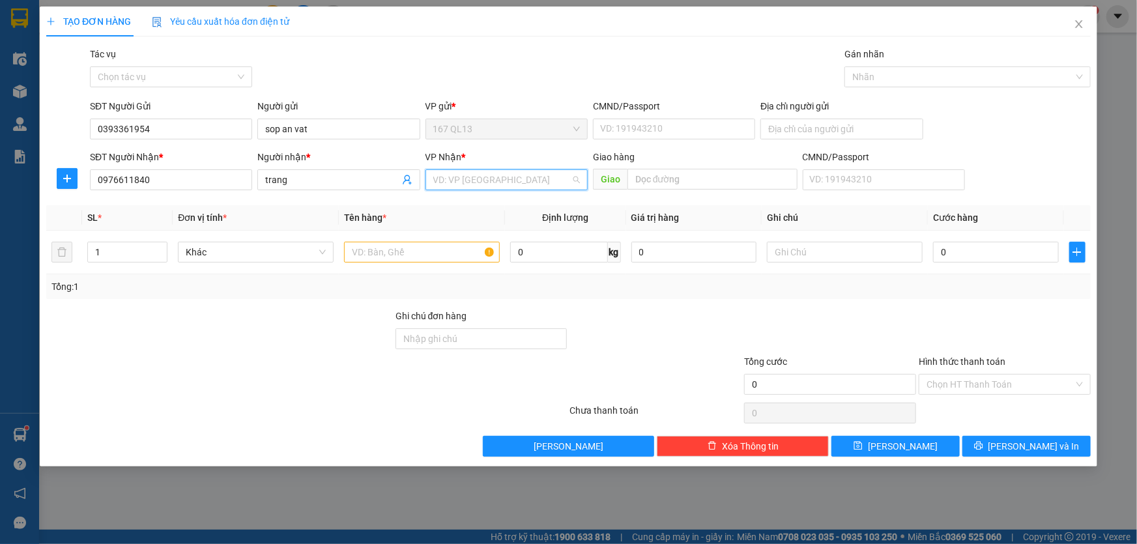
click at [498, 177] on input "search" at bounding box center [501, 180] width 137 height 20
click at [469, 428] on div "HANG NGOAI" at bounding box center [506, 435] width 147 height 14
click at [393, 251] on input "text" at bounding box center [422, 252] width 156 height 21
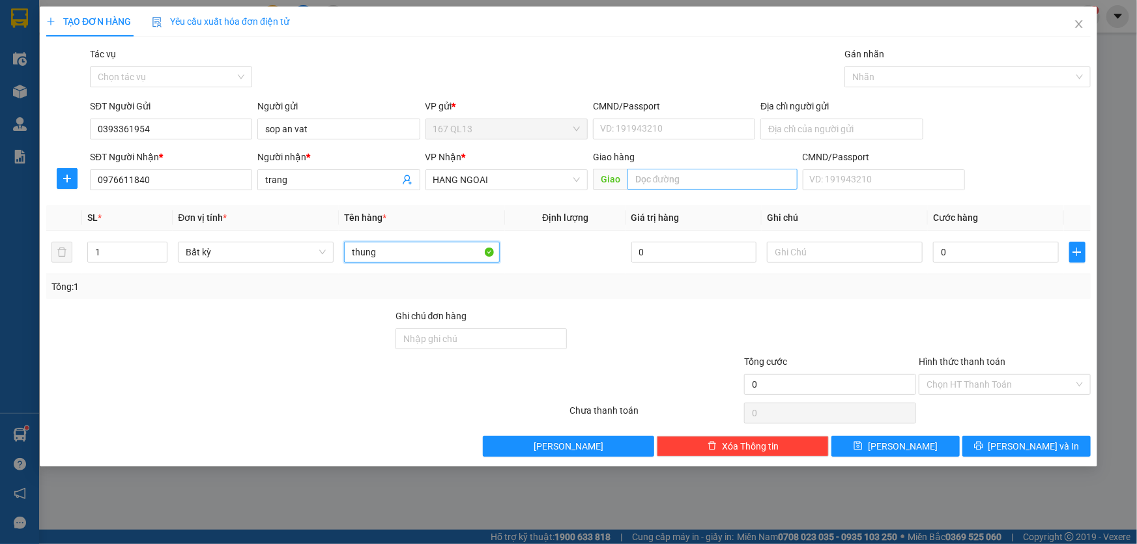
type input "thung"
click at [692, 182] on input "text" at bounding box center [712, 179] width 170 height 21
type input "phu my"
click at [936, 250] on input "0" at bounding box center [996, 252] width 126 height 21
type input "5"
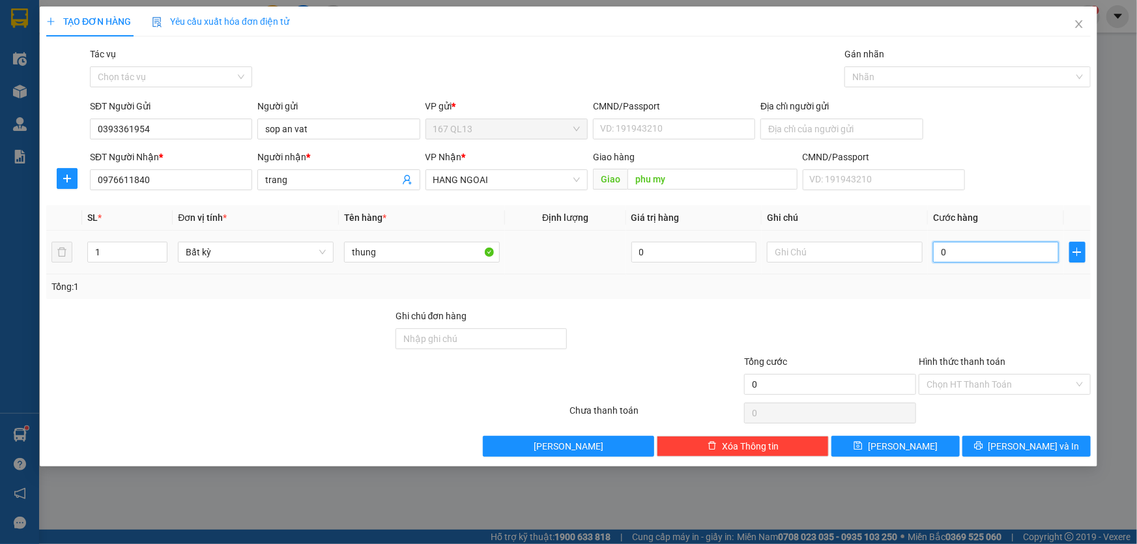
type input "5"
type input "50"
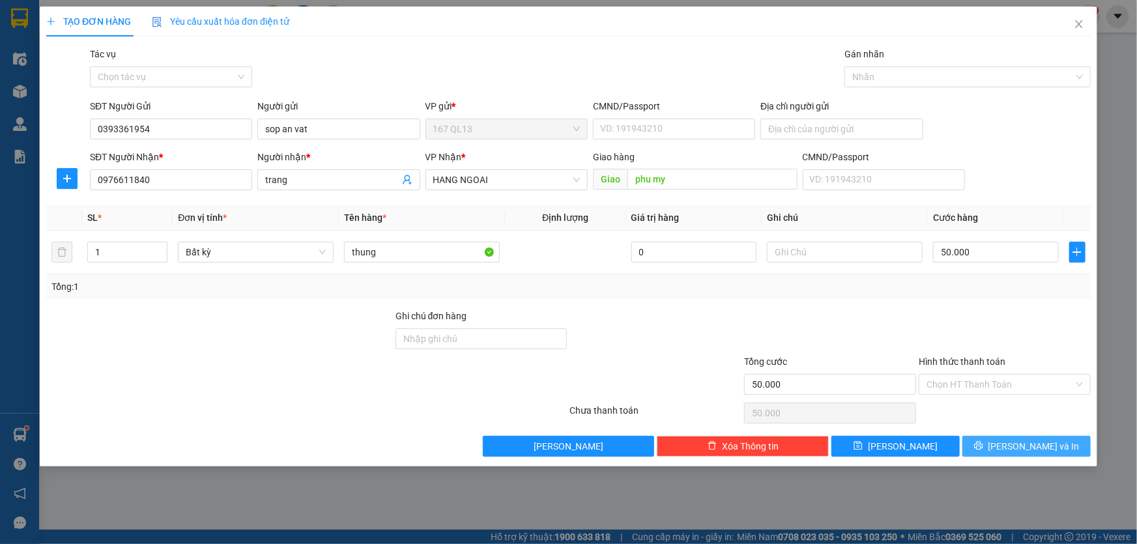
click at [1030, 450] on span "Lưu và In" at bounding box center [1033, 446] width 91 height 14
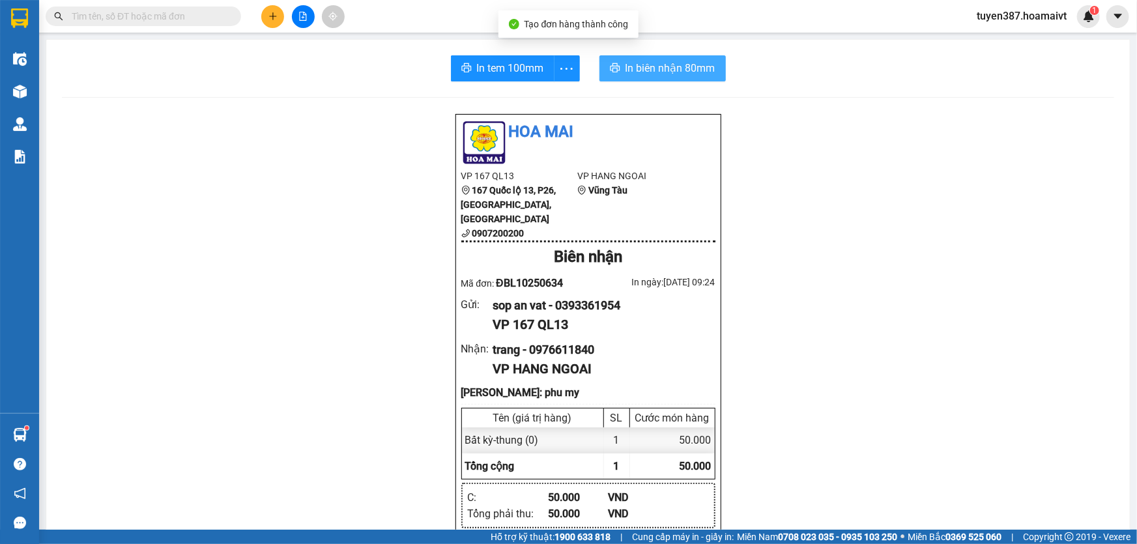
click at [632, 63] on span "In biên nhận 80mm" at bounding box center [670, 68] width 90 height 16
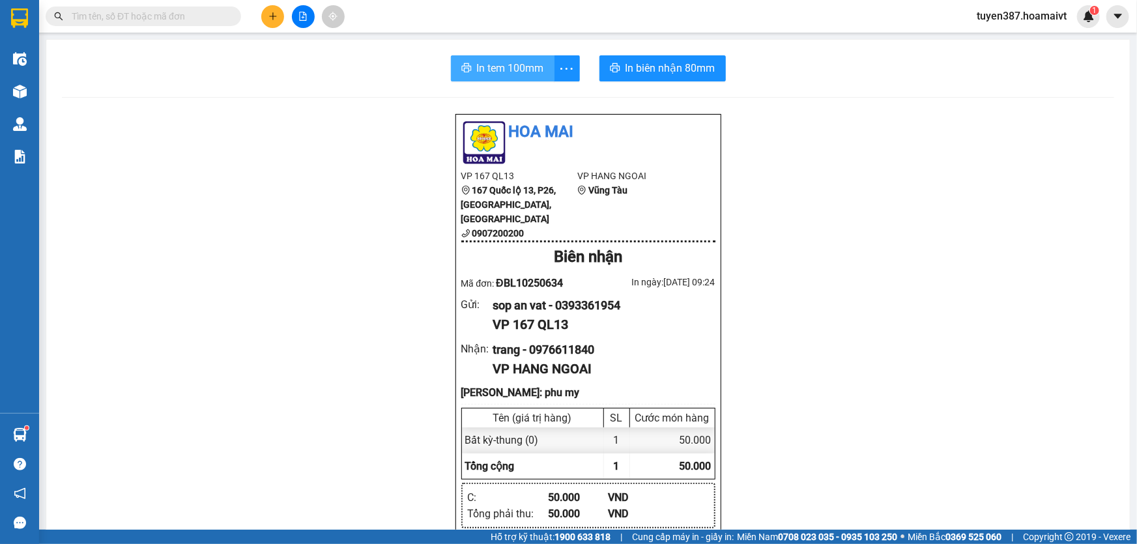
click at [495, 66] on span "In tem 100mm" at bounding box center [510, 68] width 67 height 16
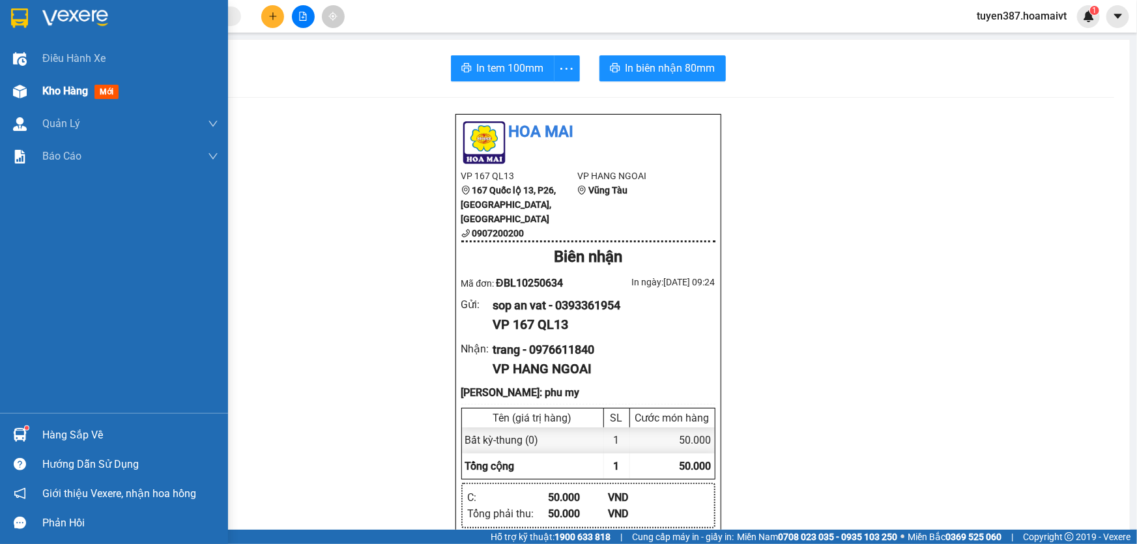
click at [102, 91] on span "mới" at bounding box center [106, 92] width 24 height 14
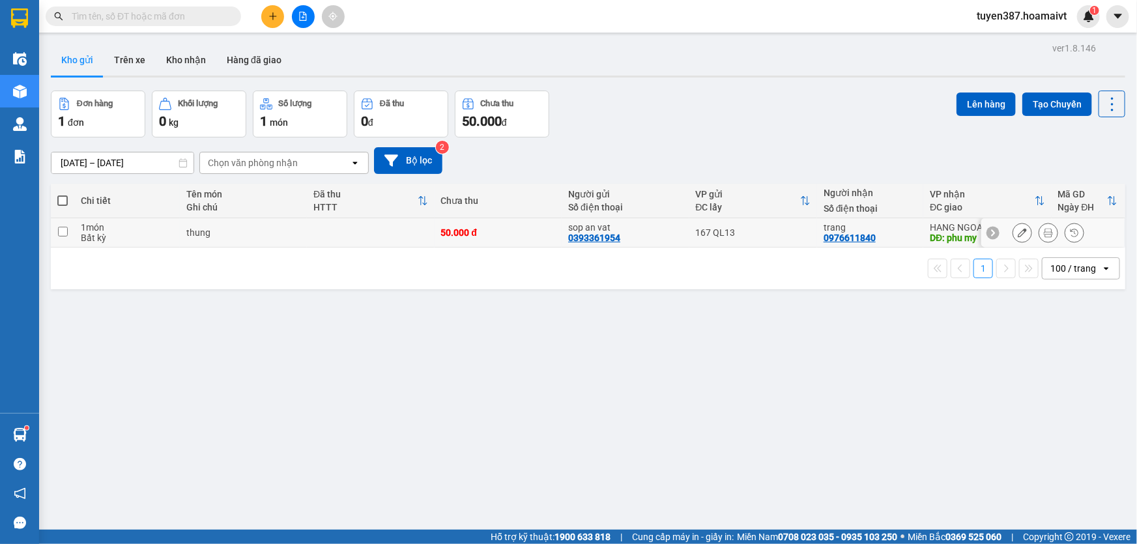
click at [753, 235] on div "167 QL13" at bounding box center [753, 232] width 115 height 10
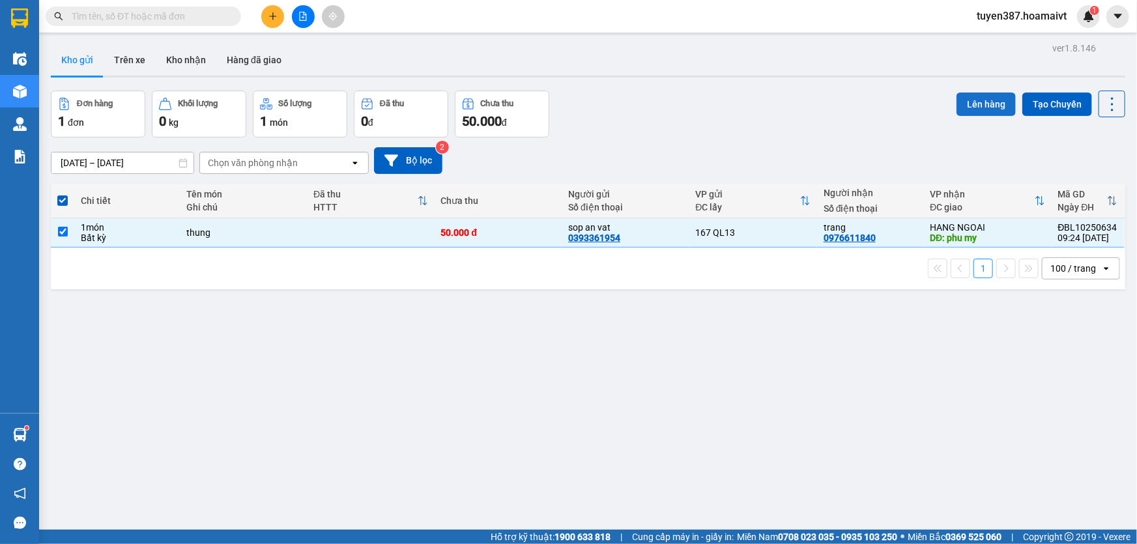
click at [974, 98] on button "Lên hàng" at bounding box center [985, 104] width 59 height 23
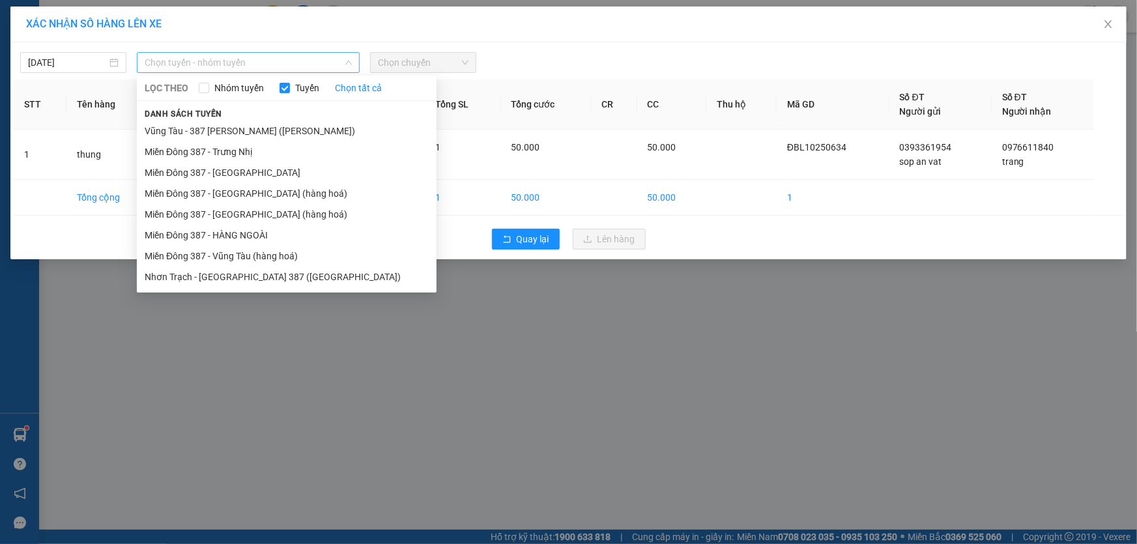
click at [201, 55] on span "Chọn tuyến - nhóm tuyến" at bounding box center [248, 63] width 207 height 20
click at [236, 229] on li "Miền Đông 387 - HÀNG NGOÀI" at bounding box center [287, 235] width 300 height 21
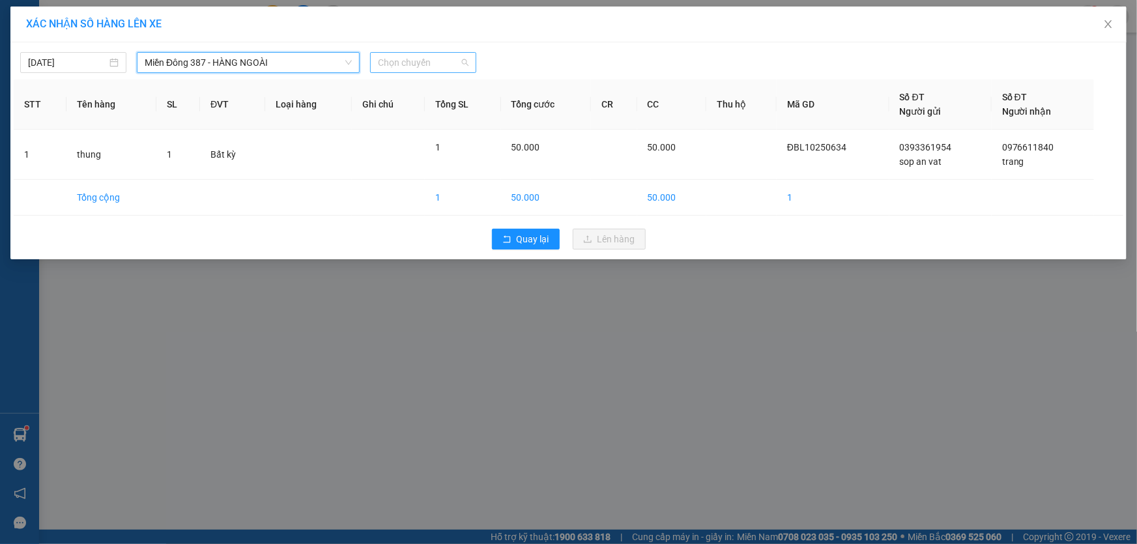
click at [426, 59] on span "Chọn chuyến" at bounding box center [423, 63] width 91 height 20
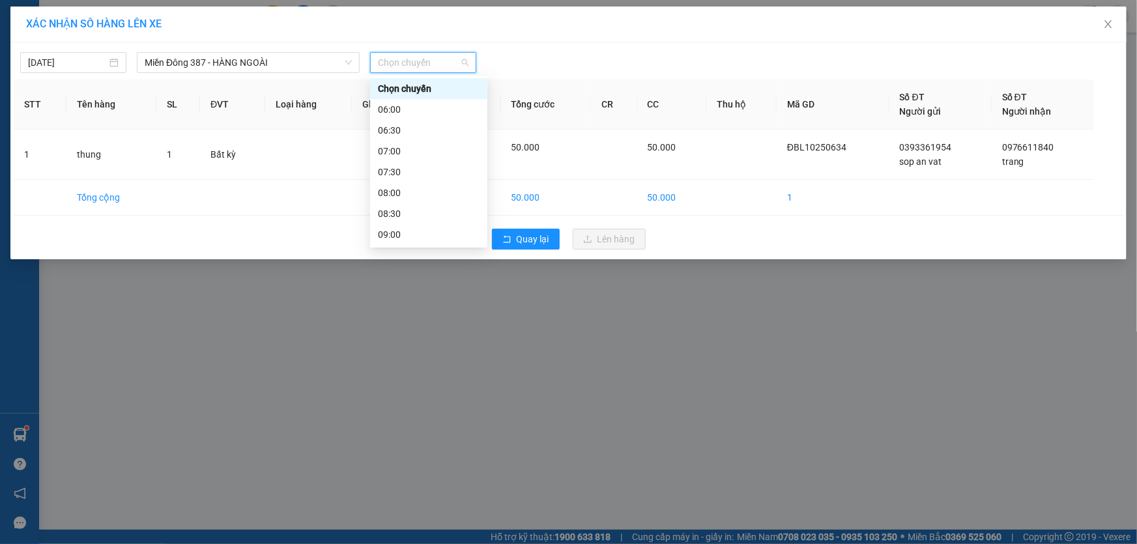
click at [410, 248] on div "09:30" at bounding box center [429, 255] width 102 height 14
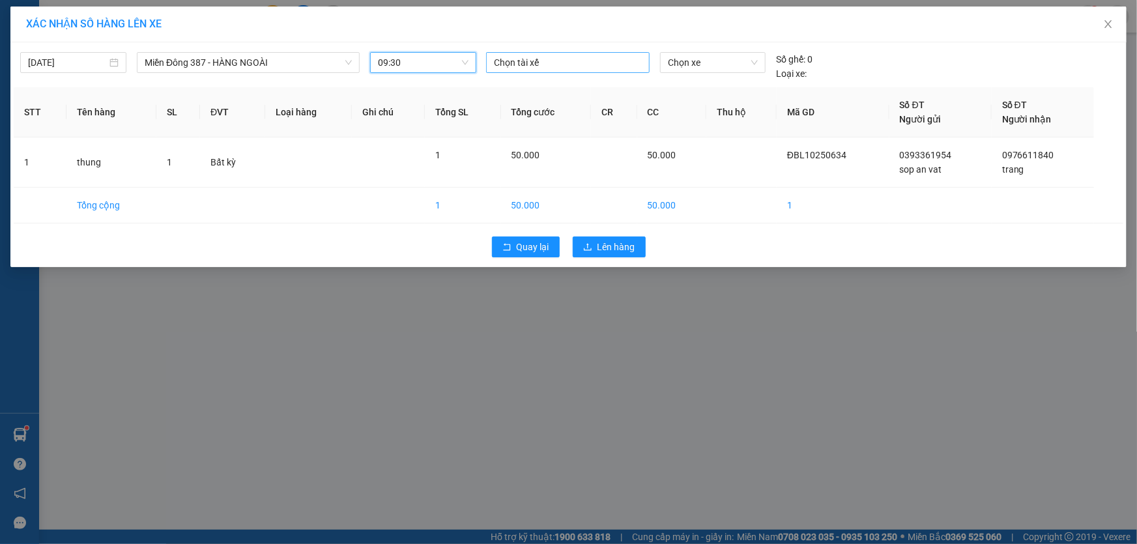
click at [550, 55] on div at bounding box center [567, 63] width 157 height 16
type input "chien"
click at [521, 110] on div "CHIẾN MĐ" at bounding box center [584, 109] width 180 height 14
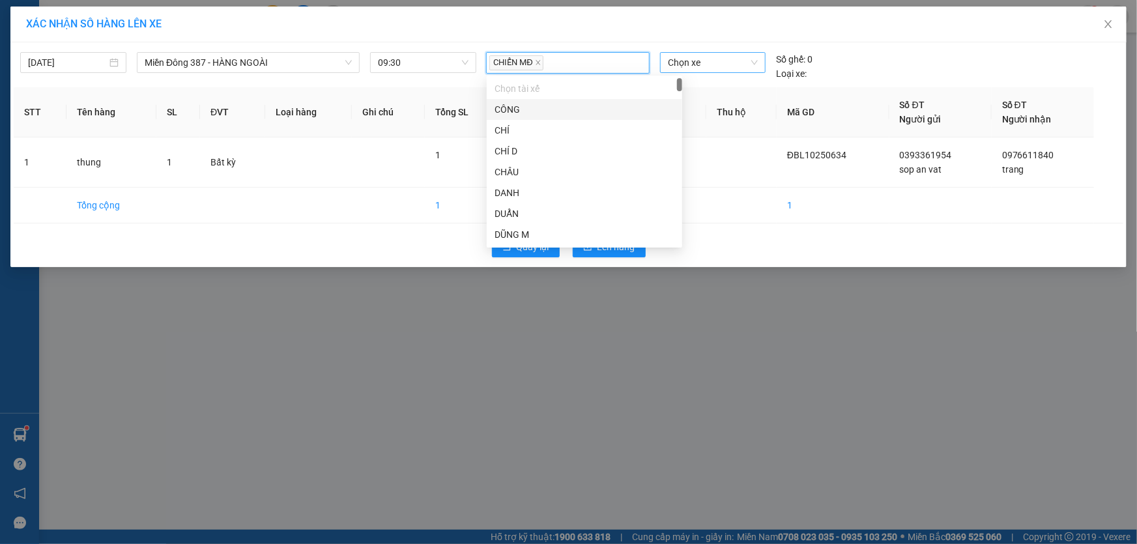
click at [708, 64] on span "Chọn xe" at bounding box center [713, 63] width 90 height 20
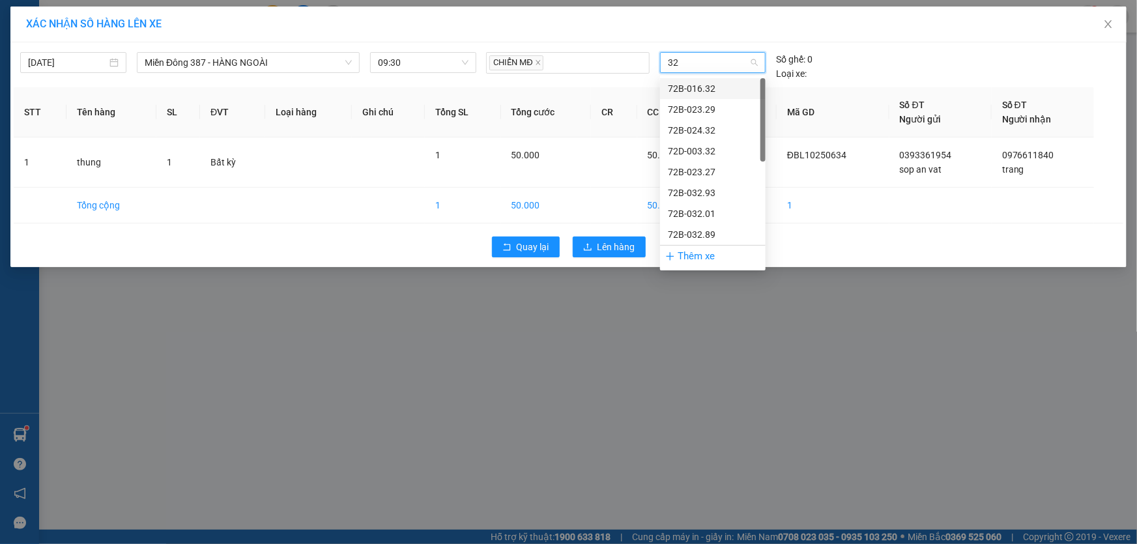
type input "329"
click at [694, 88] on div "72B-023.29" at bounding box center [713, 88] width 90 height 14
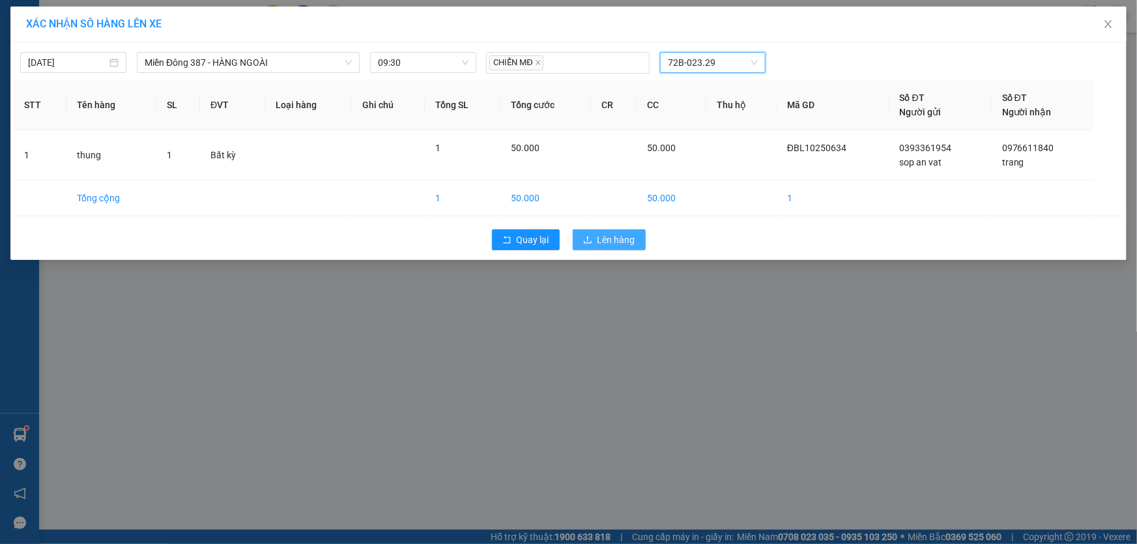
click at [606, 241] on span "Lên hàng" at bounding box center [616, 240] width 38 height 14
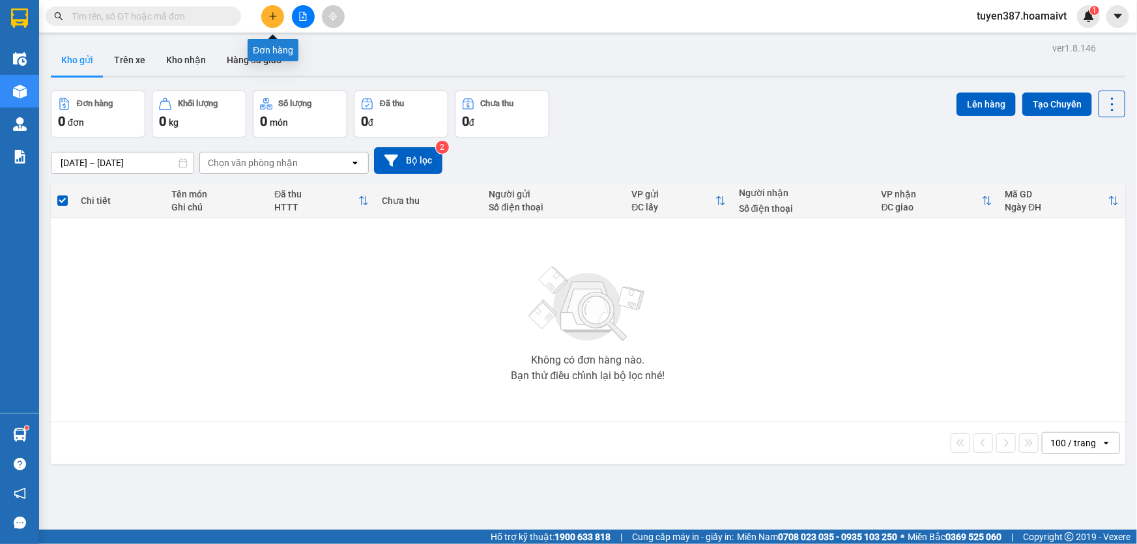
click at [272, 17] on icon "plus" at bounding box center [272, 16] width 9 height 9
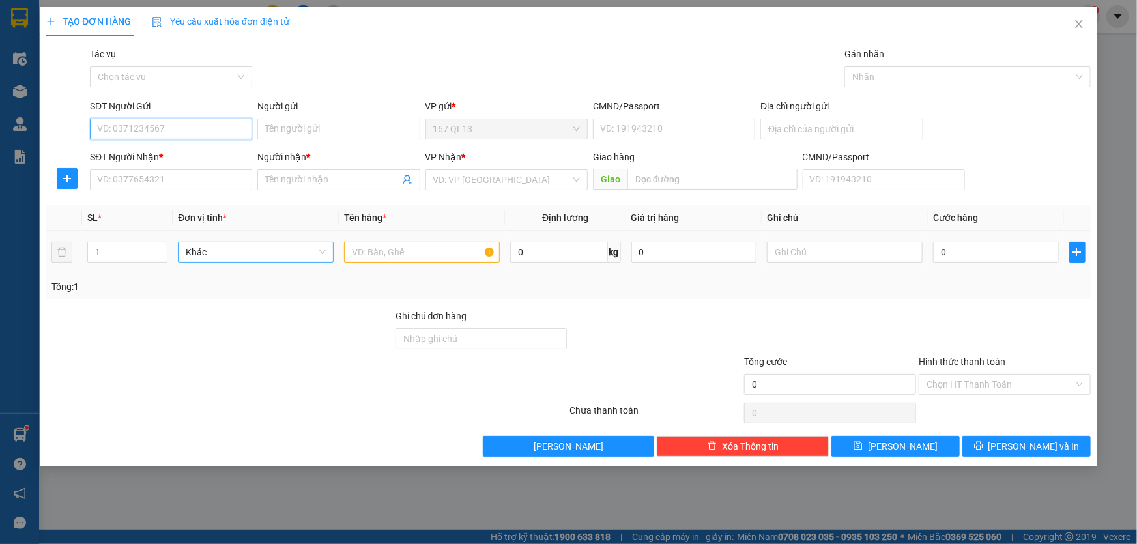
click at [266, 251] on span "Khác" at bounding box center [256, 252] width 140 height 20
click at [382, 249] on input "text" at bounding box center [422, 252] width 156 height 21
click at [1078, 22] on icon "close" at bounding box center [1079, 24] width 10 height 10
